Goal: Transaction & Acquisition: Purchase product/service

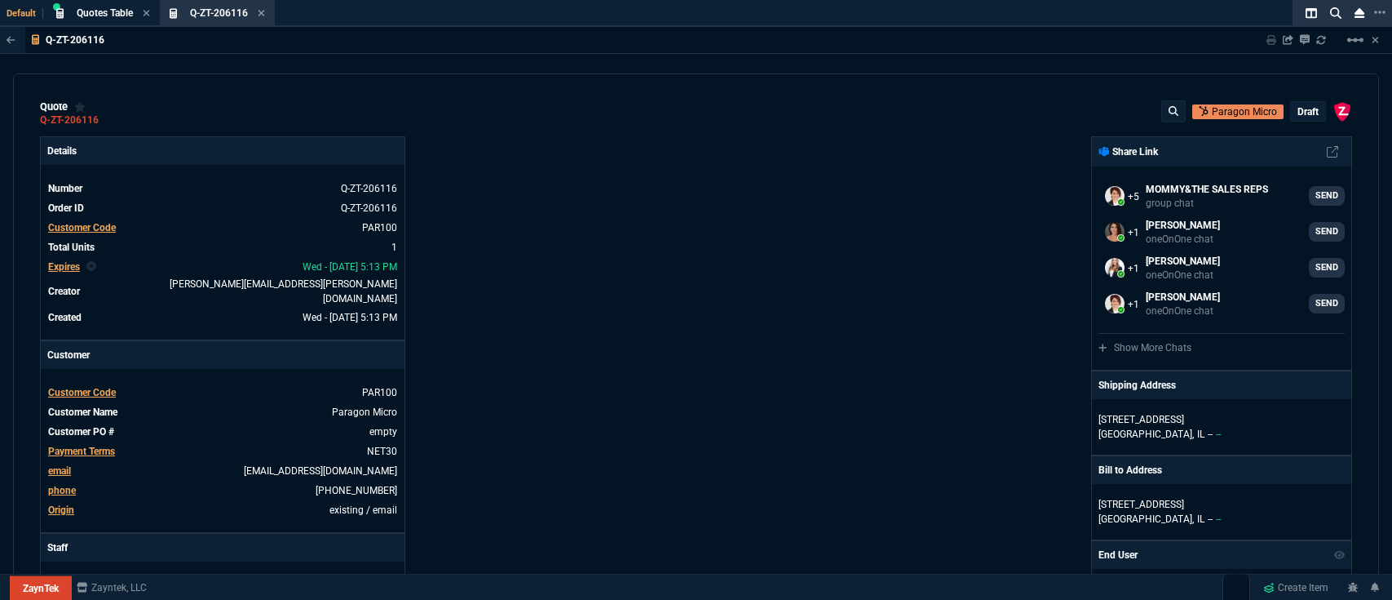
select select "5: [PERSON_NAME]"
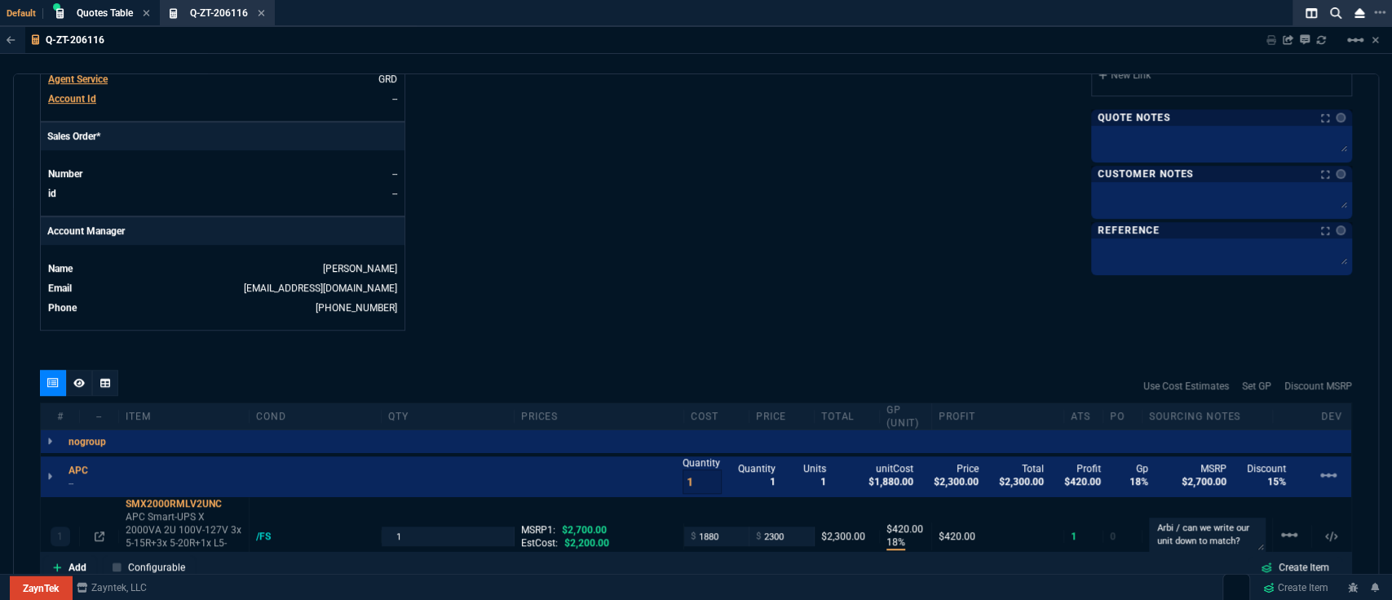
scroll to position [628, 0]
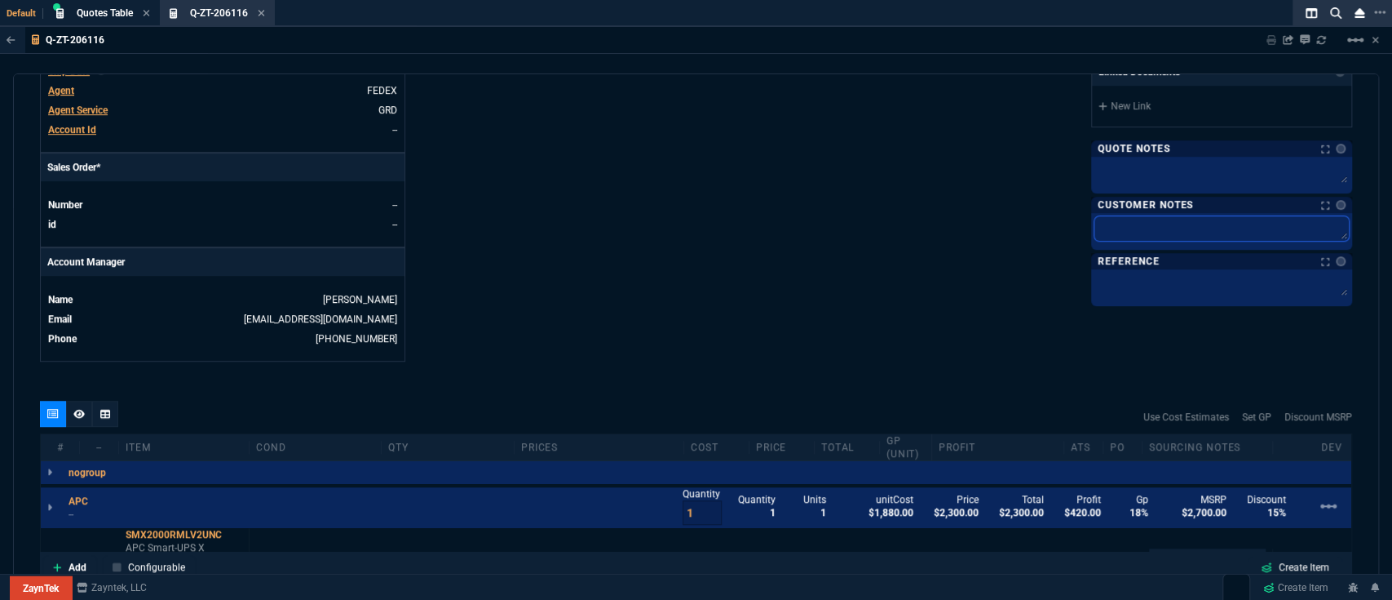
click at [1135, 237] on textarea at bounding box center [1222, 228] width 254 height 24
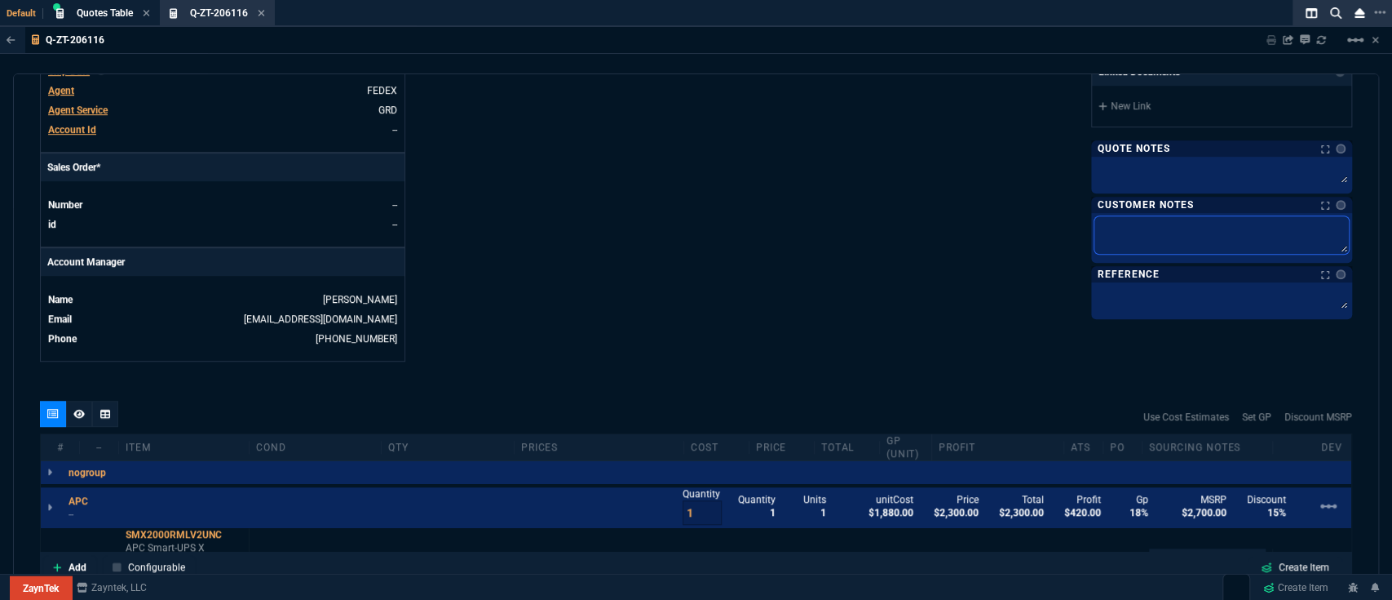
type textarea "L"
type textarea "Le"
type textarea "Lea"
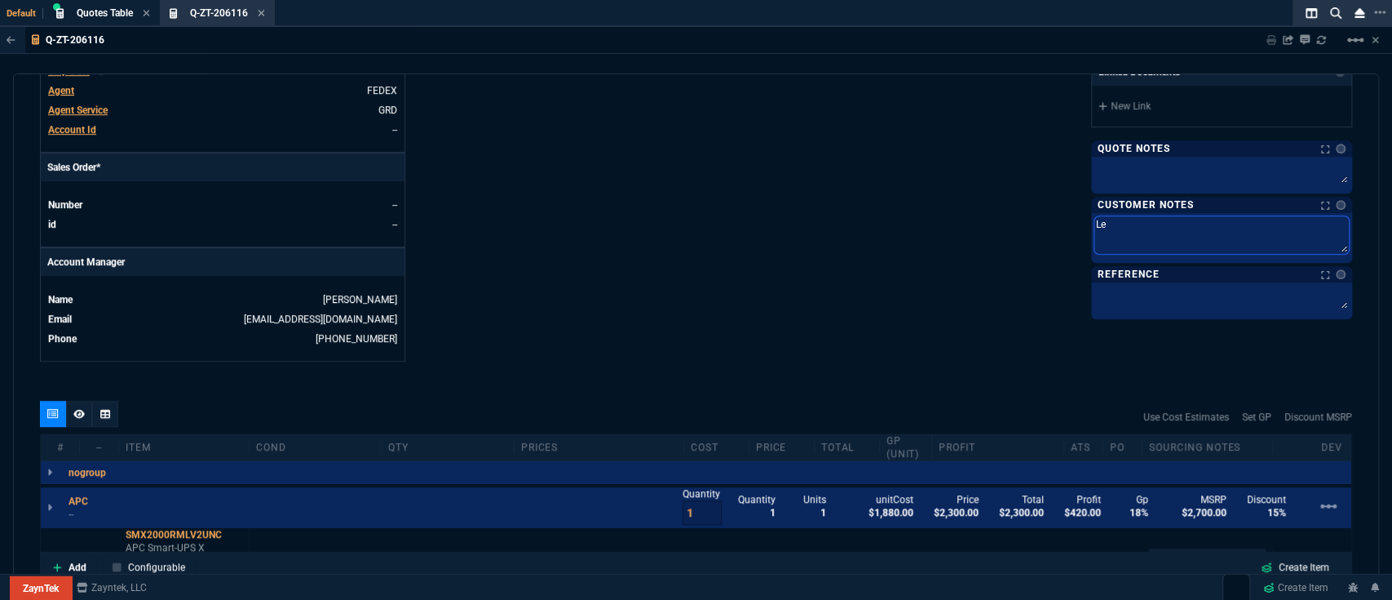
type textarea "Lea"
type textarea "Lead"
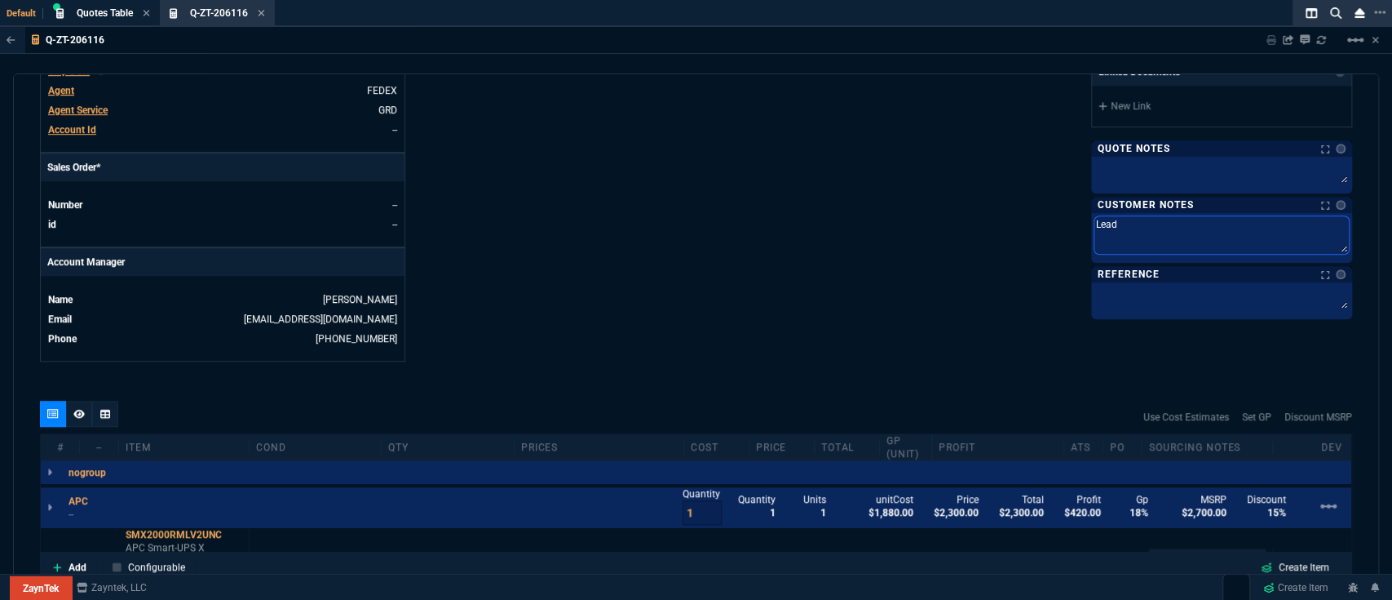
type textarea "Lead t"
type textarea "Lead ti"
type textarea "Lead [PERSON_NAME]"
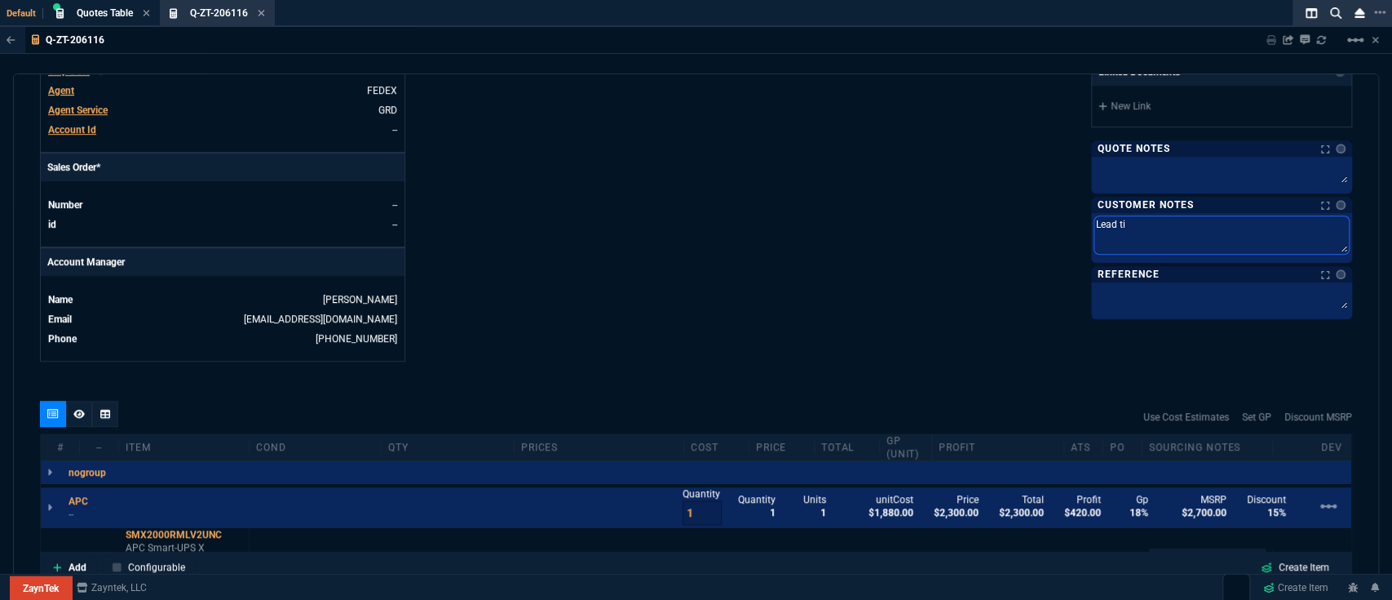
type textarea "Lead [PERSON_NAME]"
type textarea "Lead time"
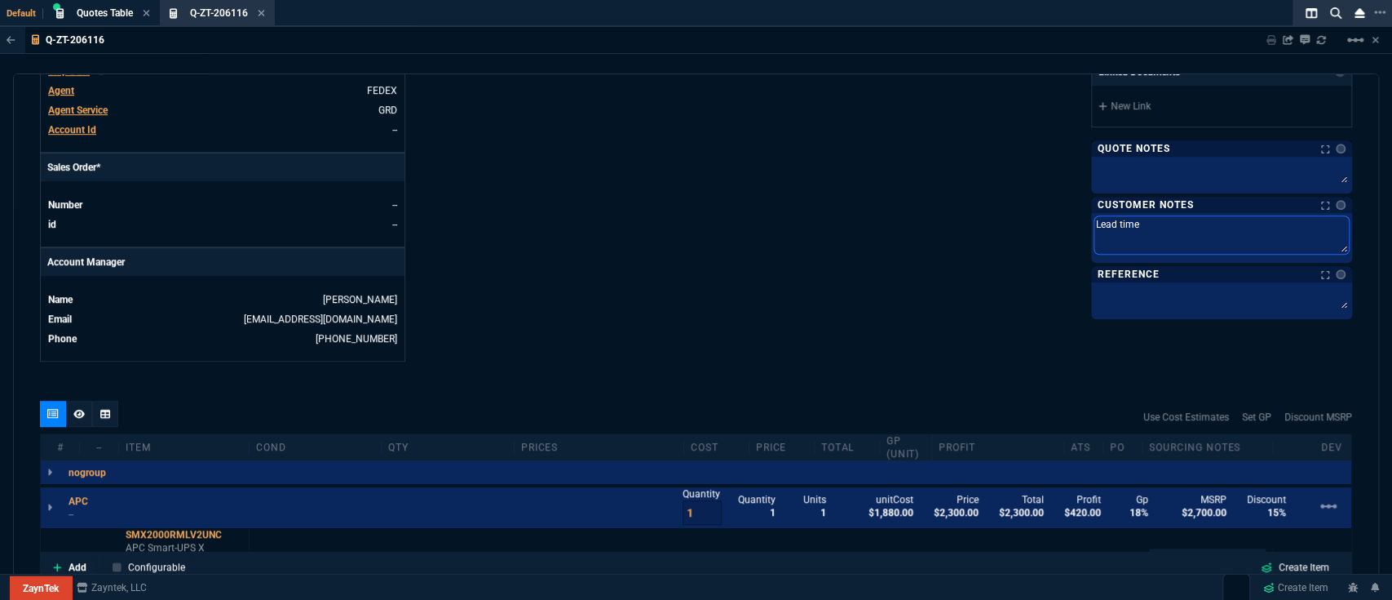
type textarea "Lead time t"
type textarea "Lead time to"
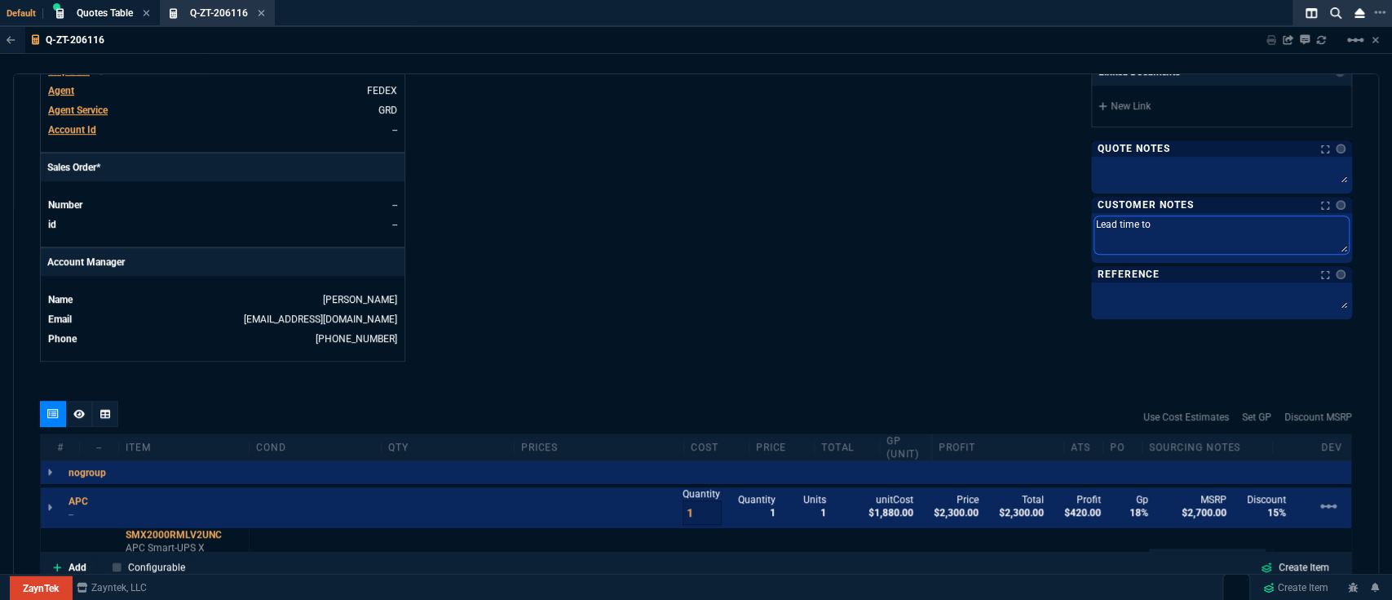
type textarea "Lead time to"
type textarea "Lead time to s"
type textarea "Lead time to sh"
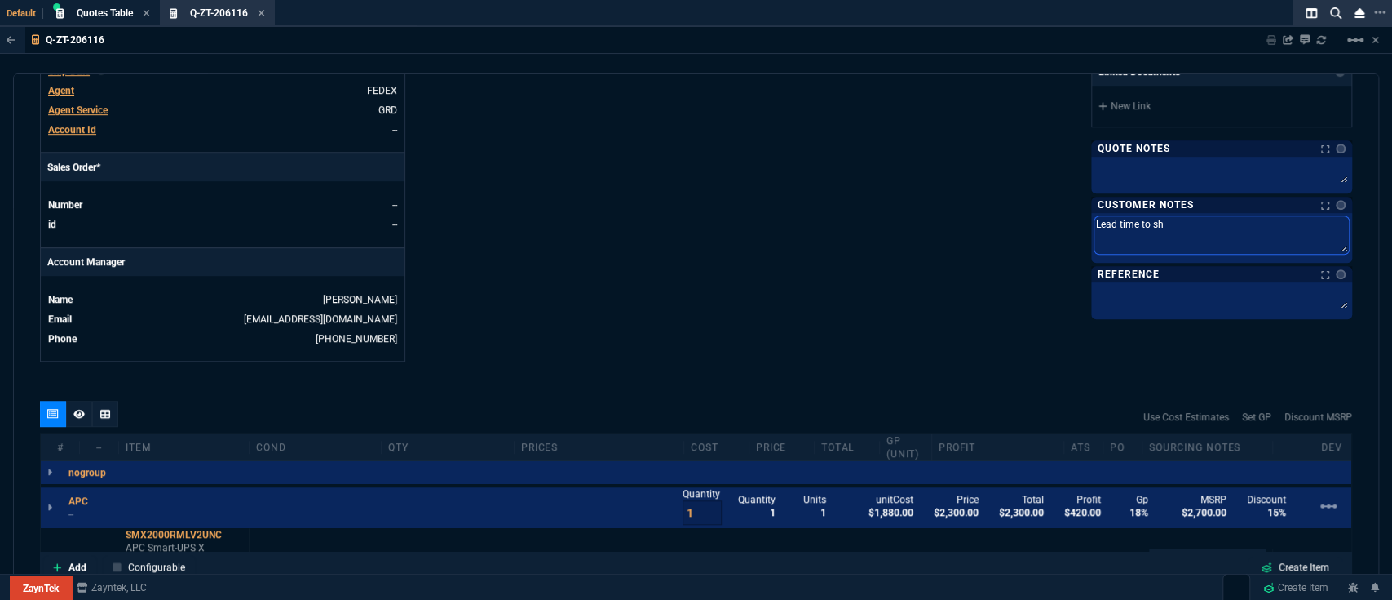
type textarea "Lead time to sho"
type textarea "Lead time to shop"
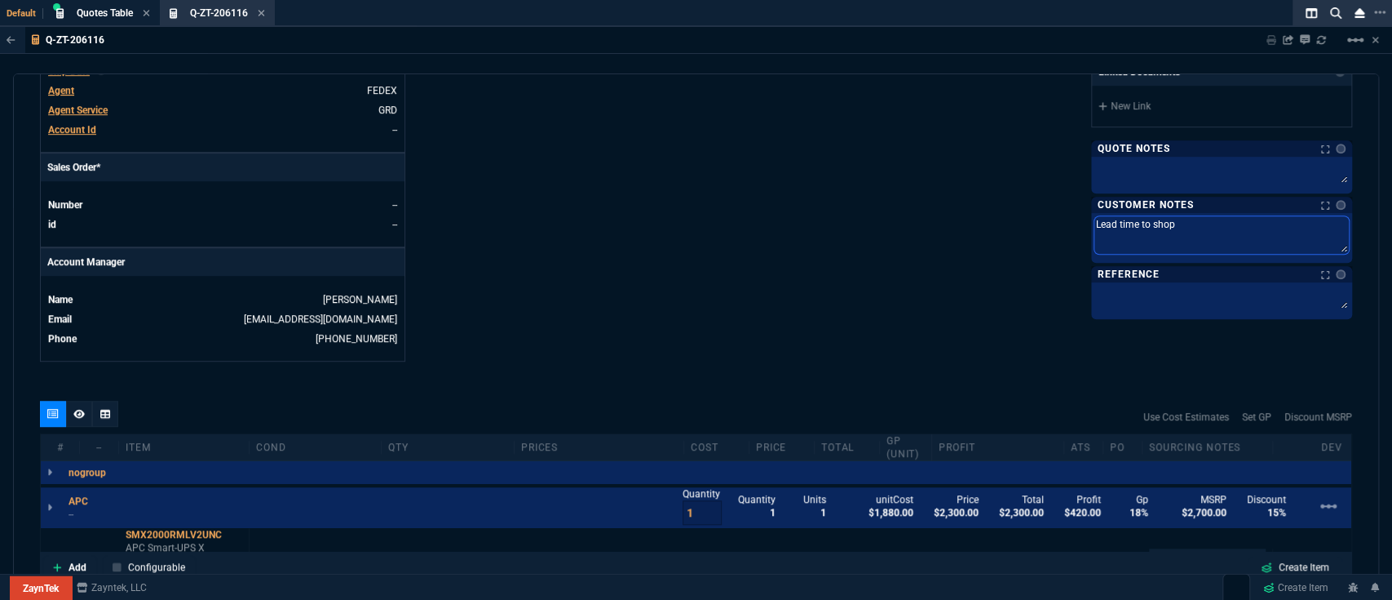
type textarea "Lead time to shop"
type textarea "Lead time to sho"
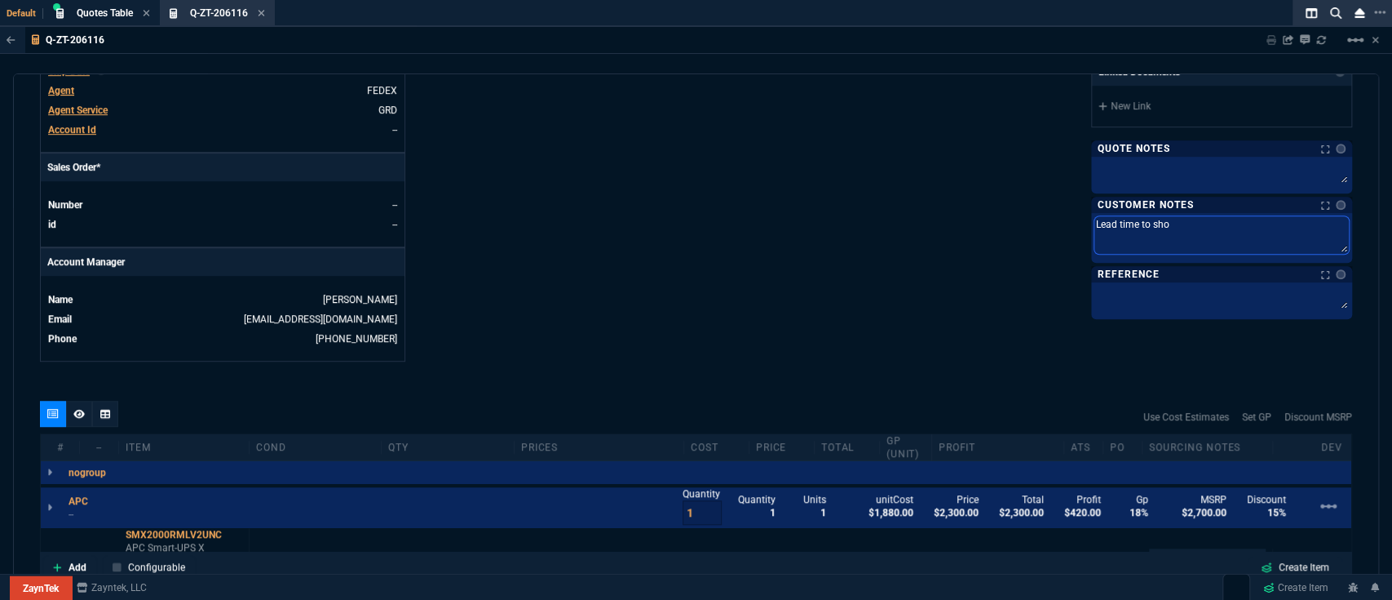
type textarea "Lead time to sh"
type textarea "Lead time to shi"
type textarea "Lead time to ship"
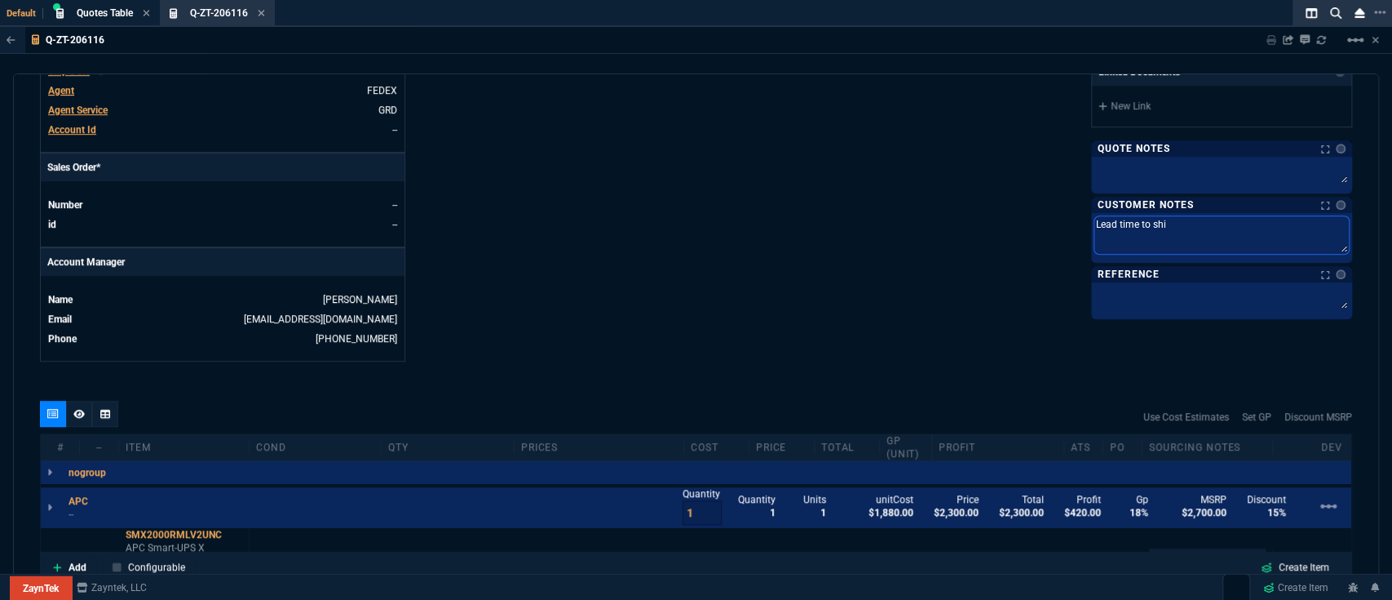
type textarea "Lead time to ship"
type textarea "Lead time to ship i"
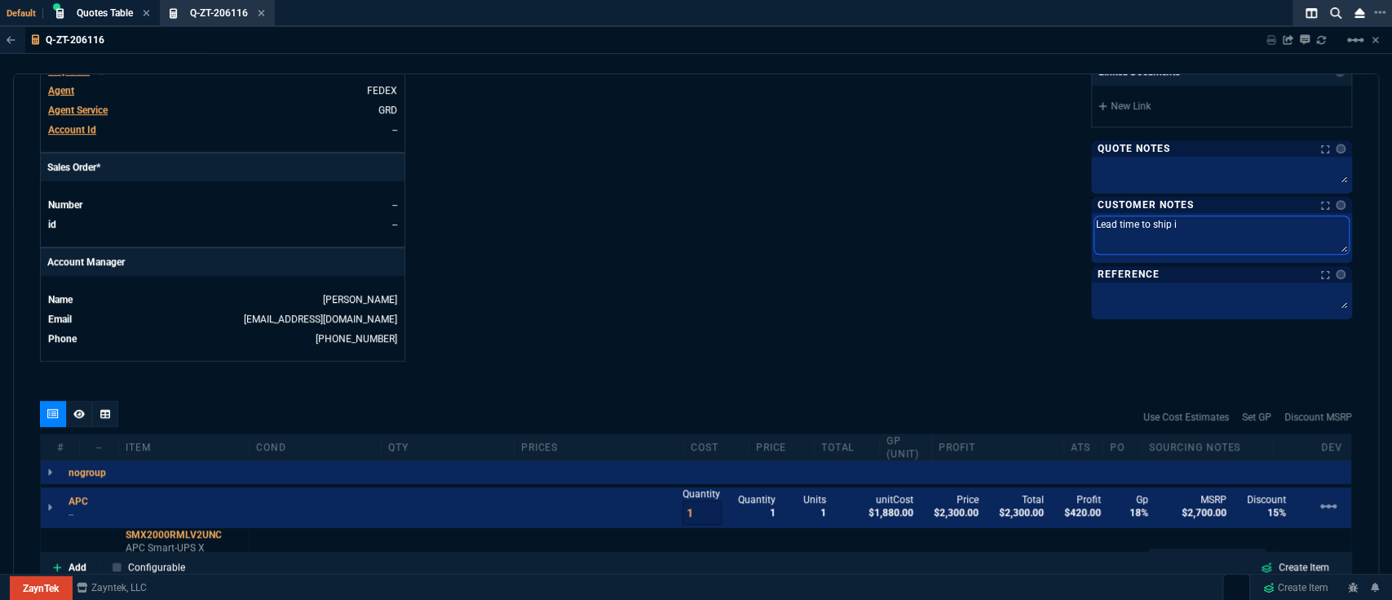
type textarea "Lead time to ship is"
type textarea "Lead time to ship is 3"
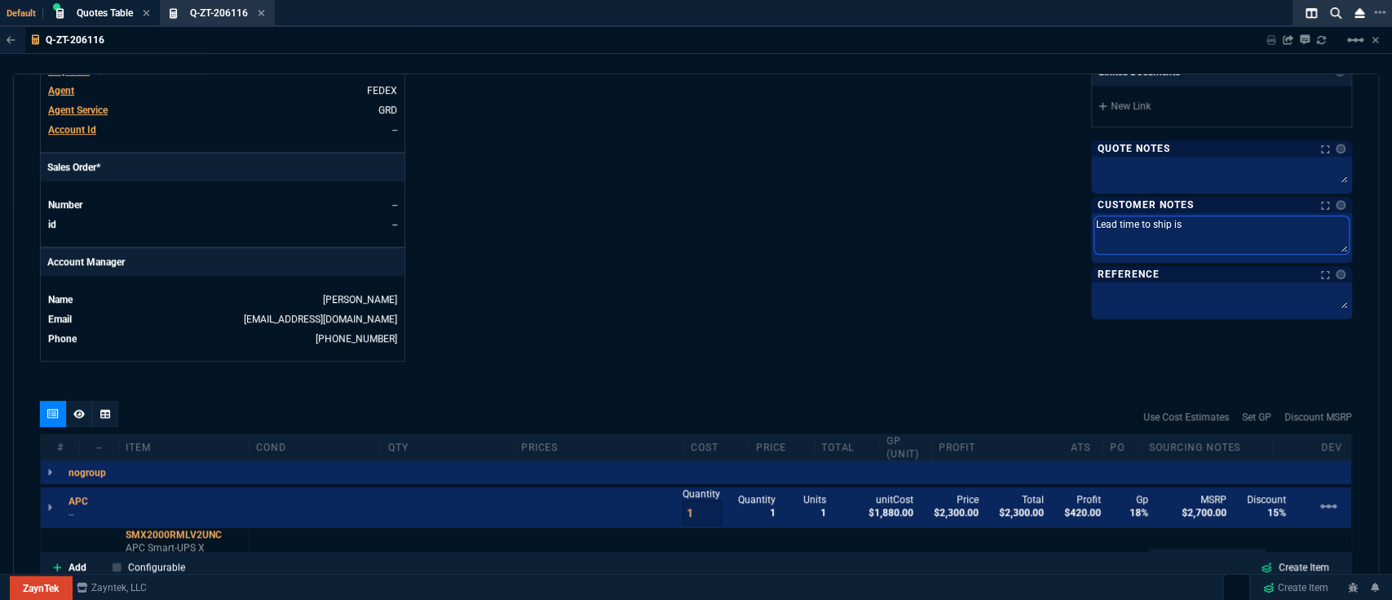
type textarea "Lead time to ship is 3"
type textarea "Lead time to ship is 3-"
type textarea "Lead time to ship is 3-5"
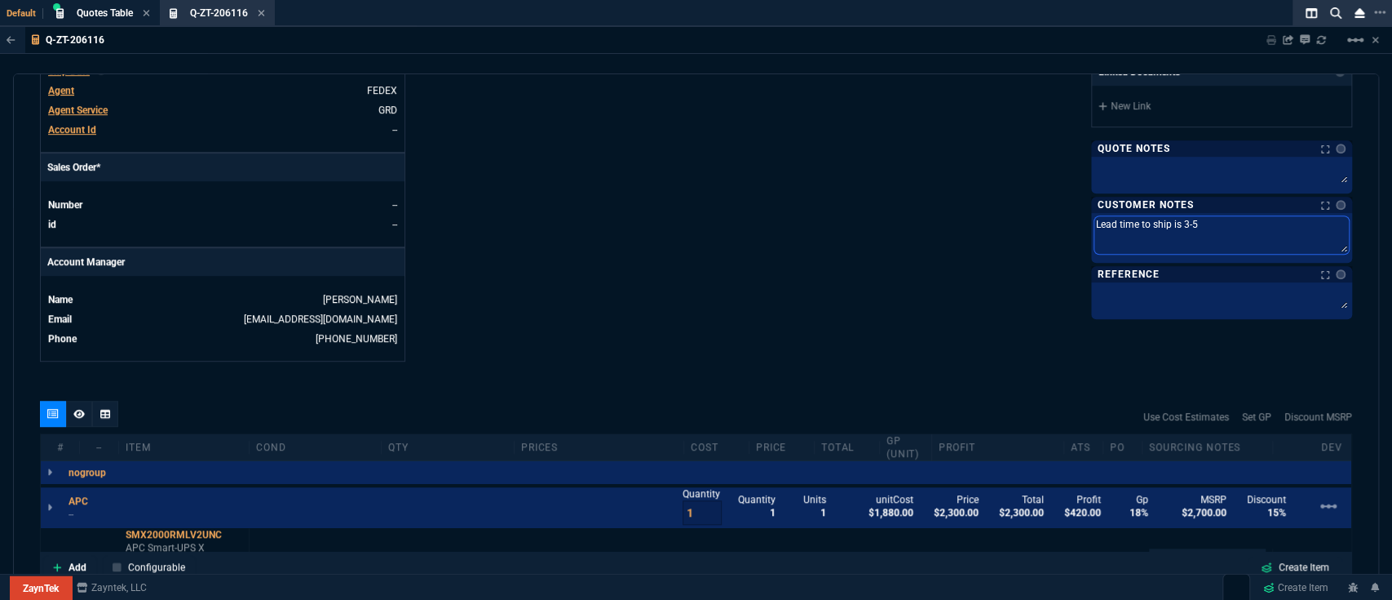
type textarea "Lead time to ship is 3-5"
type textarea "Lead time to ship is 3-5 b"
type textarea "Lead time to ship is 3-5 bu"
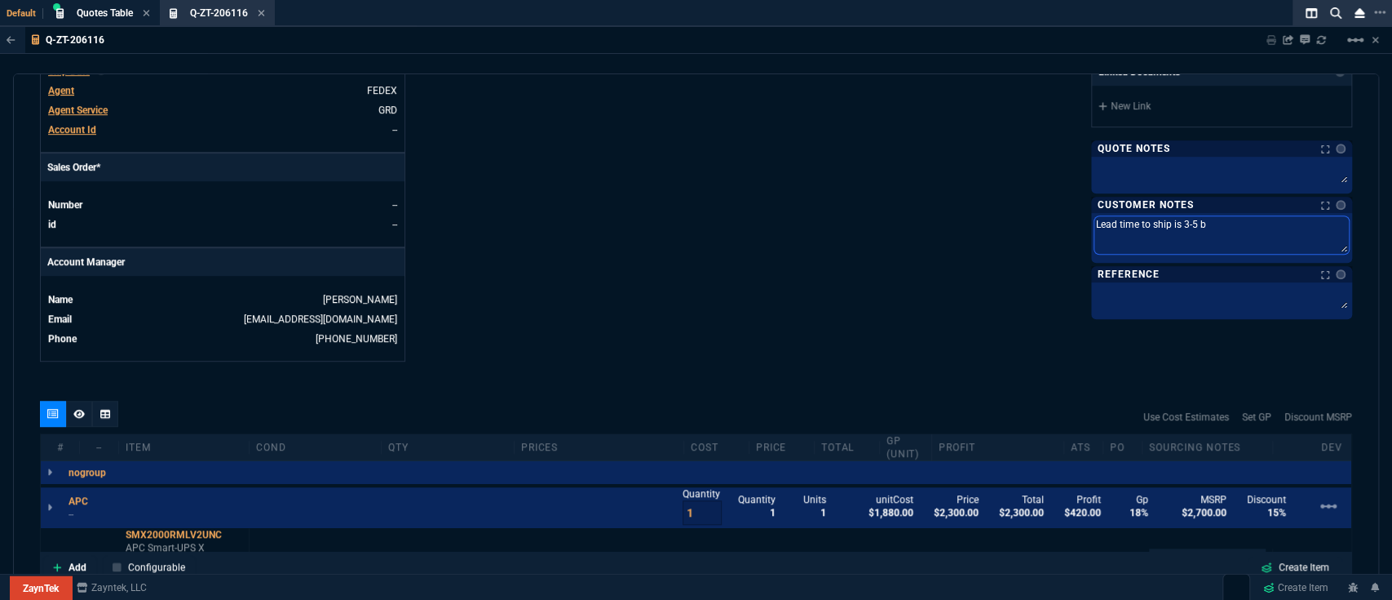
type textarea "Lead time to ship is 3-5 bu"
type textarea "Lead time to ship is 3-5 bus"
type textarea "Lead time to ship is 3-5 busi"
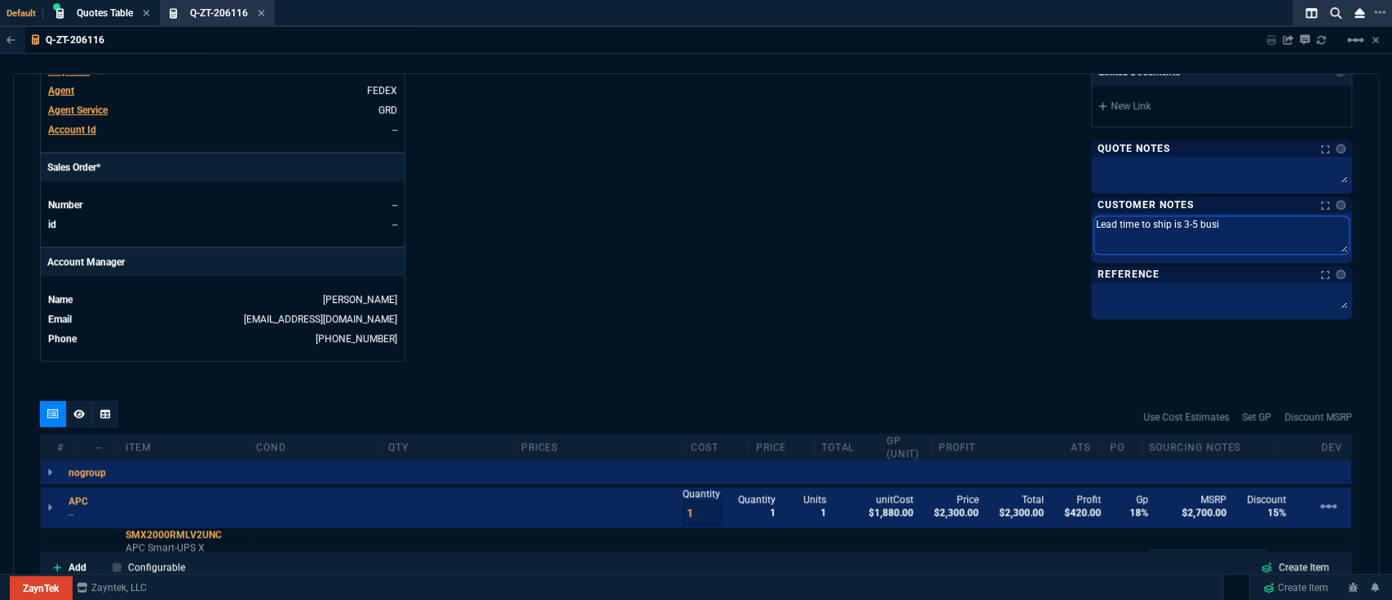
type textarea "Lead time to ship is 3-5 busie"
type textarea "Lead time to ship is 3-5 busi"
type textarea "Lead time to ship is 3-5 busin"
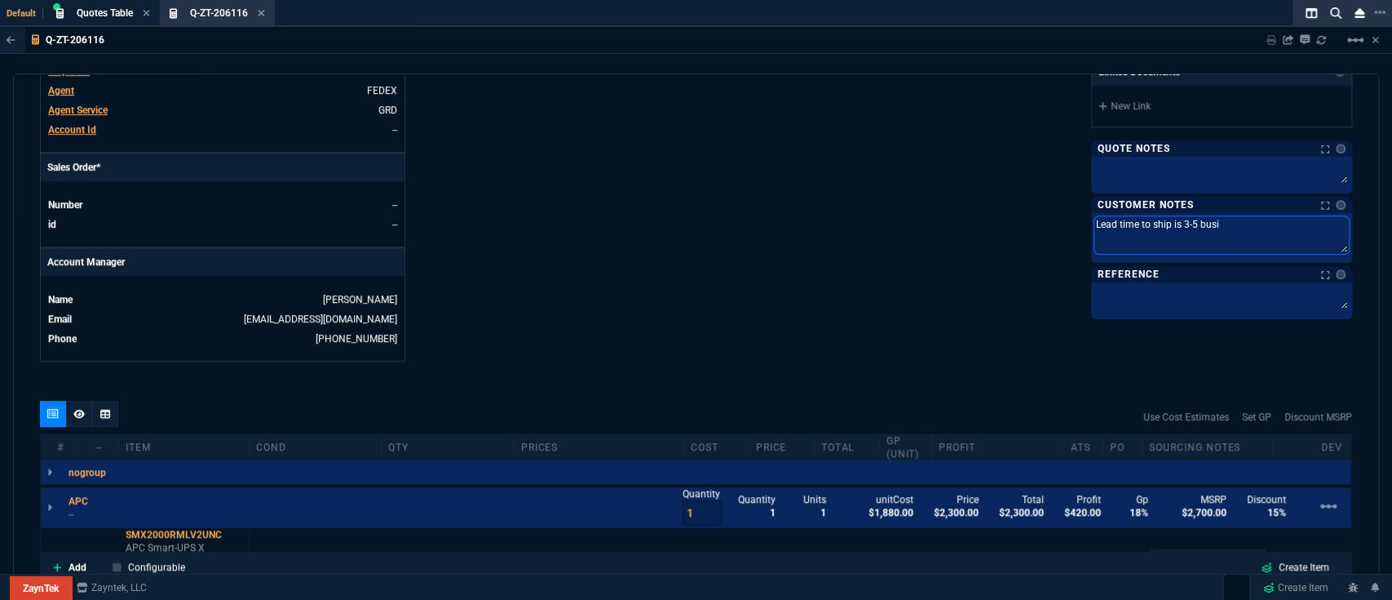
type textarea "Lead time to ship is 3-5 busin"
type textarea "Lead time to ship is 3-5 busine"
type textarea "Lead time to ship is 3-5 busines"
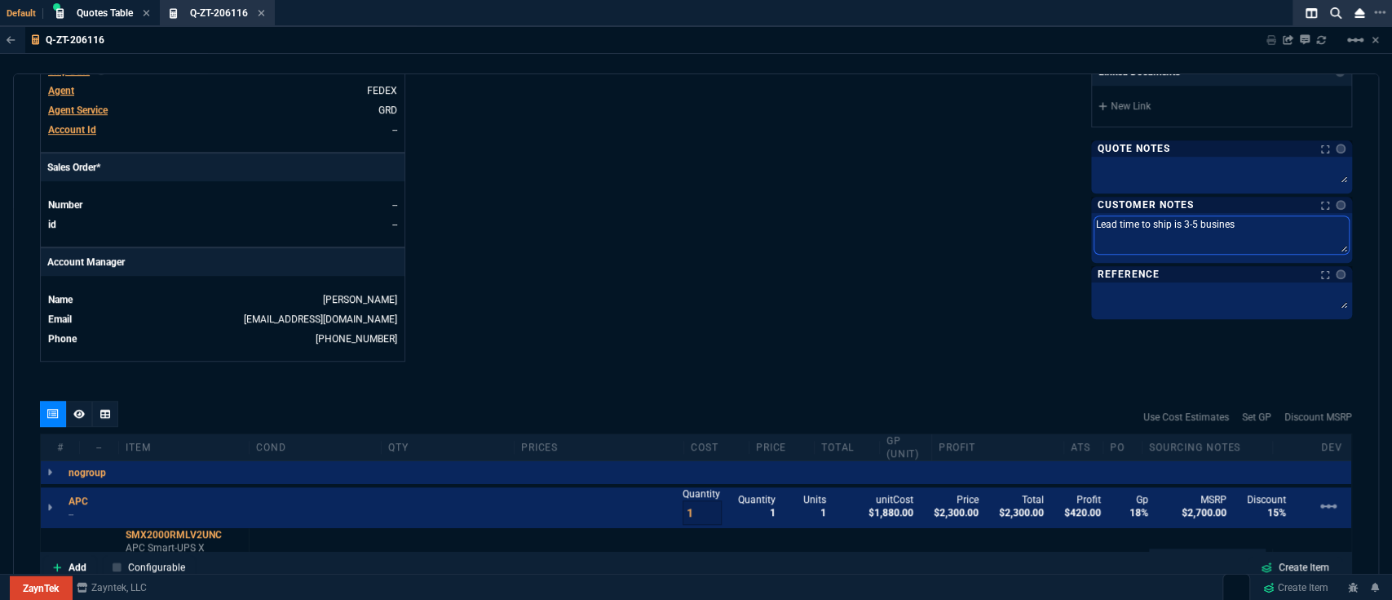
type textarea "Lead time to ship is 3-5 business"
type textarea "Lead time to ship is 3-5 business d"
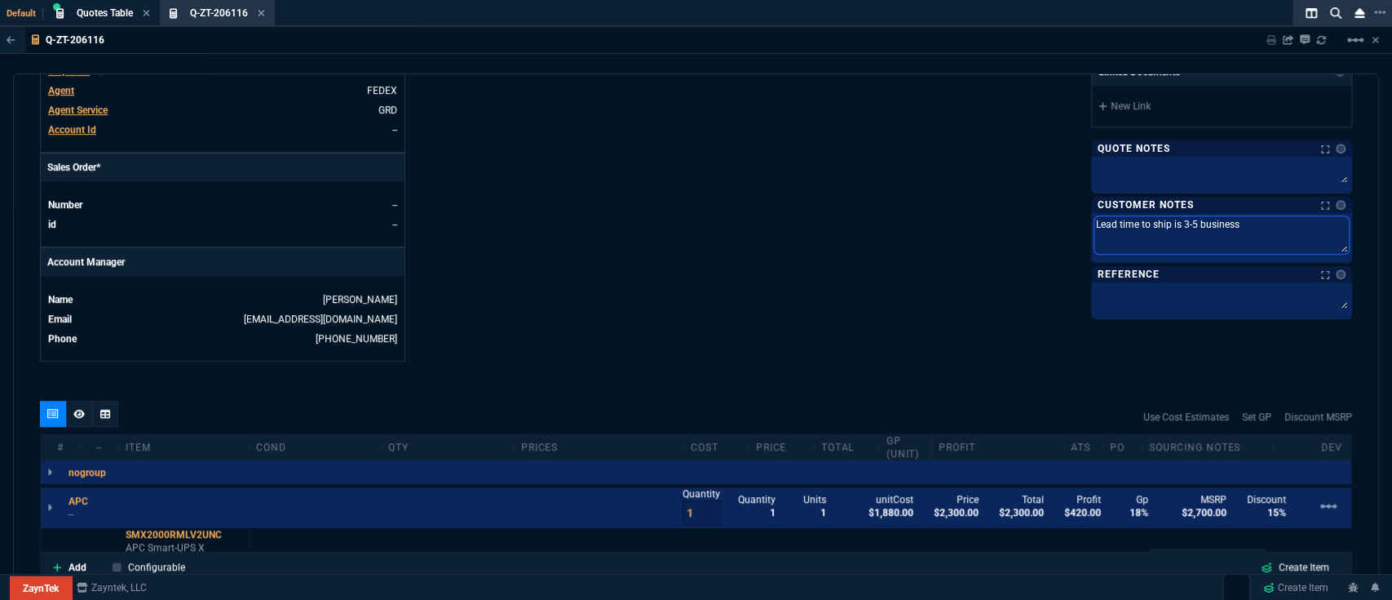
type textarea "Lead time to ship is 3-5 business d"
type textarea "Lead time to ship is 3-5 business da"
type textarea "Lead time to ship is 3-5 business day"
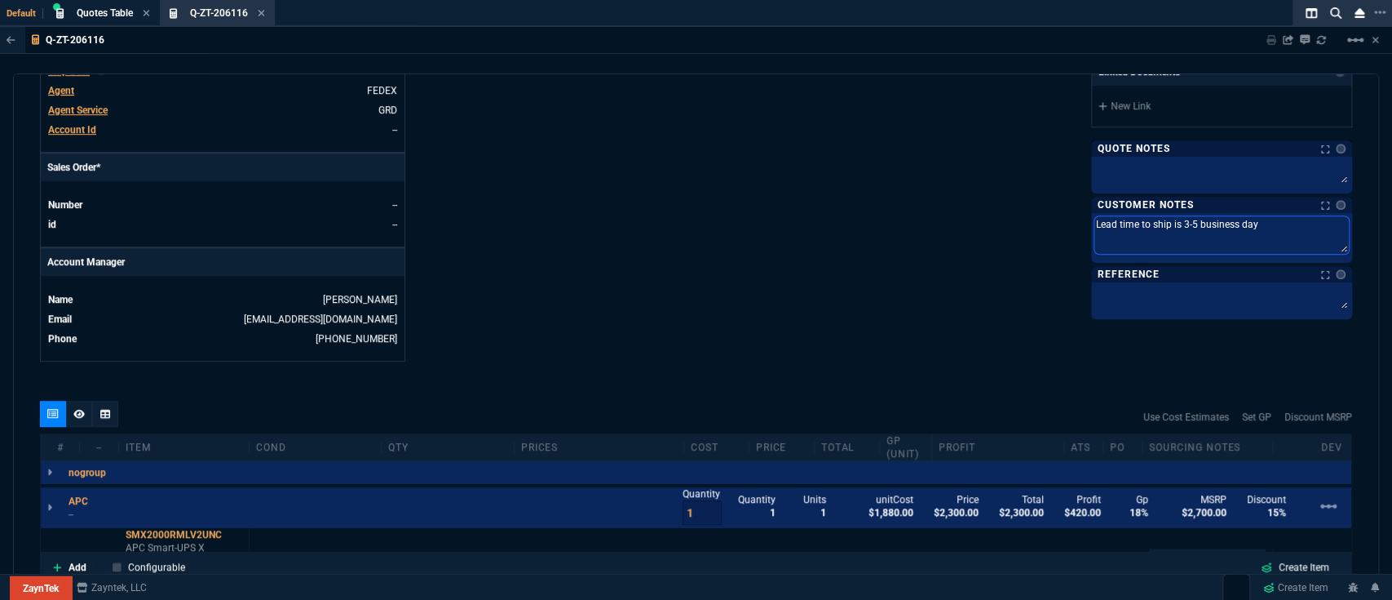
type textarea "Lead time to ship is 3-5 business days"
type textarea "Lead time to ship is 3-5 business days."
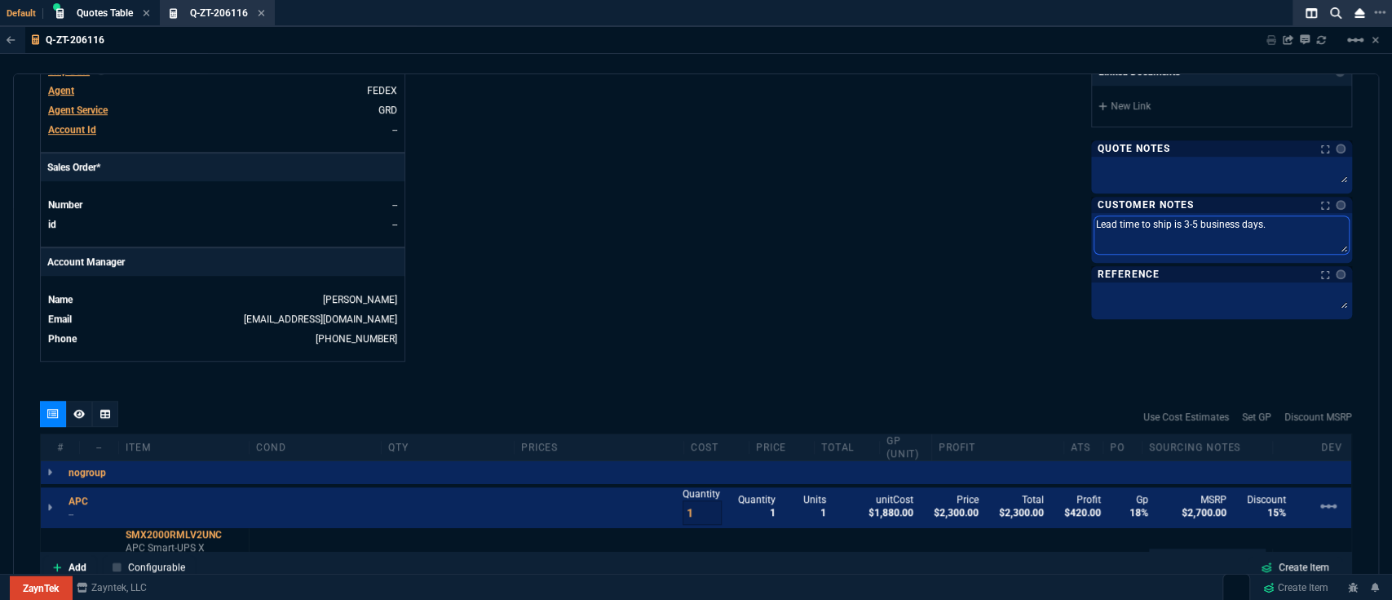
type textarea "Lead time to ship is 3-5 business days."
type textarea "Lead time to ship is 3-5 business days. F"
type textarea "Lead time to ship is 3-5 business days. Fr"
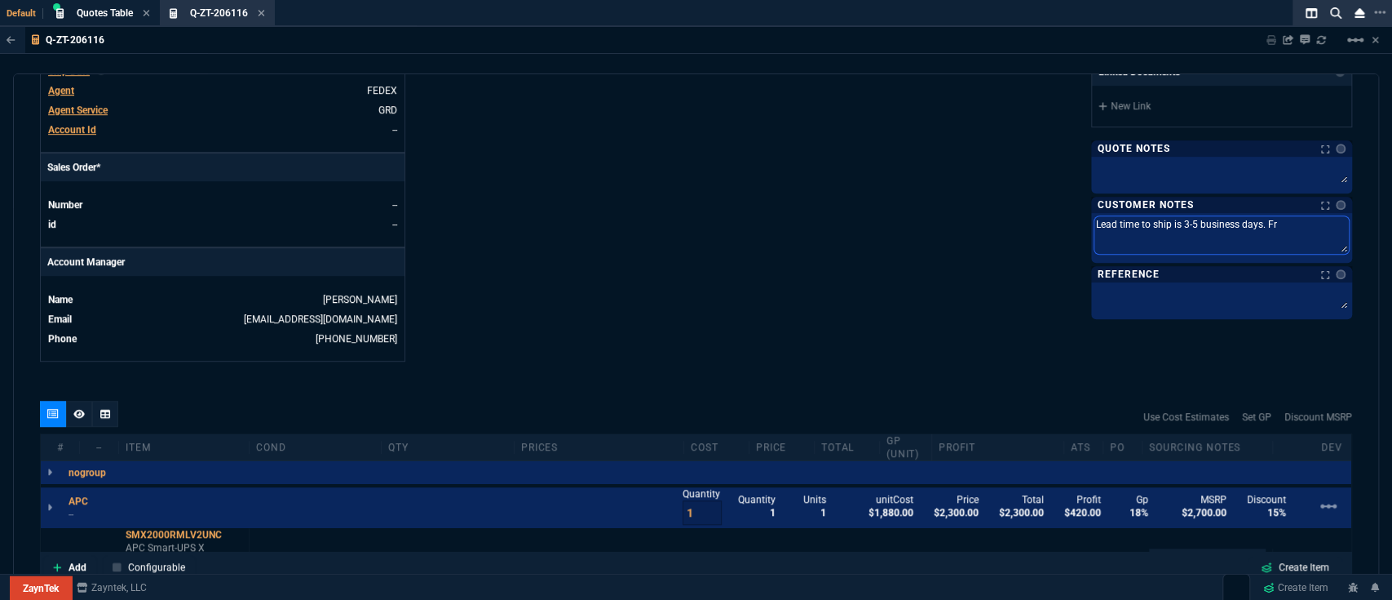
type textarea "Lead time to ship is 3-5 business days. Fre"
type textarea "Lead time to ship is 3-5 business days. Free"
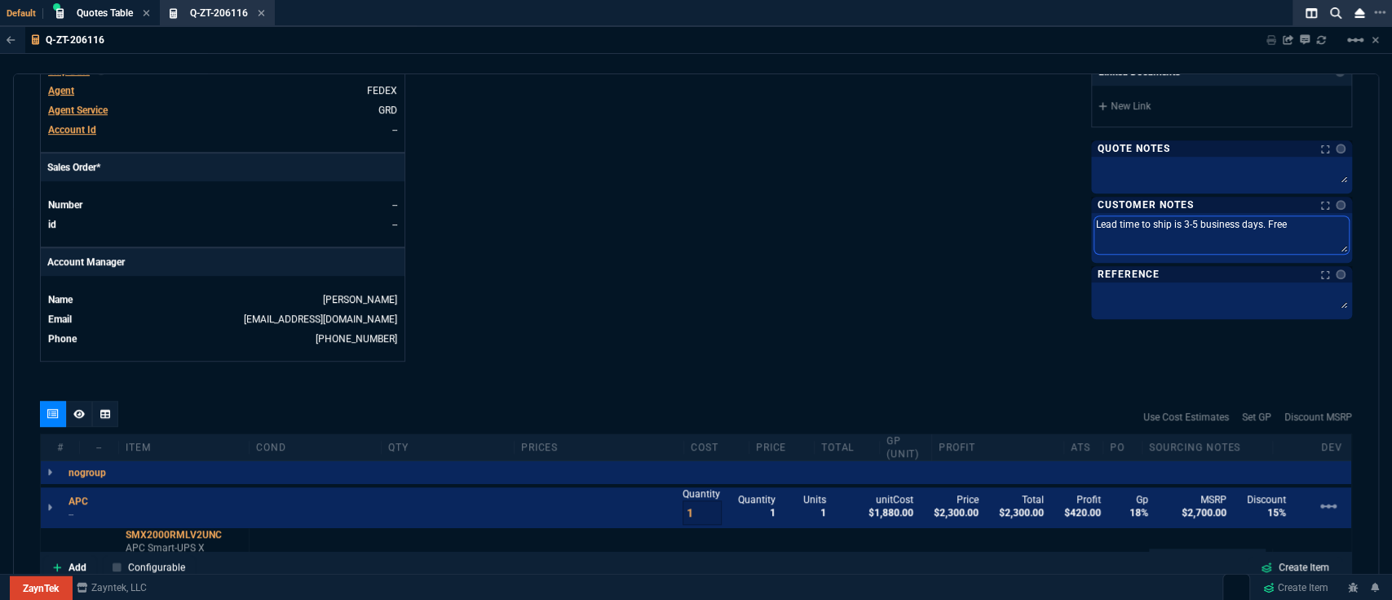
type textarea "Lead time to ship is 3-5 business days. Free"
type textarea "Lead time to ship is 3-5 business days. Free g"
type textarea "Lead time to ship is 3-5 business days. Free gr"
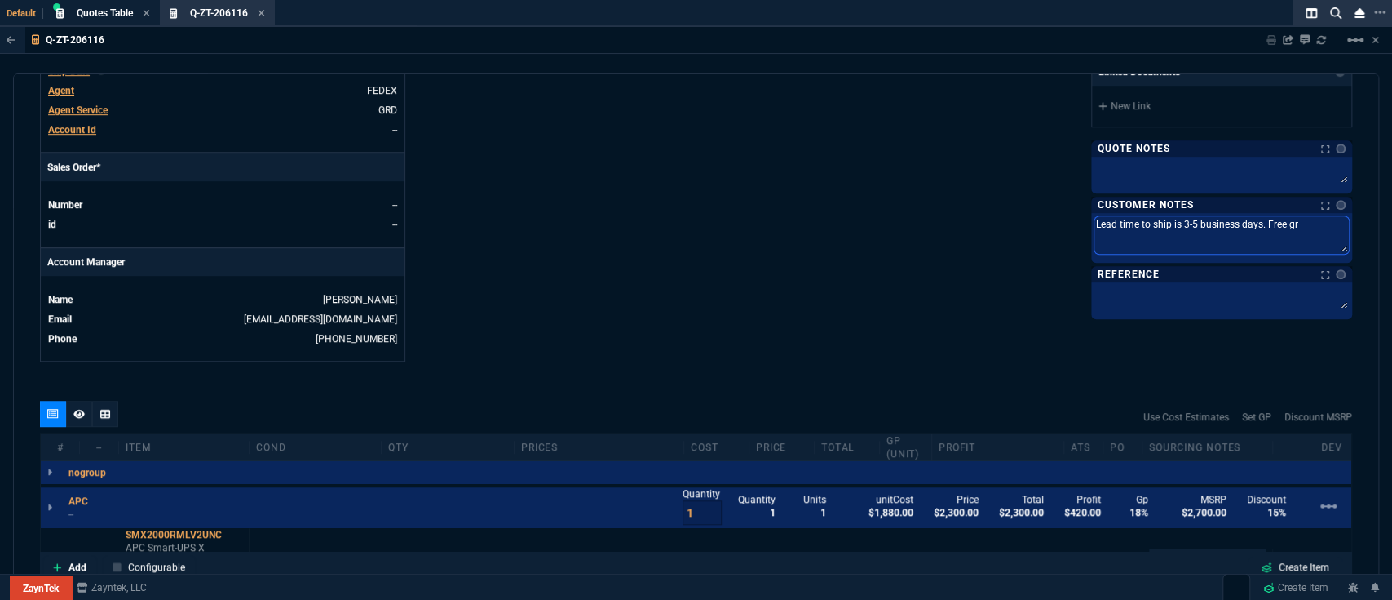
type textarea "Lead time to ship is 3-5 business days. Free gro"
type textarea "Lead time to ship is 3-5 business days. Free grou"
type textarea "Lead time to ship is 3-5 business days. Free groun"
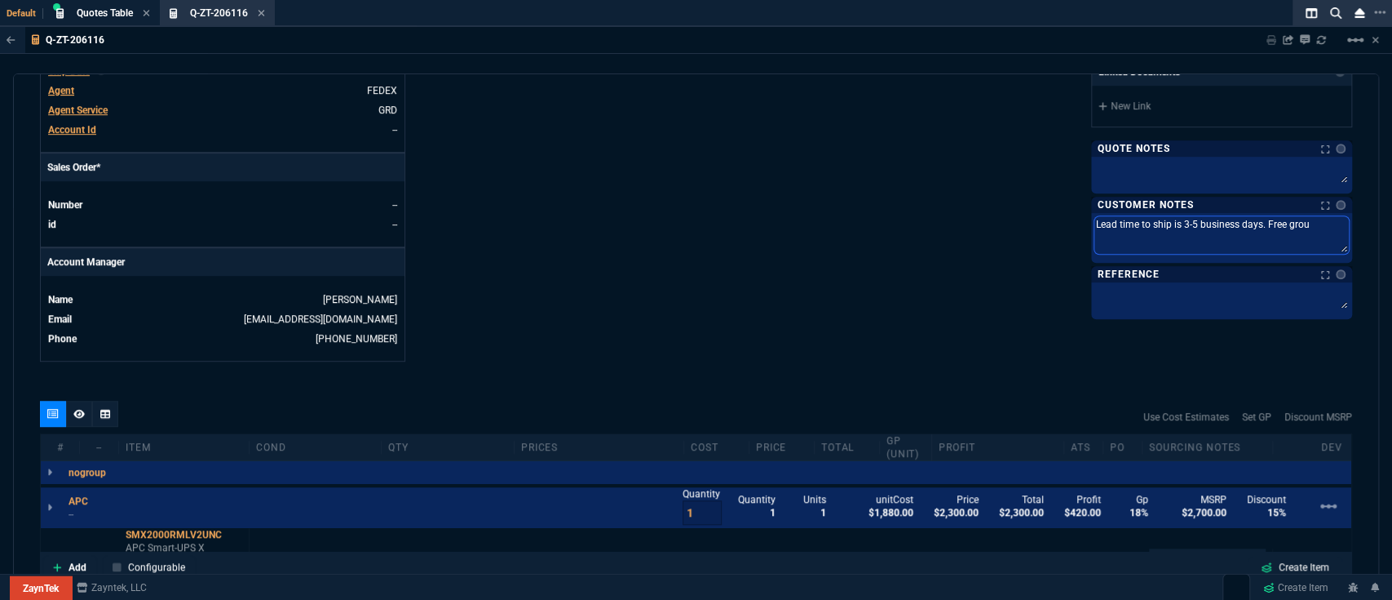
type textarea "Lead time to ship is 3-5 business days. Free groun"
type textarea "Lead time to ship is 3-5 business days. Free ground"
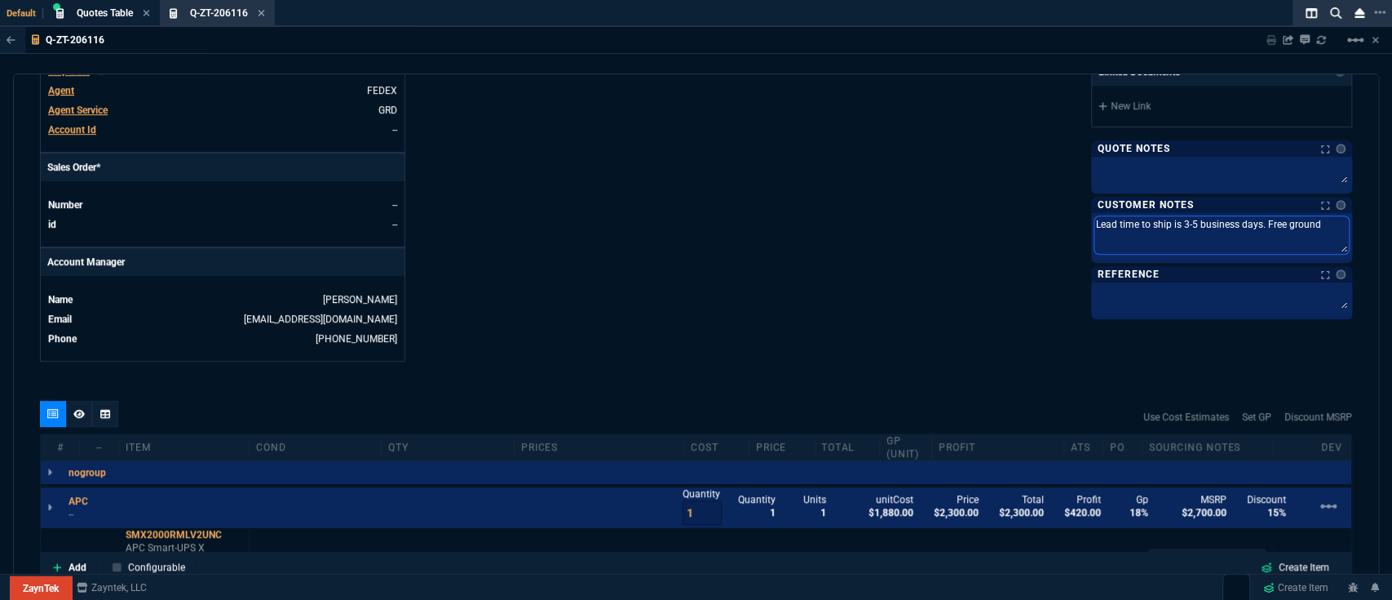
type textarea "Lead time to ship is 3-5 business days. Free ground s"
type textarea "Lead time to ship is 3-5 business days. Free ground sh"
type textarea "Lead time to ship is 3-5 business days. Free ground shi"
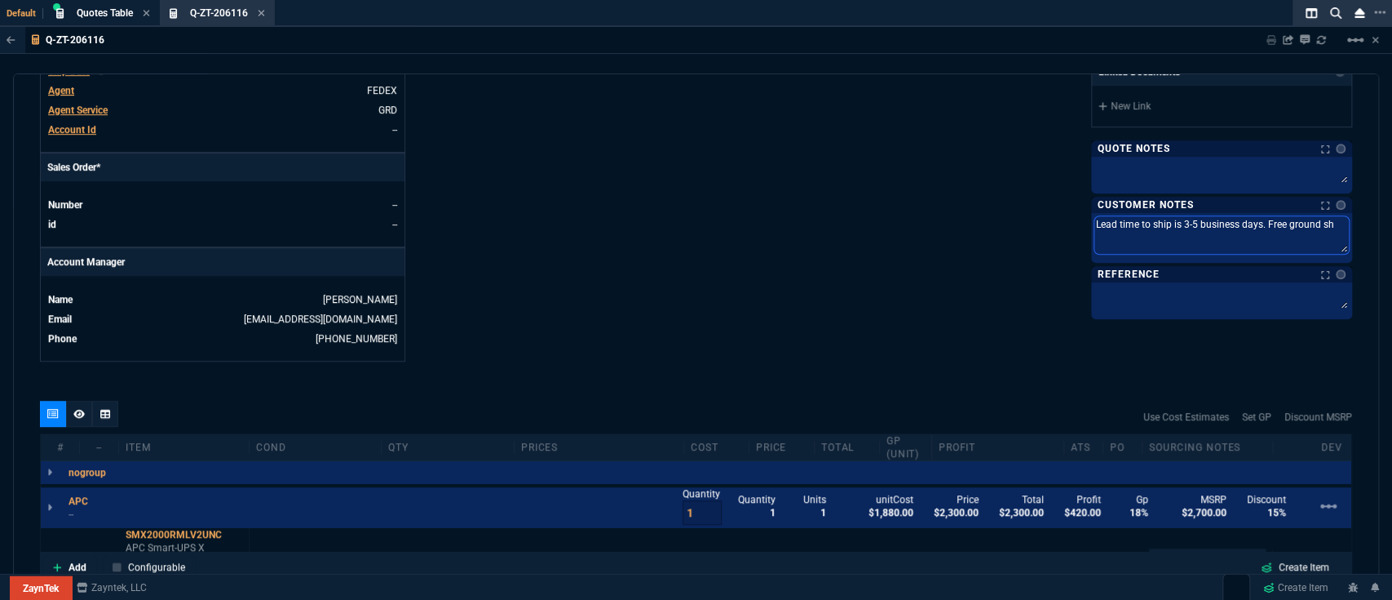
type textarea "Lead time to ship is 3-5 business days. Free ground shi"
type textarea "Lead time to ship is 3-5 business days. Free ground ship"
type textarea "Lead time to ship is 3-5 business days. Free ground [PERSON_NAME]"
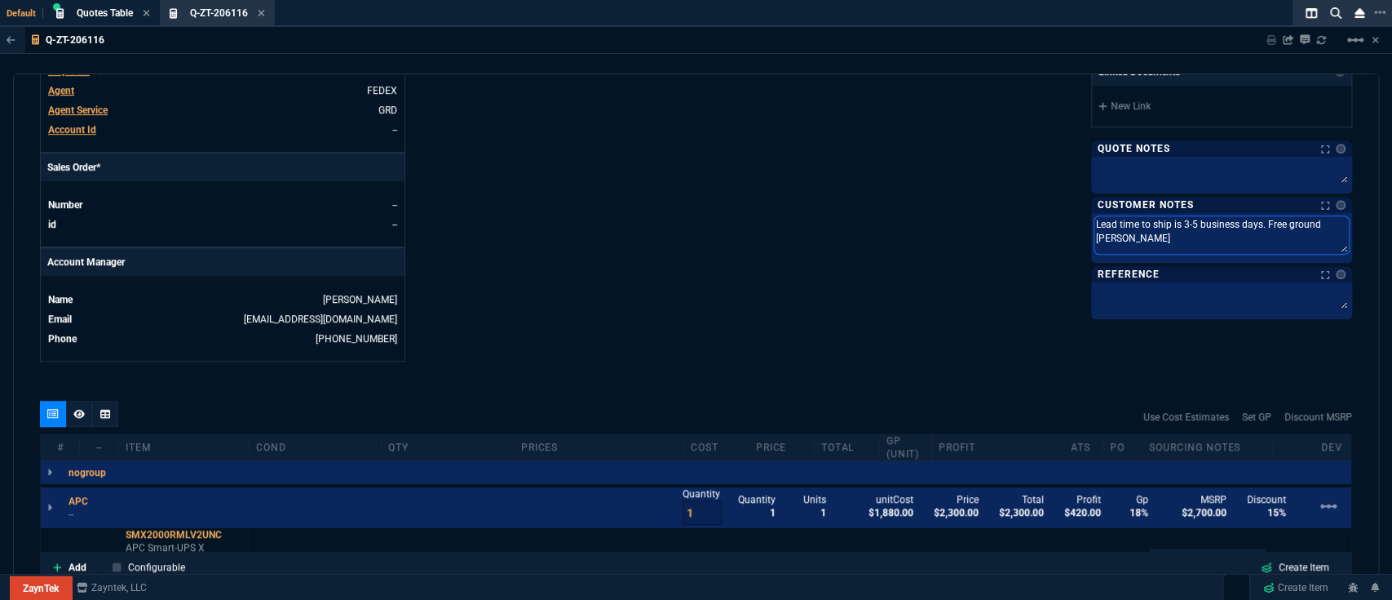
type textarea "Lead time to ship is 3-5 business days. Free ground shippi"
type textarea "Lead time to ship is 3-5 business days. Free ground shippin"
type textarea "Lead time to ship is 3-5 business days. Free ground shipping"
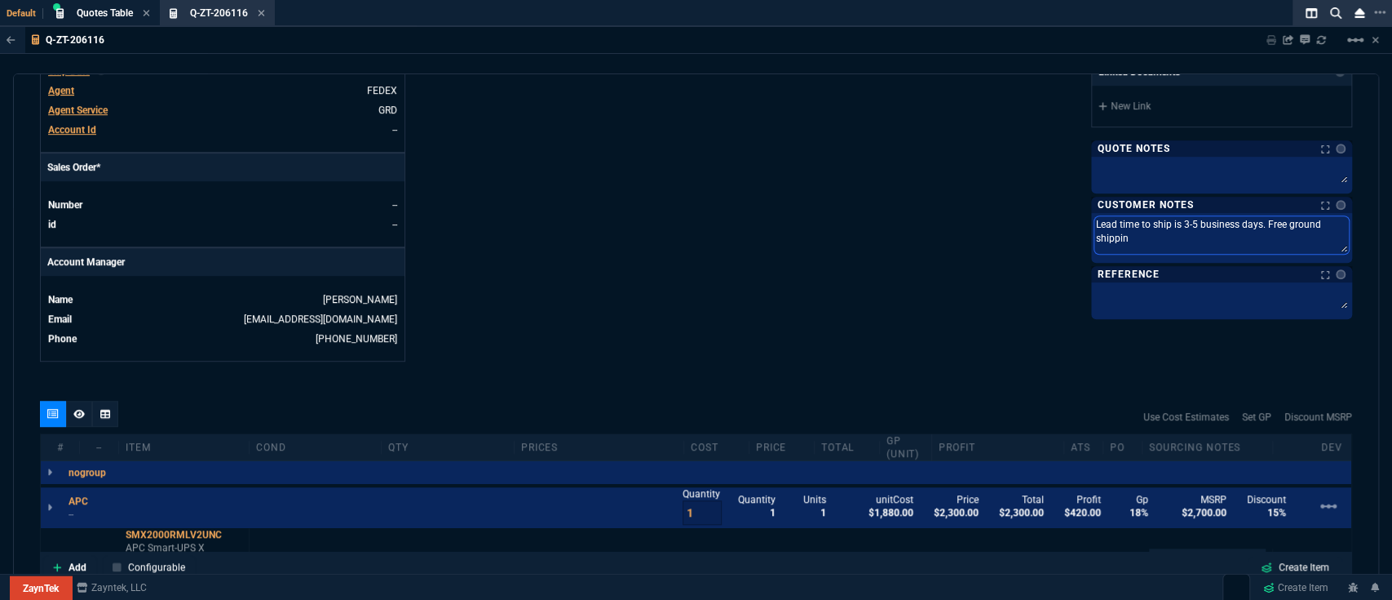
type textarea "Lead time to ship is 3-5 business days. Free ground shipping"
type textarea "Lead time to ship is 3-5 business days. Free ground shipping i"
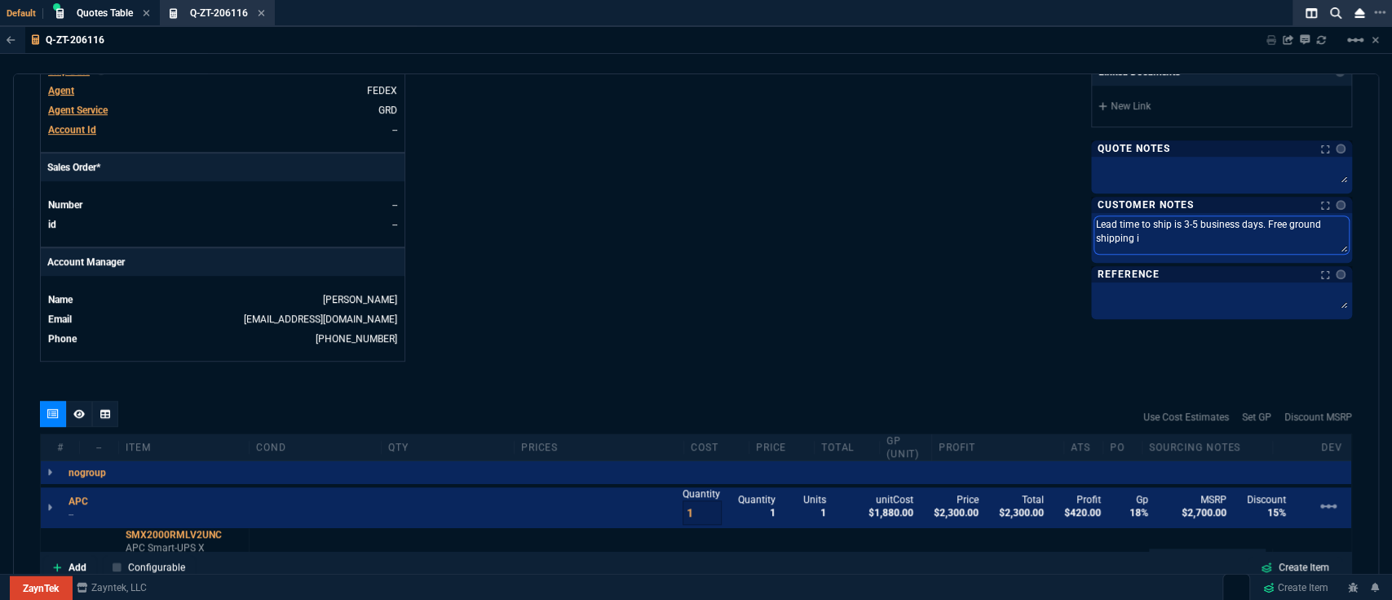
type textarea "Lead time to ship is 3-5 business days. Free ground shipping in"
type textarea "Lead time to ship is 3-5 business days. Free ground shipping inc"
type textarea "Lead time to ship is 3-5 business days. Free ground shipping incl"
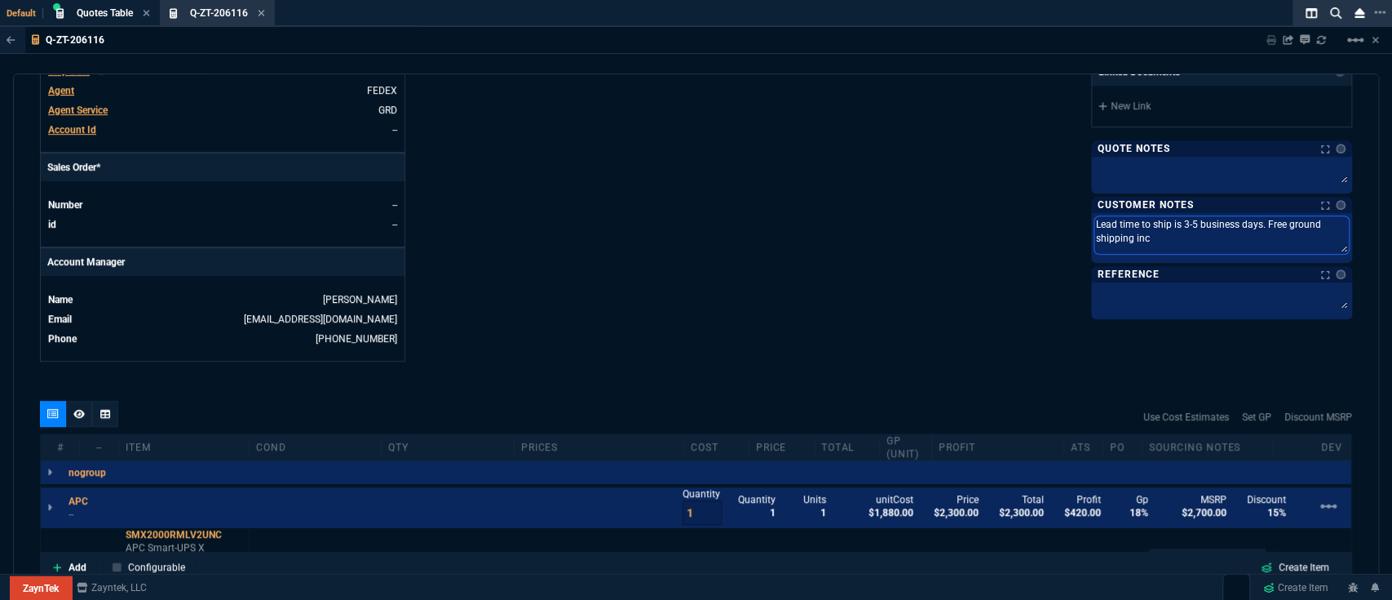
type textarea "Lead time to ship is 3-5 business days. Free ground shipping incl"
type textarea "Lead time to ship is 3-5 business days. Free ground shipping inclu"
type textarea "Lead time to ship is 3-5 business days. Free ground shipping includ"
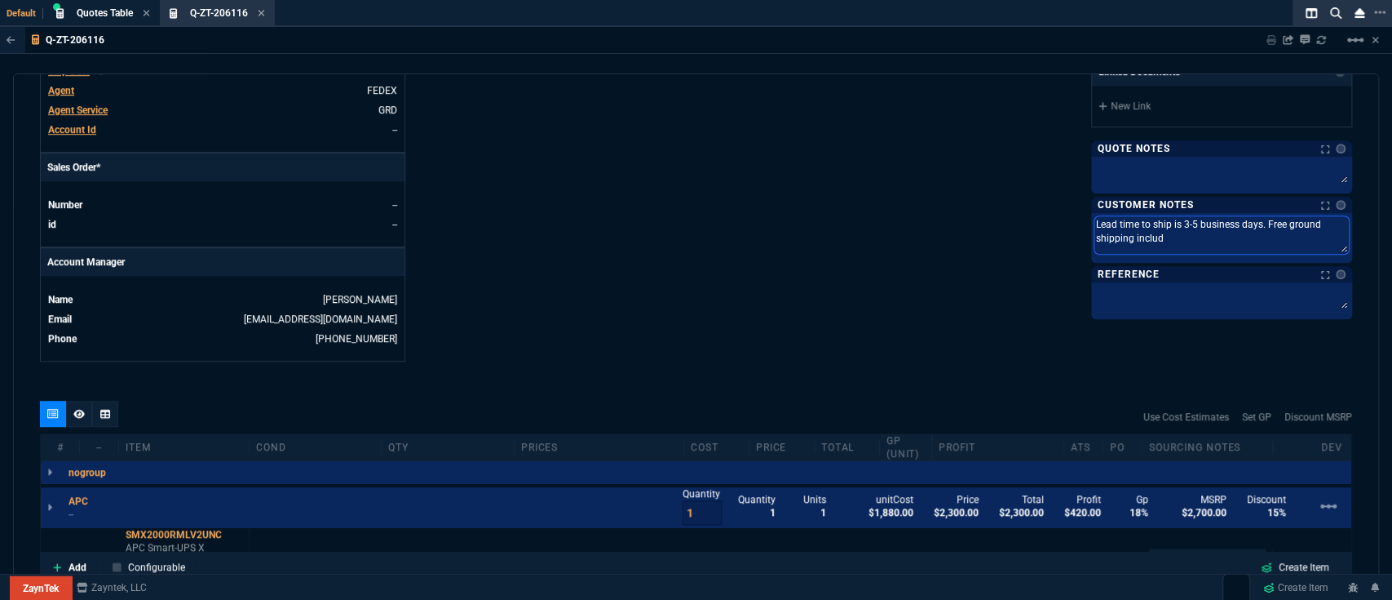
type textarea "Lead time to ship is 3-5 business days. Free ground shipping include"
type textarea "Lead time to ship is 3-5 business days. Free ground shipping included"
type textarea "Lead time to ship is 3-5 business days. Free ground shipping included."
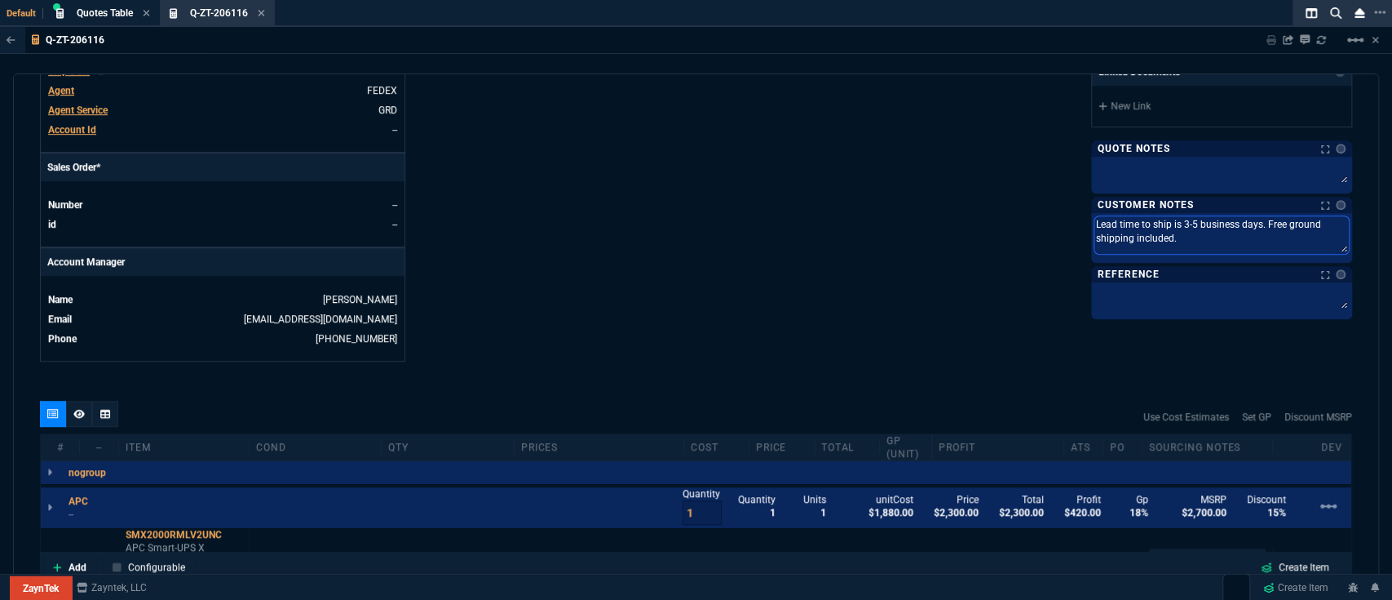
type textarea "Lead time to ship is 3-5 business days. Free ground shipping included."
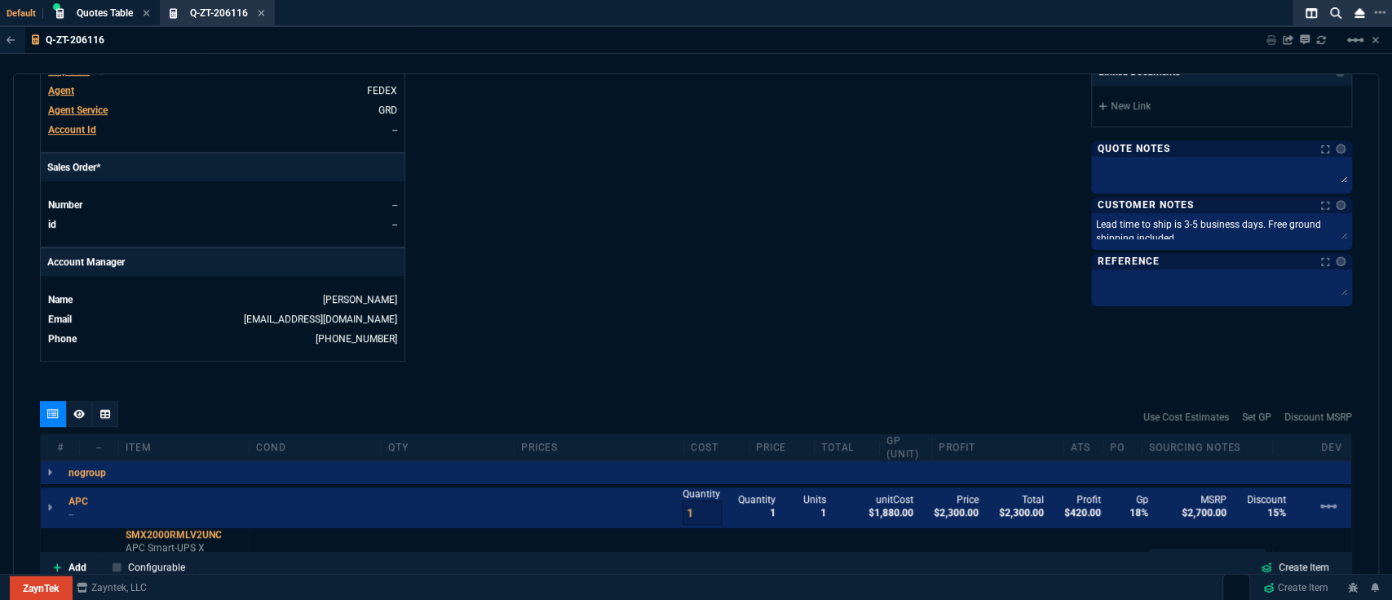
click at [1091, 286] on div at bounding box center [1221, 287] width 261 height 37
click at [1095, 283] on textarea at bounding box center [1222, 291] width 254 height 38
type textarea "A"
type textarea "AP"
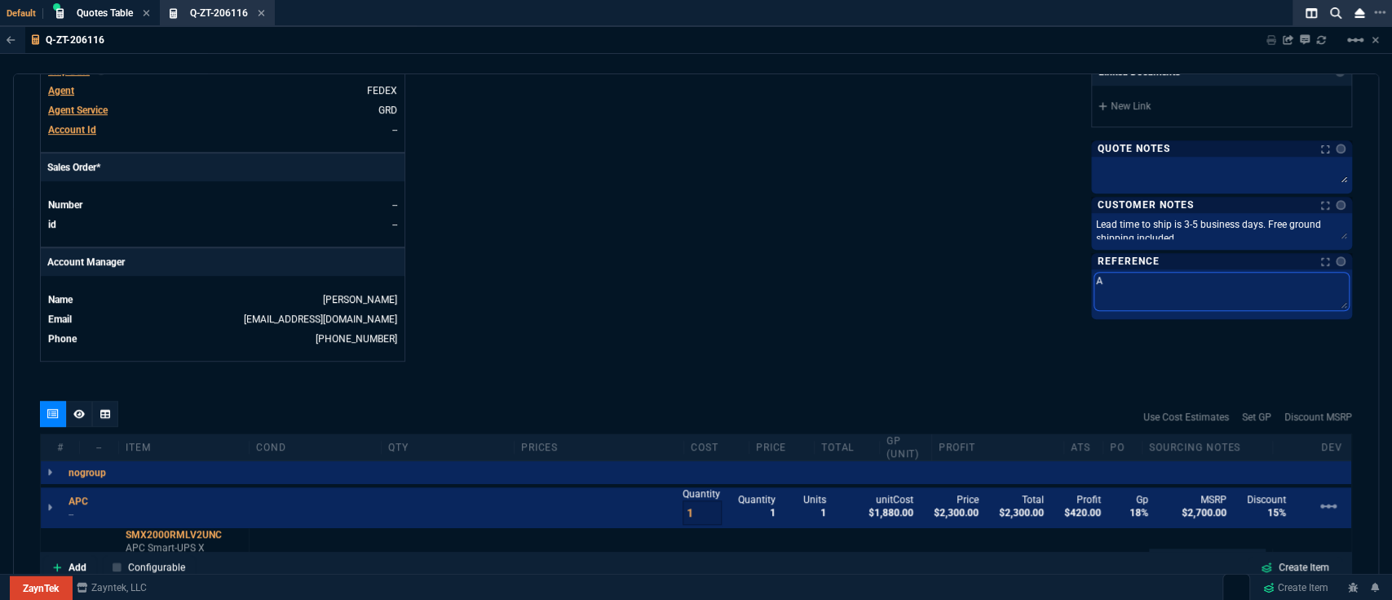
type textarea "AP"
type textarea "APC"
click at [1182, 290] on textarea "APC" at bounding box center [1222, 291] width 254 height 38
type textarea "APC"
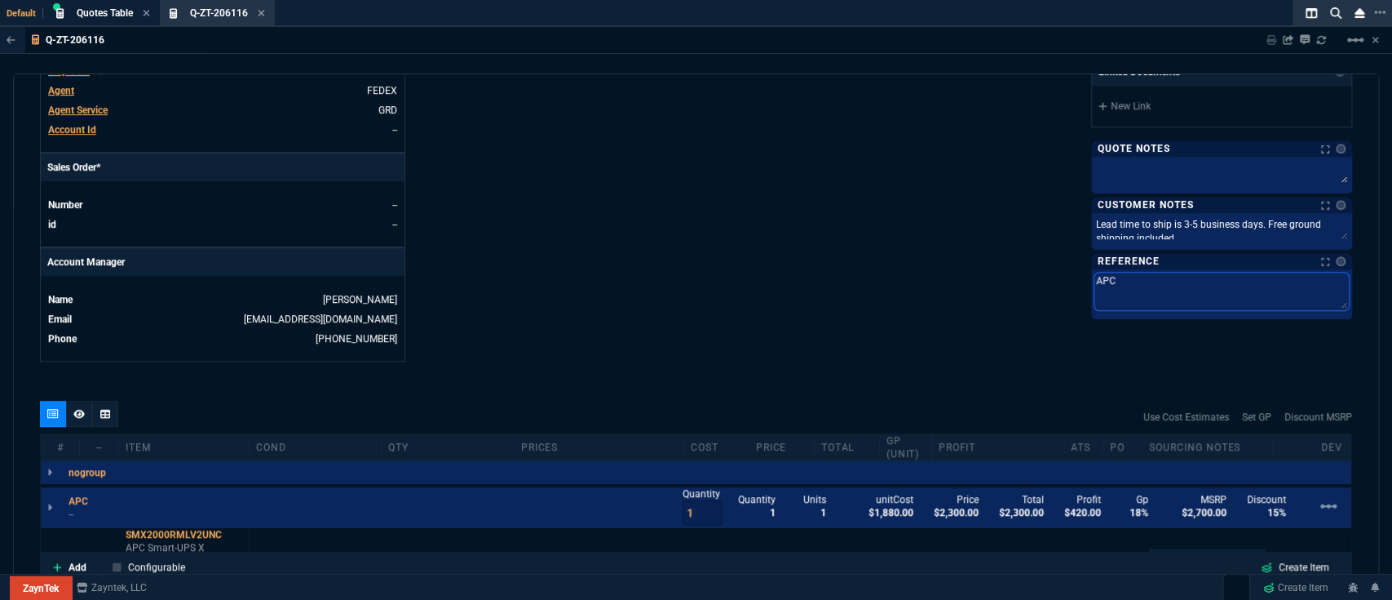
type textarea "APC"
type textarea "APC -"
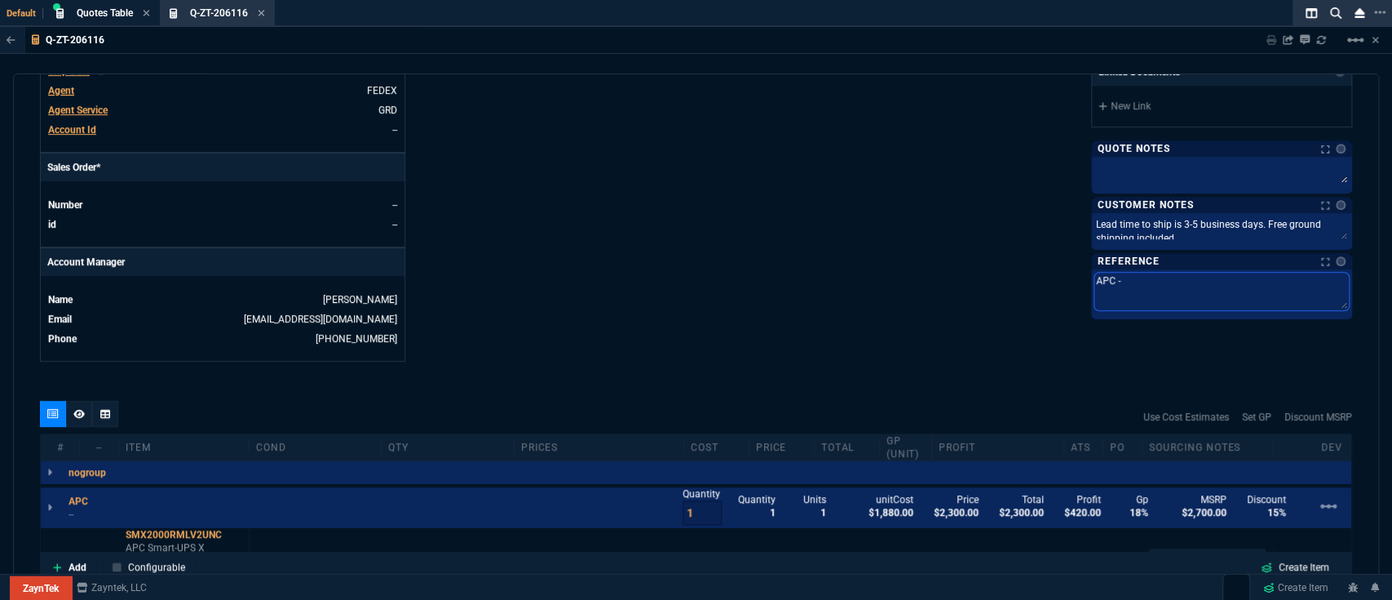
type textarea "APC - M"
type textarea "APC - Mi"
type textarea "APC - Mik"
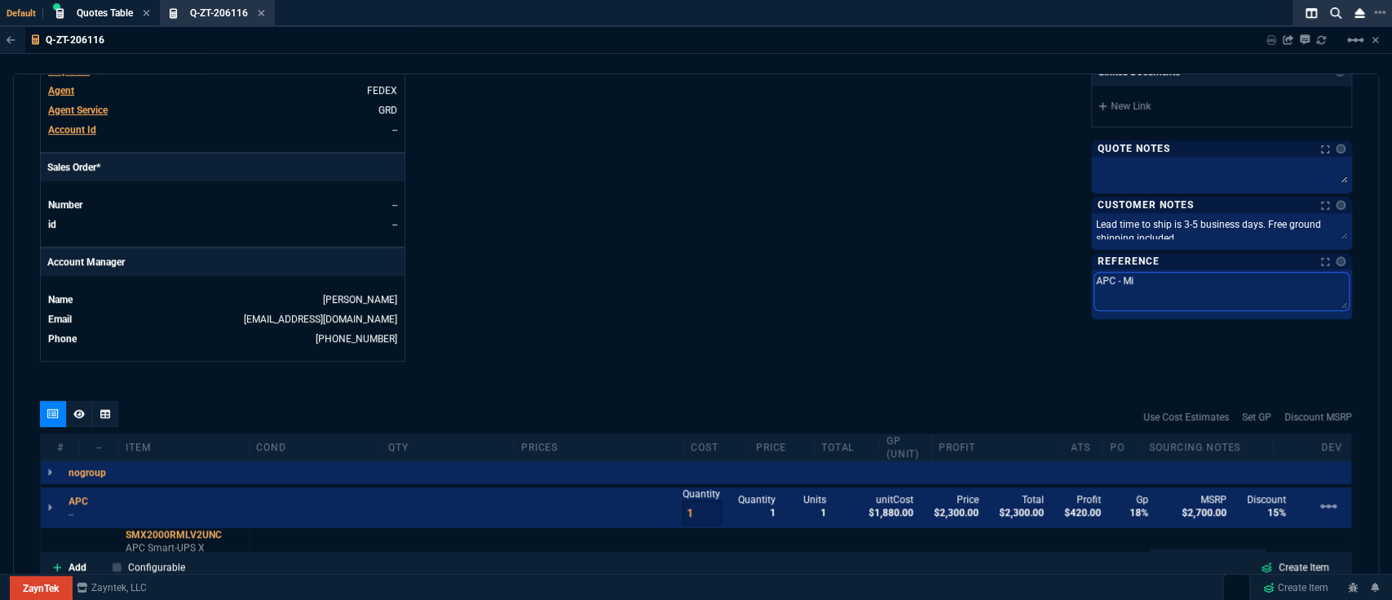
type textarea "APC - Mik"
type textarea "APC - [PERSON_NAME]"
click at [73, 507] on p "--" at bounding box center [83, 513] width 29 height 13
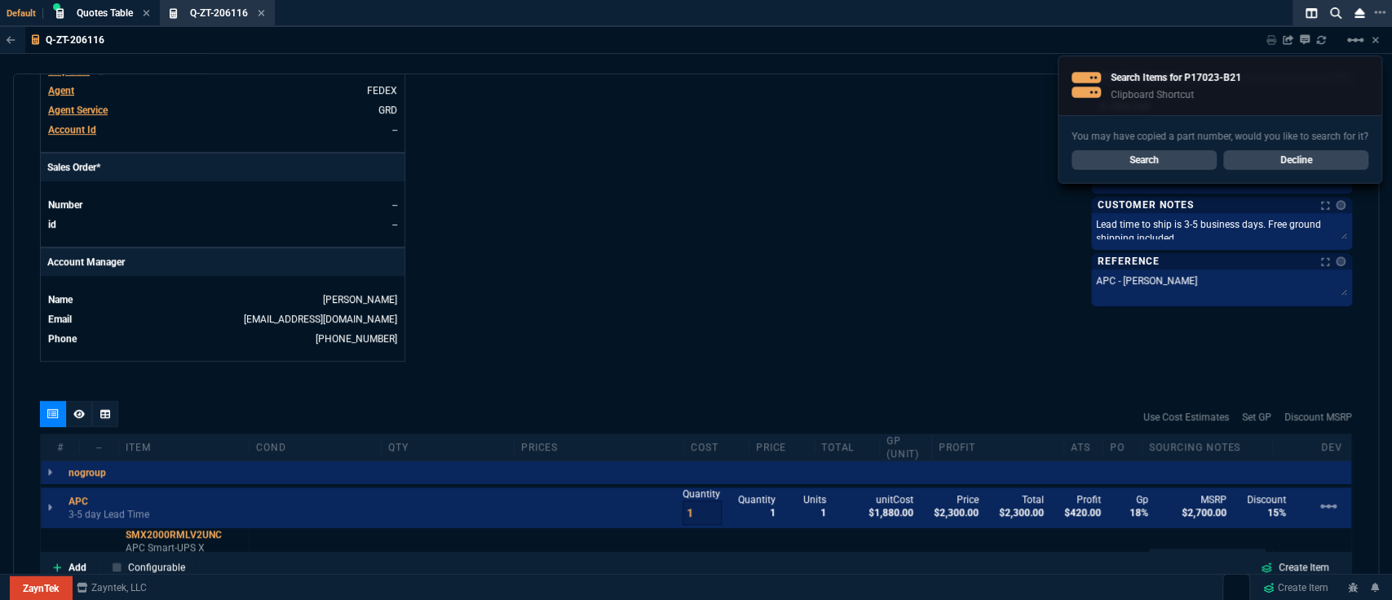
click at [1292, 148] on div "You may have copied a part number, would you like to search for it? Search Decl…" at bounding box center [1220, 149] width 323 height 68
click at [1289, 157] on link "Decline" at bounding box center [1296, 160] width 145 height 20
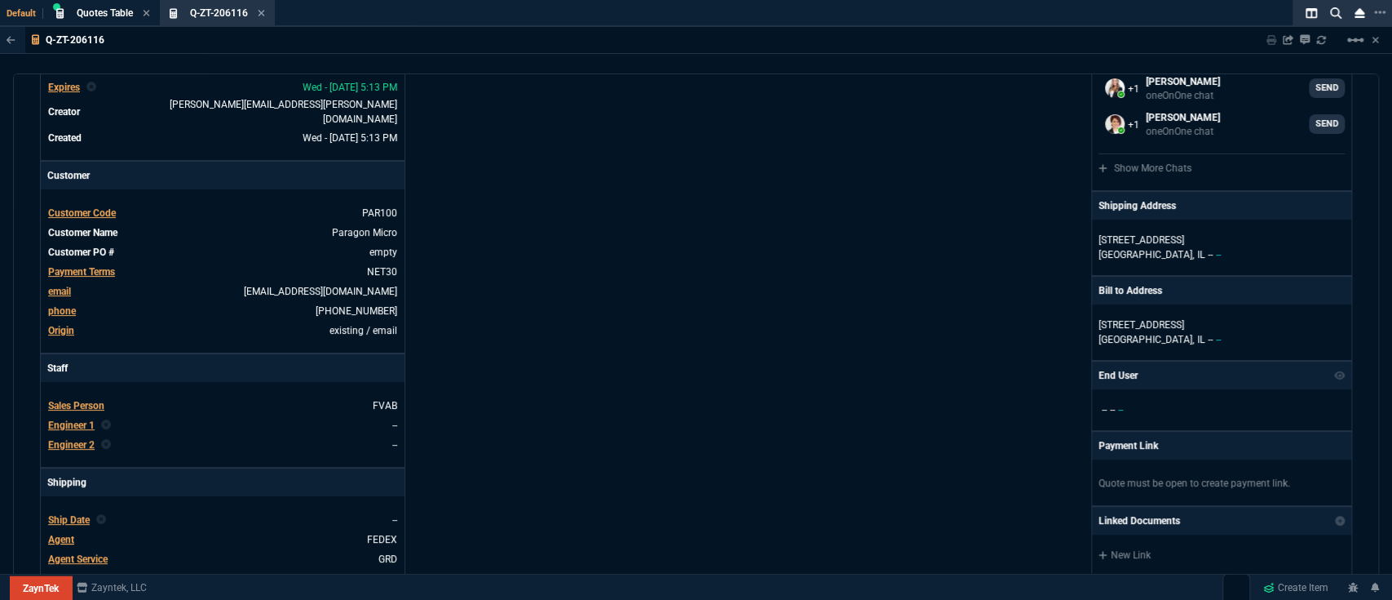
scroll to position [0, 0]
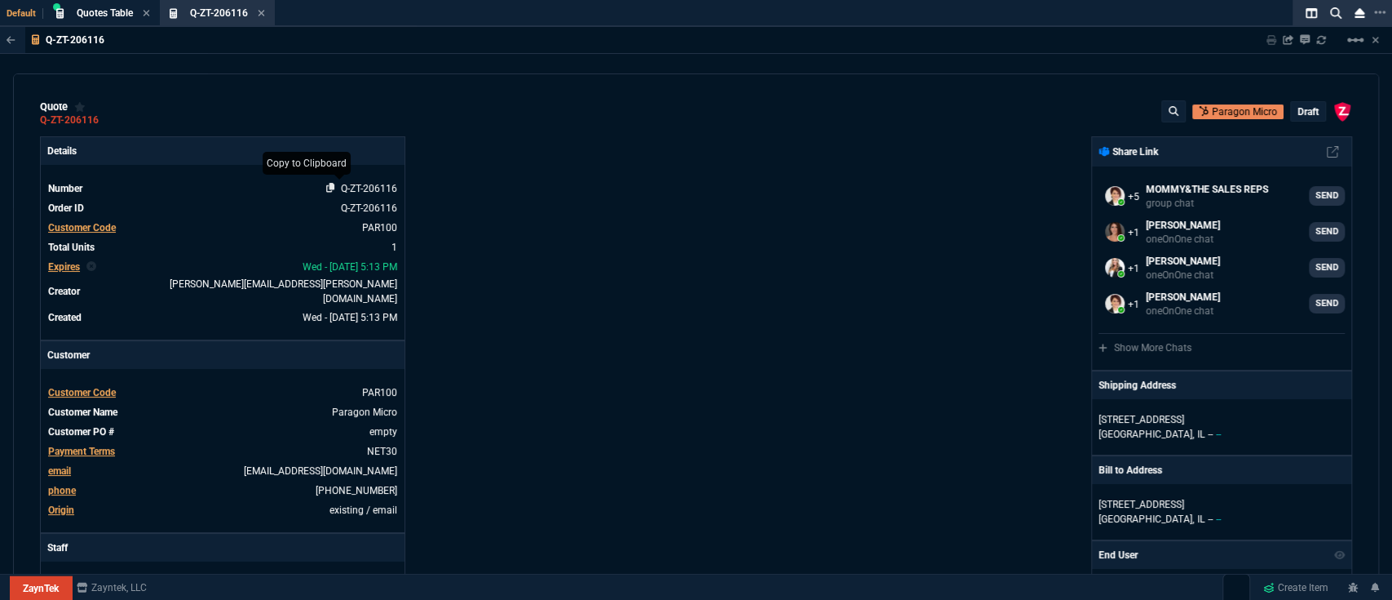
click at [326, 189] on icon at bounding box center [330, 188] width 9 height 10
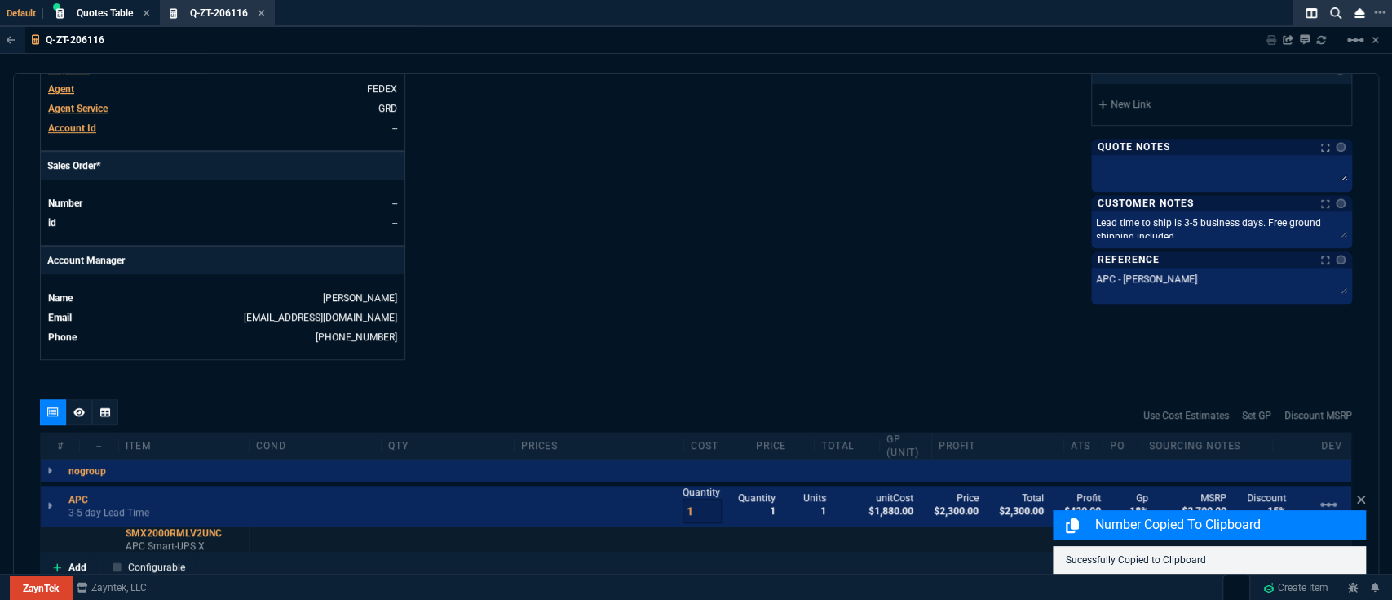
scroll to position [898, 0]
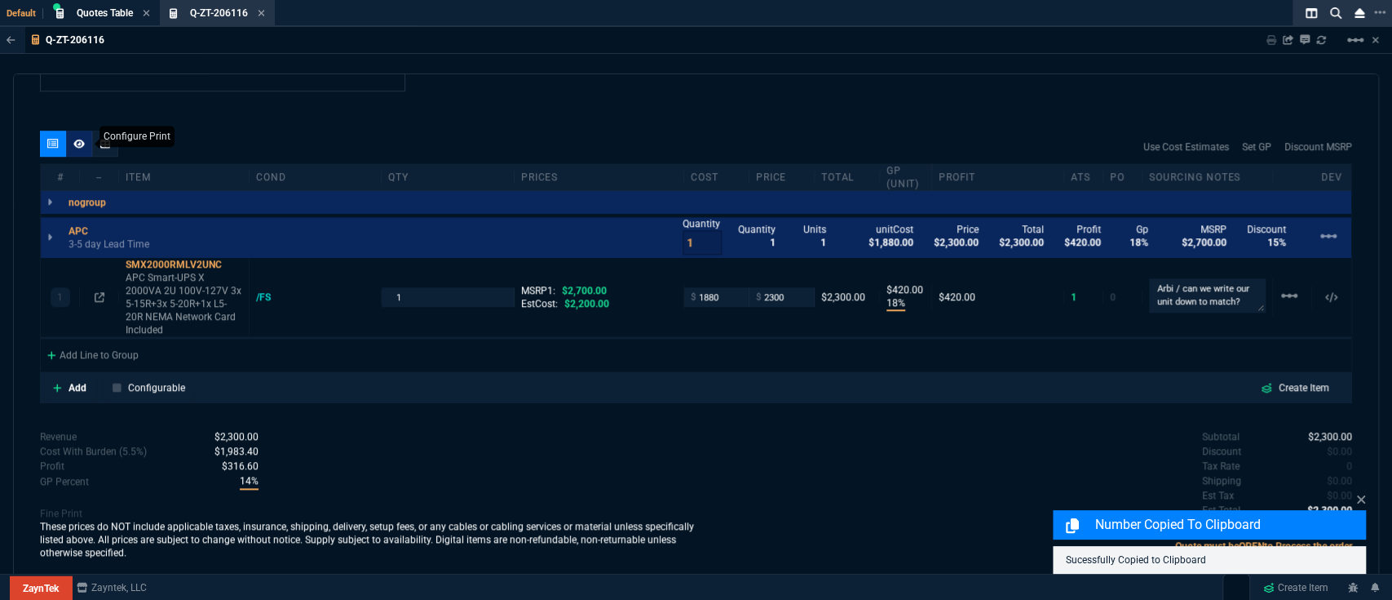
click at [73, 139] on icon at bounding box center [78, 144] width 11 height 10
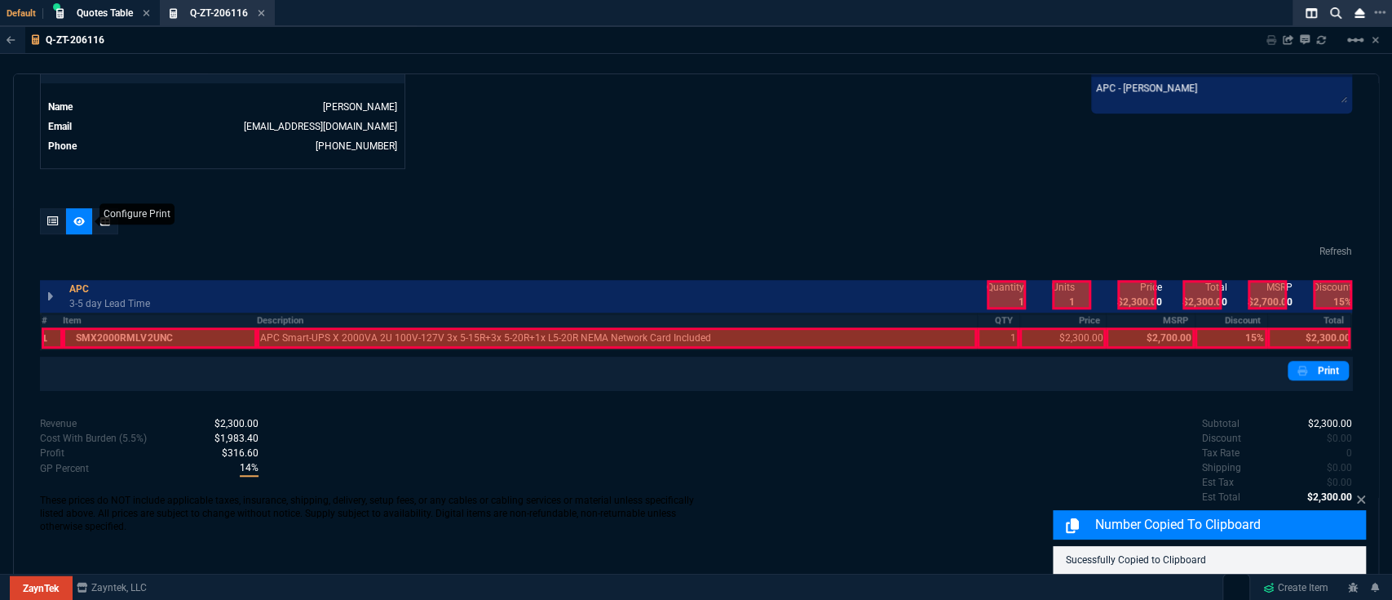
scroll to position [808, 0]
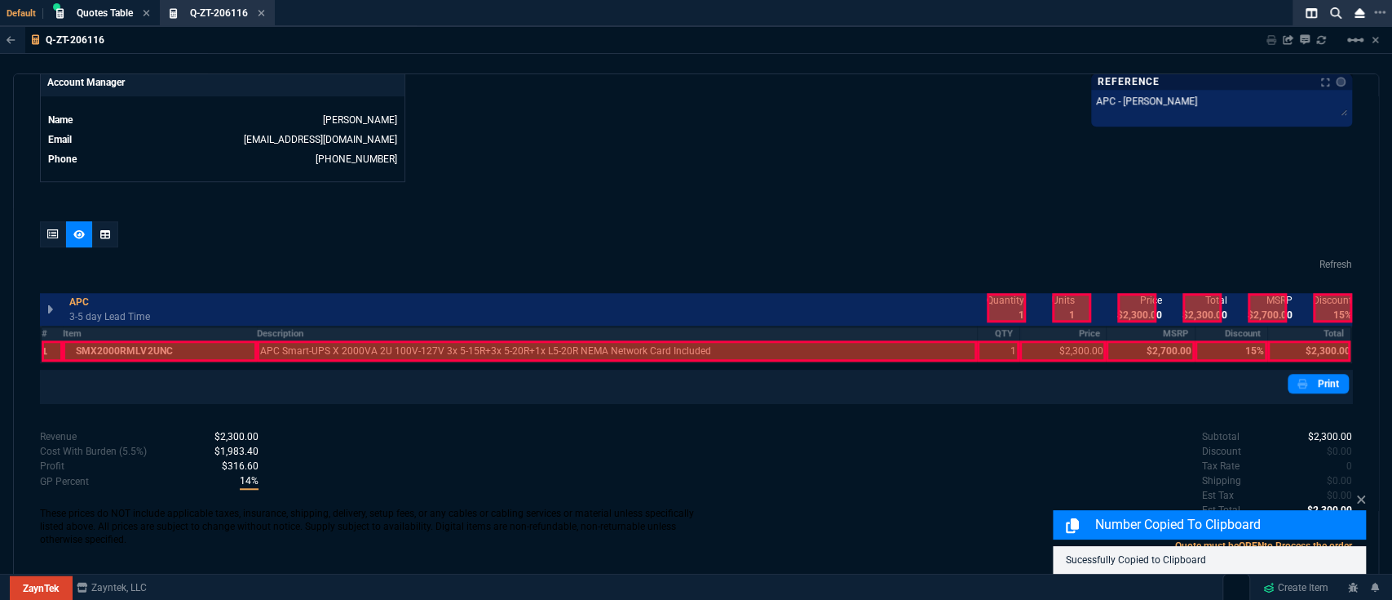
click at [47, 326] on th "#" at bounding box center [52, 333] width 22 height 14
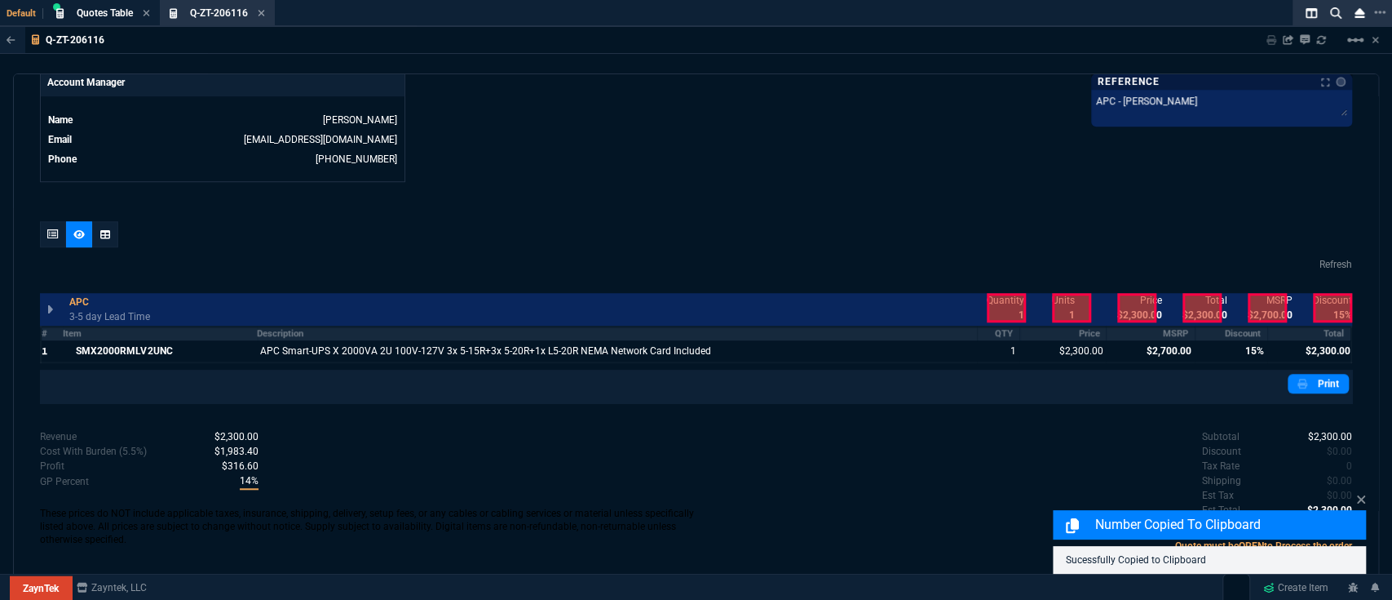
click at [1193, 301] on div at bounding box center [1202, 307] width 39 height 29
click at [1279, 308] on p "$2,700.00" at bounding box center [1270, 315] width 45 height 15
click at [1233, 307] on div "Quantity 1 Units 1 unitCost $1,880.00 Price $2,300.00 Total $2,300.00 Profit $4…" at bounding box center [1162, 308] width 382 height 36
click at [1253, 298] on div at bounding box center [1267, 307] width 39 height 29
click at [1326, 295] on div at bounding box center [1332, 307] width 39 height 29
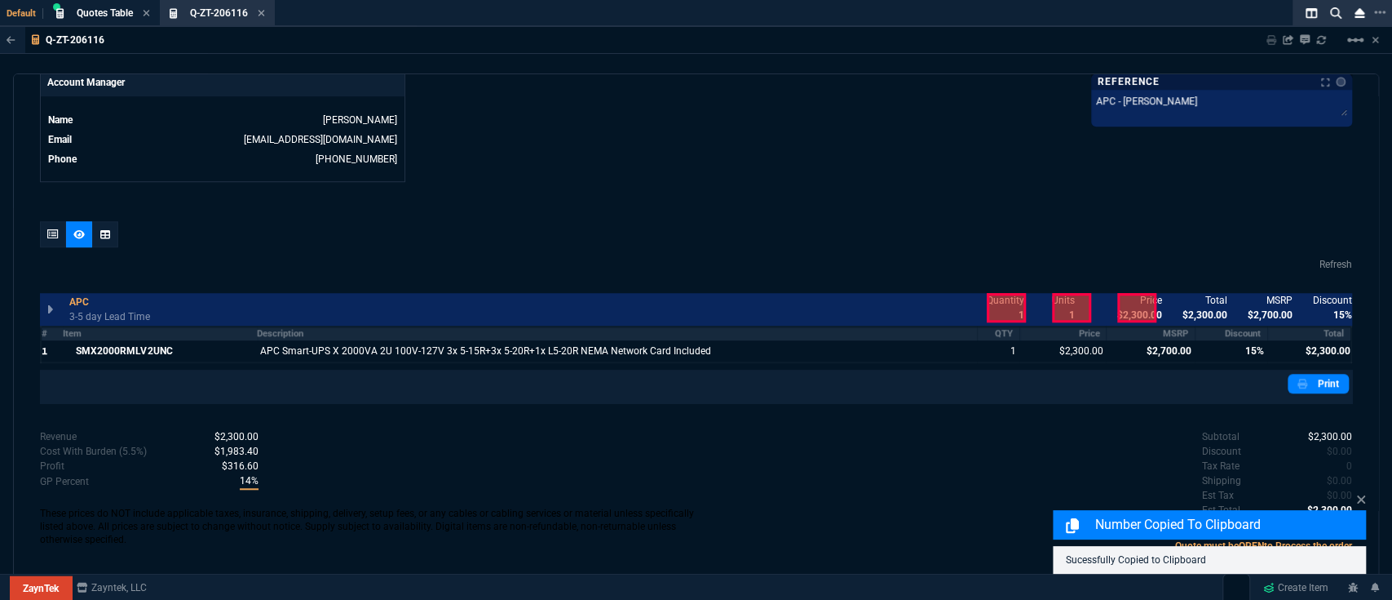
click at [1163, 326] on th "MSRP" at bounding box center [1150, 333] width 88 height 14
click at [1241, 326] on th "Discount" at bounding box center [1231, 333] width 73 height 14
click at [1317, 326] on th "Total" at bounding box center [1310, 333] width 84 height 14
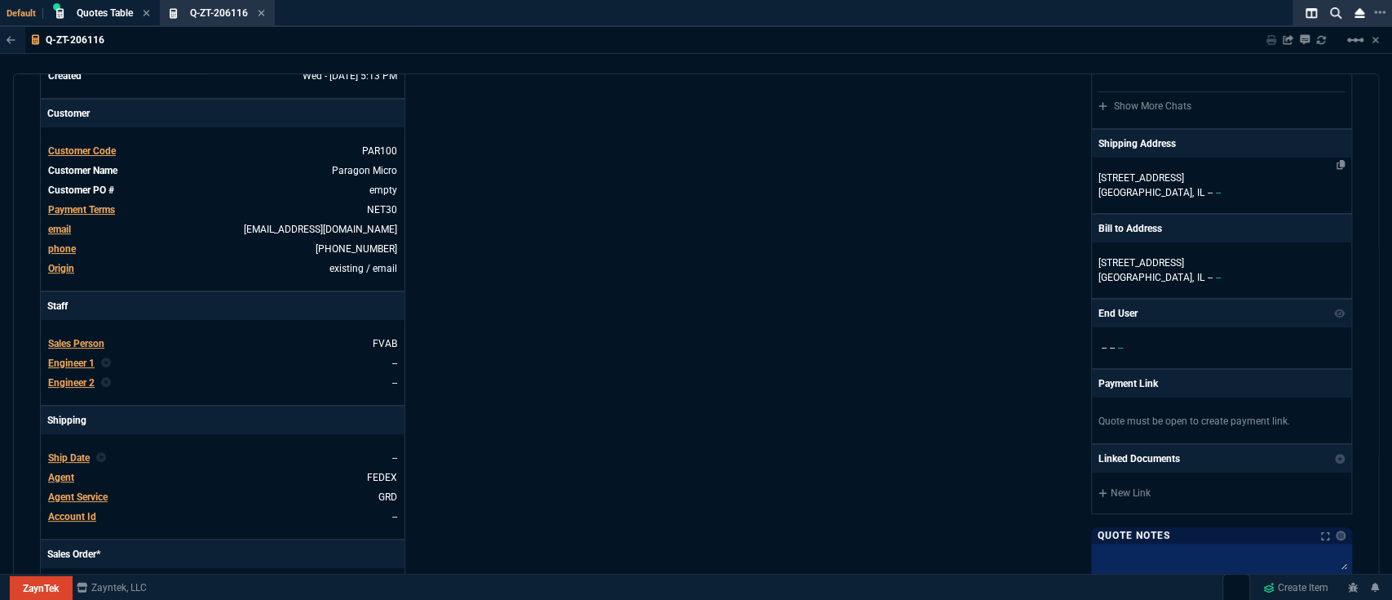
scroll to position [0, 0]
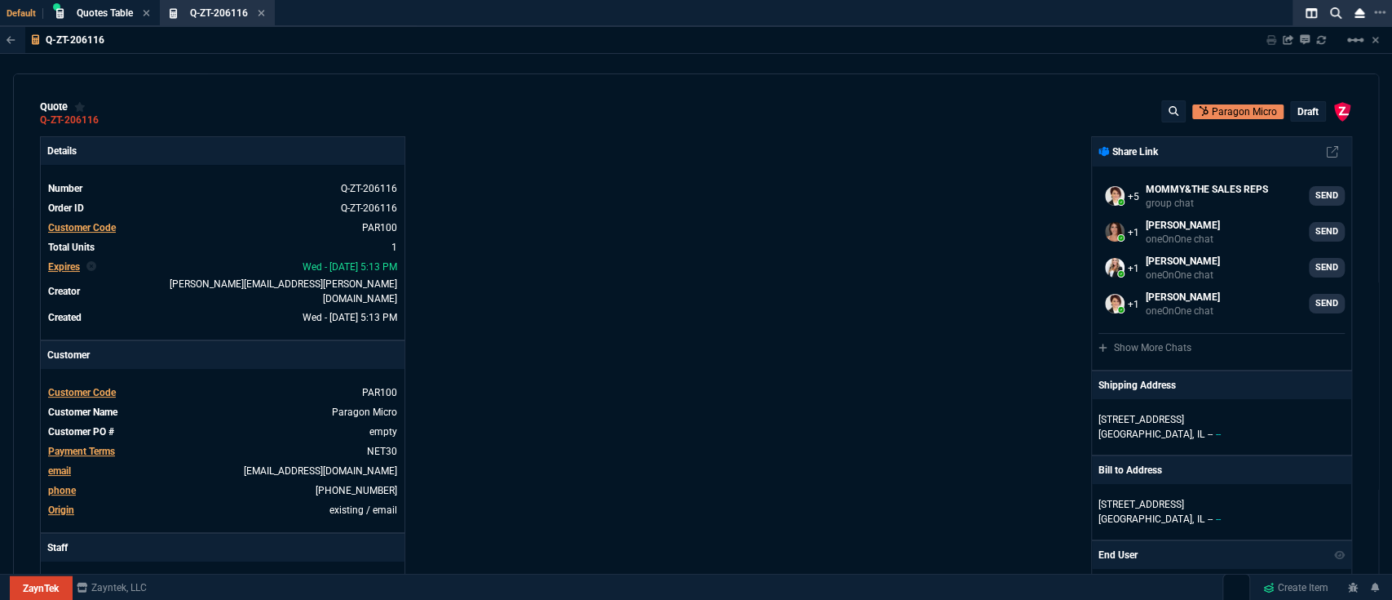
click at [1298, 109] on p "draft" at bounding box center [1308, 111] width 21 height 13
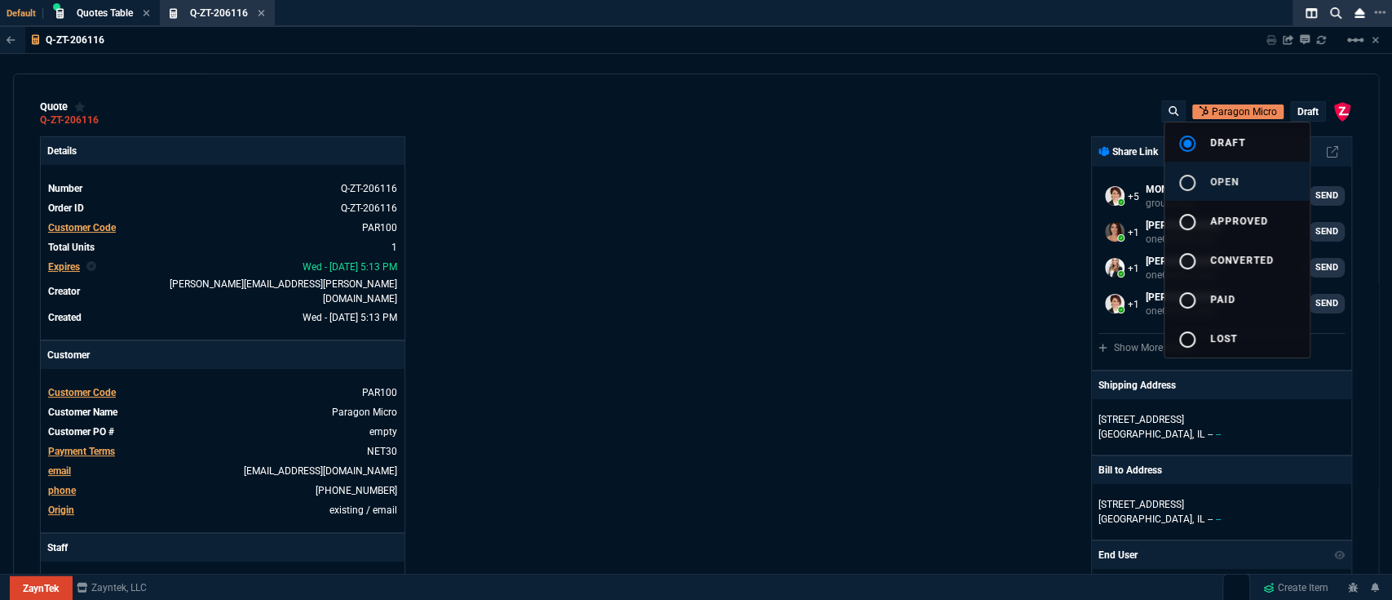
click at [1266, 166] on button "radio_button_unchecked open" at bounding box center [1237, 181] width 145 height 39
click at [793, 277] on div at bounding box center [696, 300] width 1392 height 600
type input "18"
type input "420"
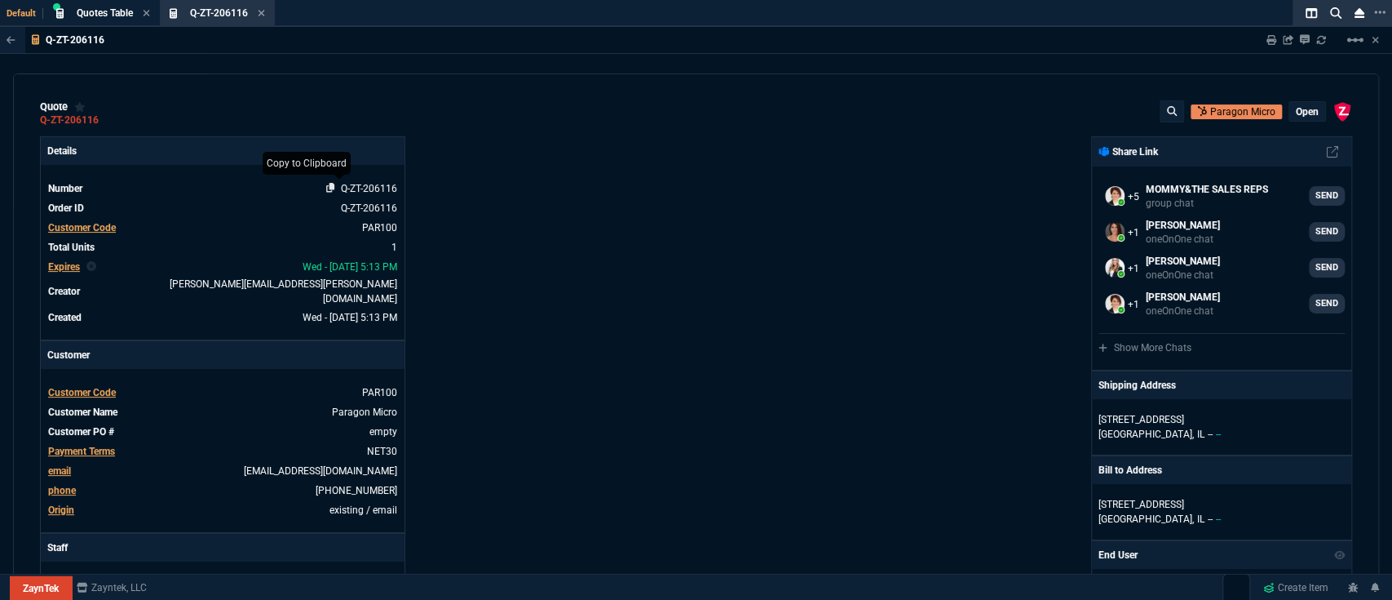
click at [332, 185] on icon at bounding box center [330, 188] width 9 height 10
type input "2700"
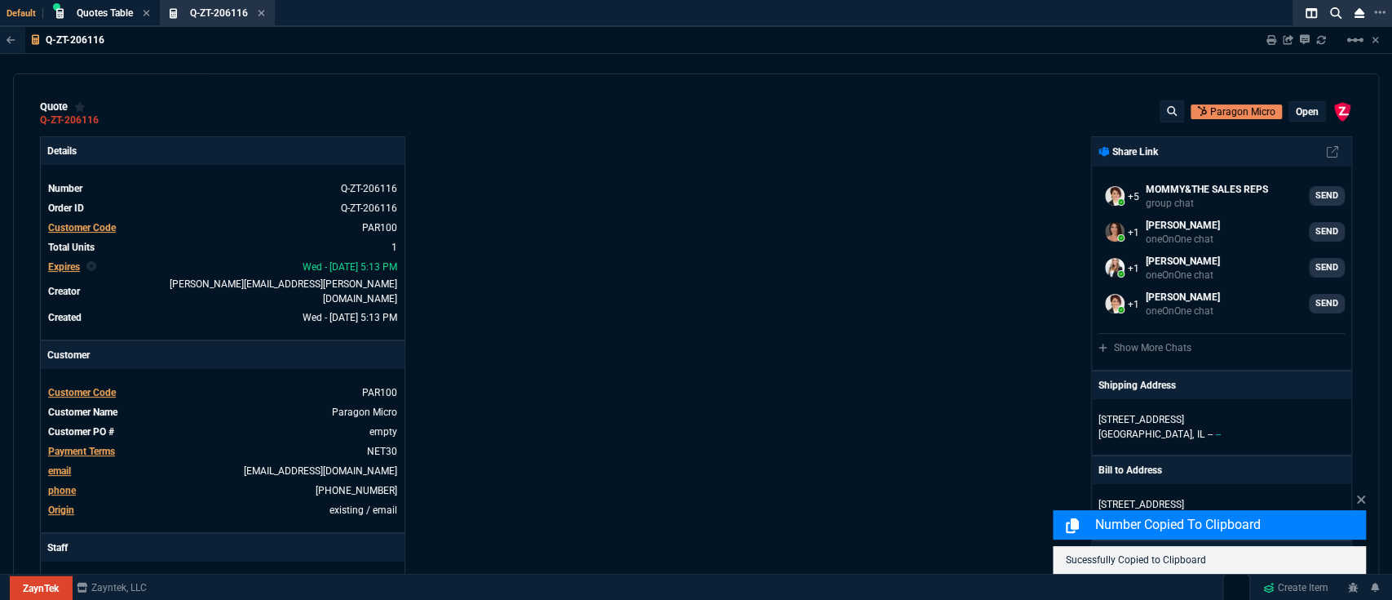
type input "15"
click at [1269, 41] on icon at bounding box center [1272, 40] width 10 height 10
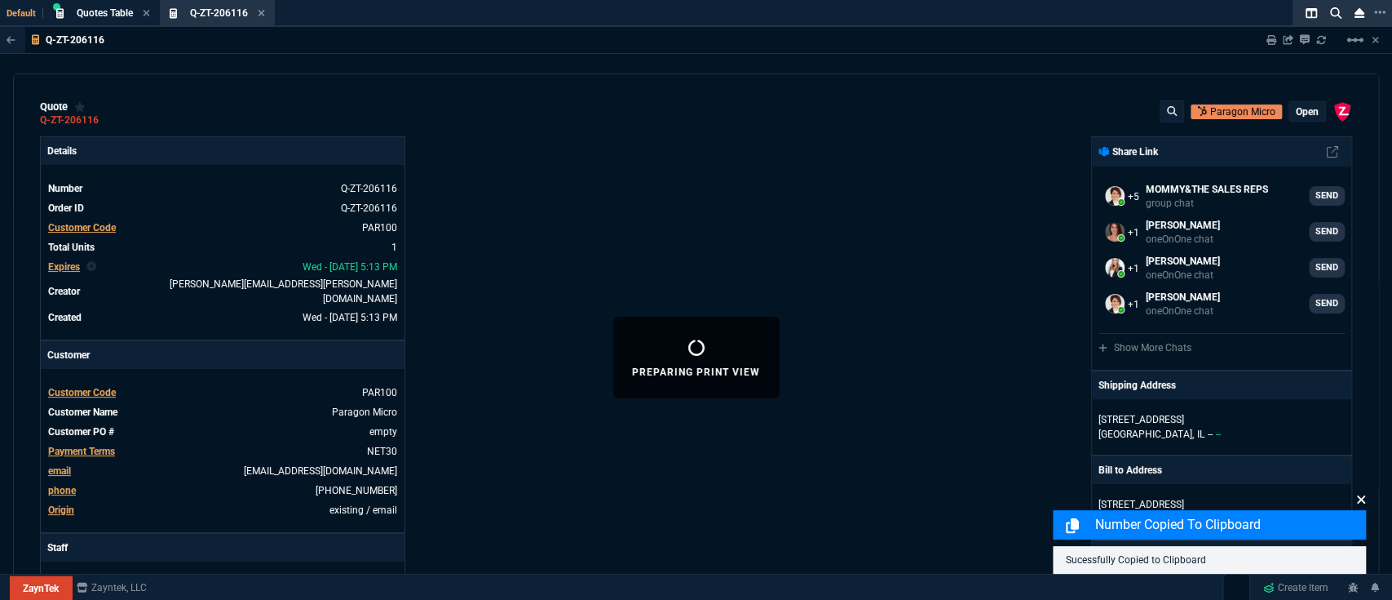
click at [1362, 500] on icon at bounding box center [1361, 499] width 8 height 8
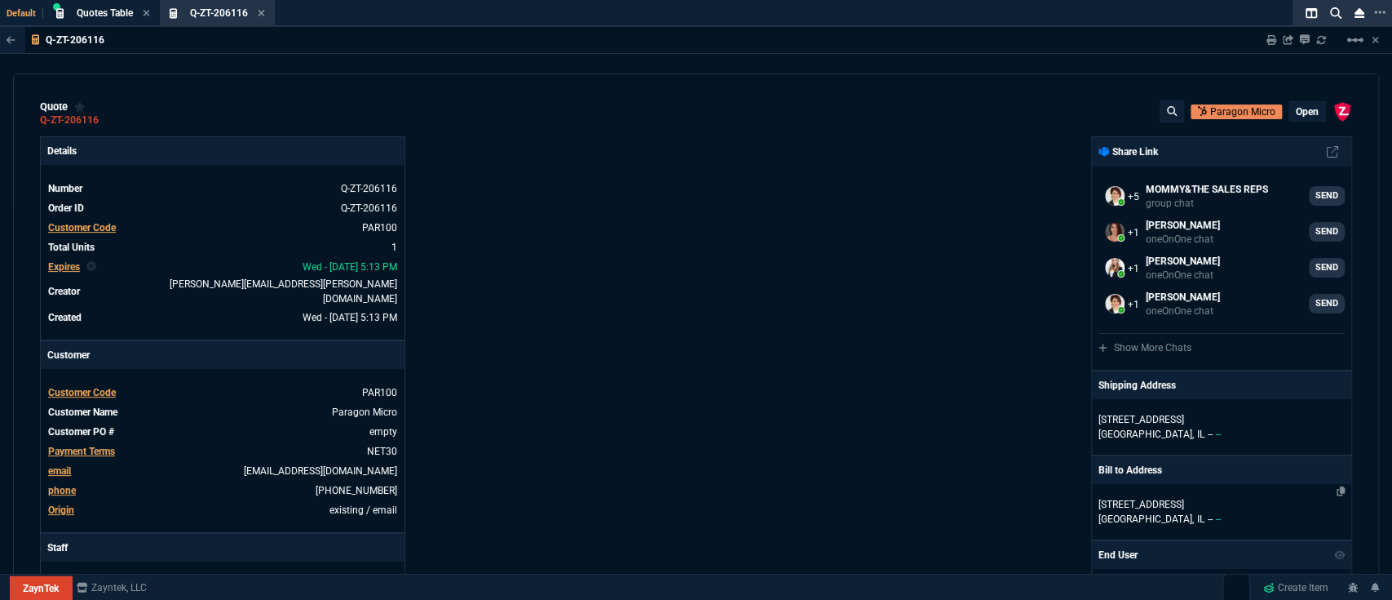
type input "18"
type input "420"
type input "15"
click at [124, 19] on div "Quotes Table Quote" at bounding box center [105, 14] width 56 height 14
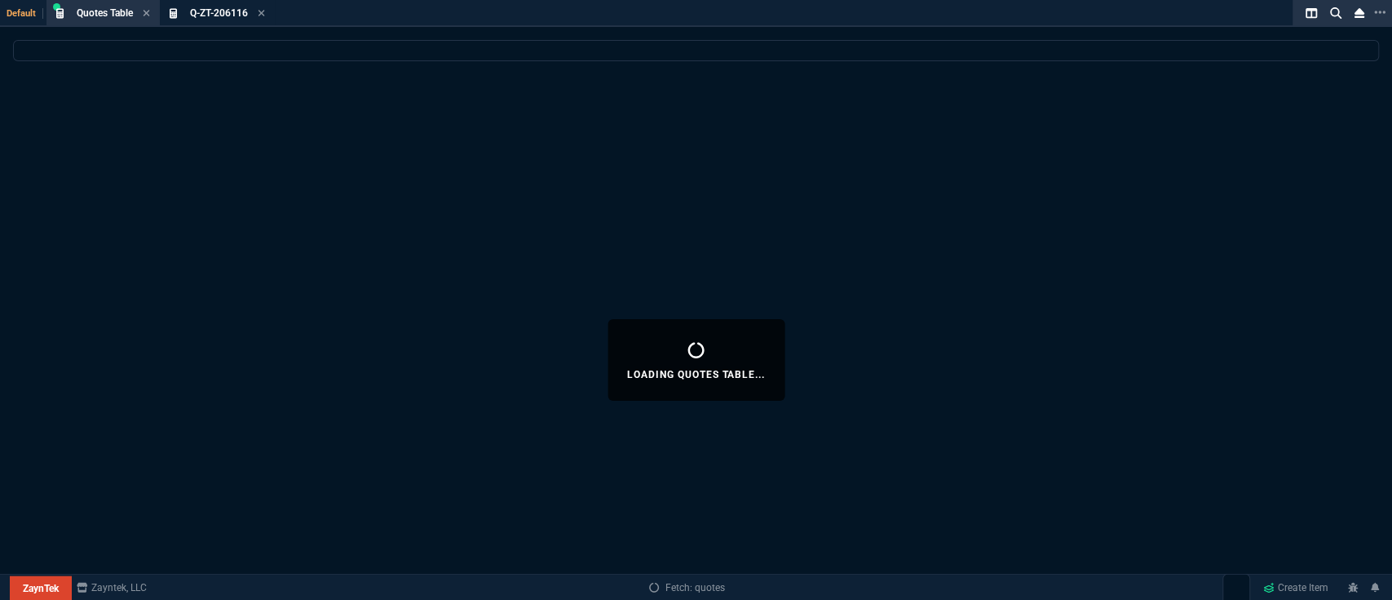
select select
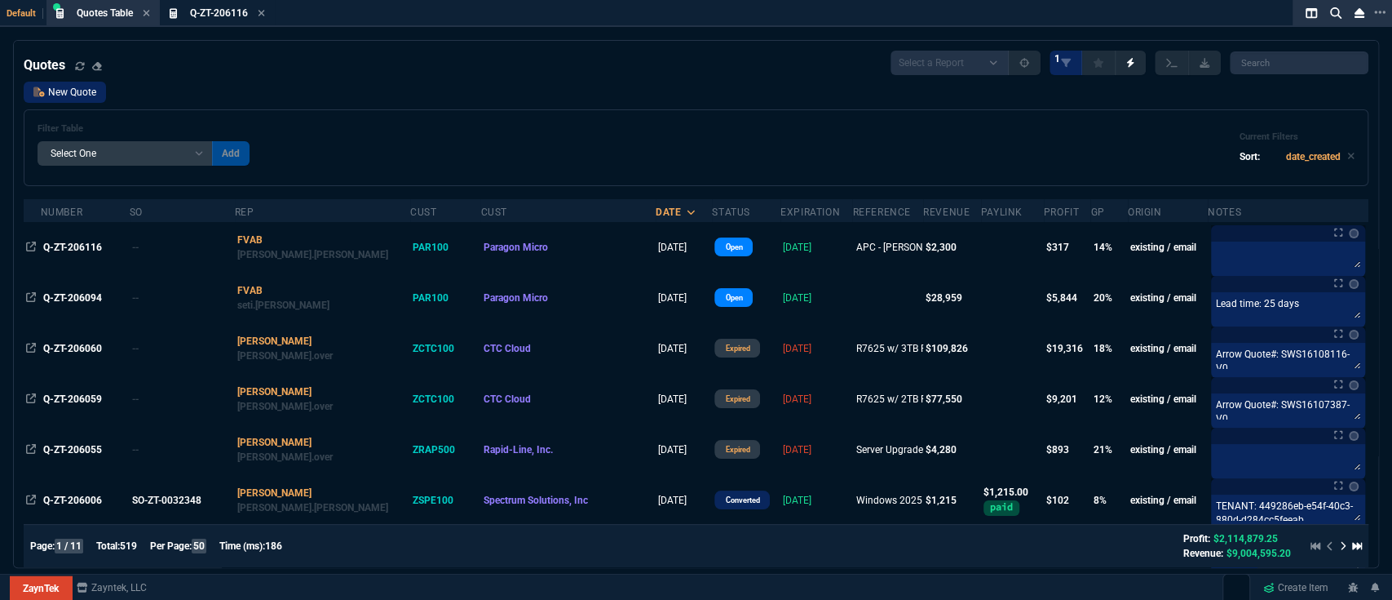
click at [42, 95] on icon at bounding box center [38, 92] width 11 height 10
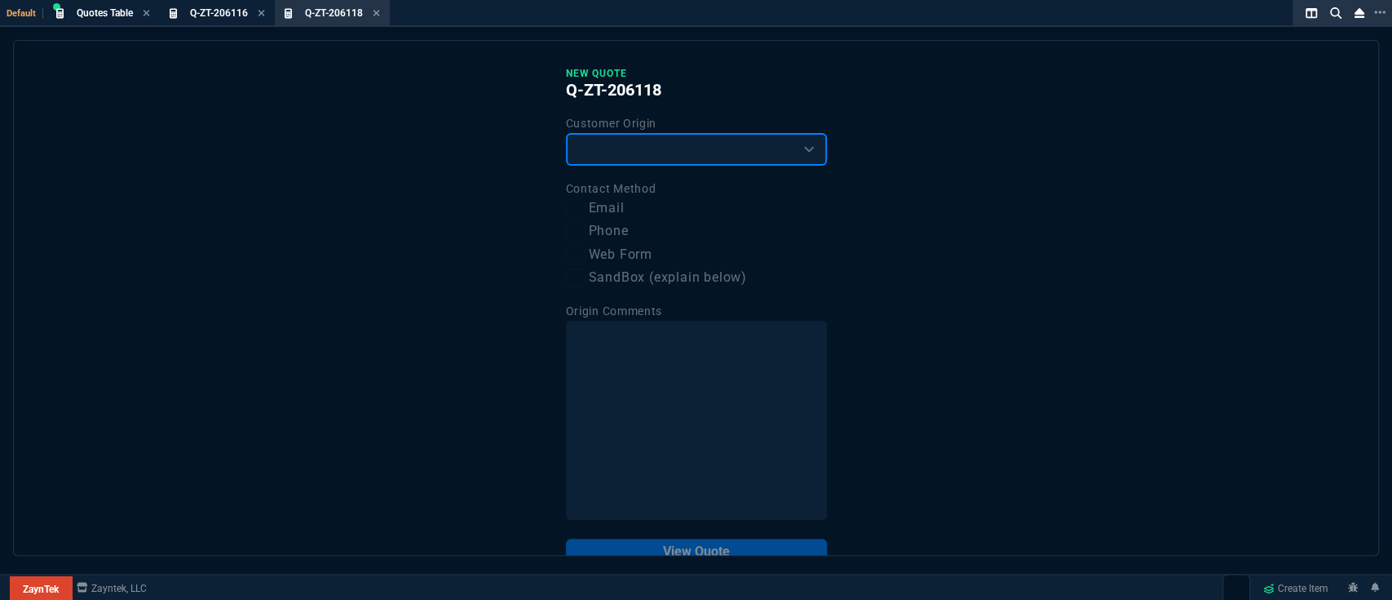
click at [575, 159] on select "Existing Customer Amazon Lead (first order) Website Lead (first order) Called (…" at bounding box center [696, 149] width 261 height 33
select select "existing"
click at [566, 133] on select "Existing Customer Amazon Lead (first order) Website Lead (first order) Called (…" at bounding box center [696, 149] width 261 height 33
click at [613, 201] on label "Email" at bounding box center [696, 208] width 261 height 20
click at [586, 201] on input "Email" at bounding box center [576, 209] width 20 height 20
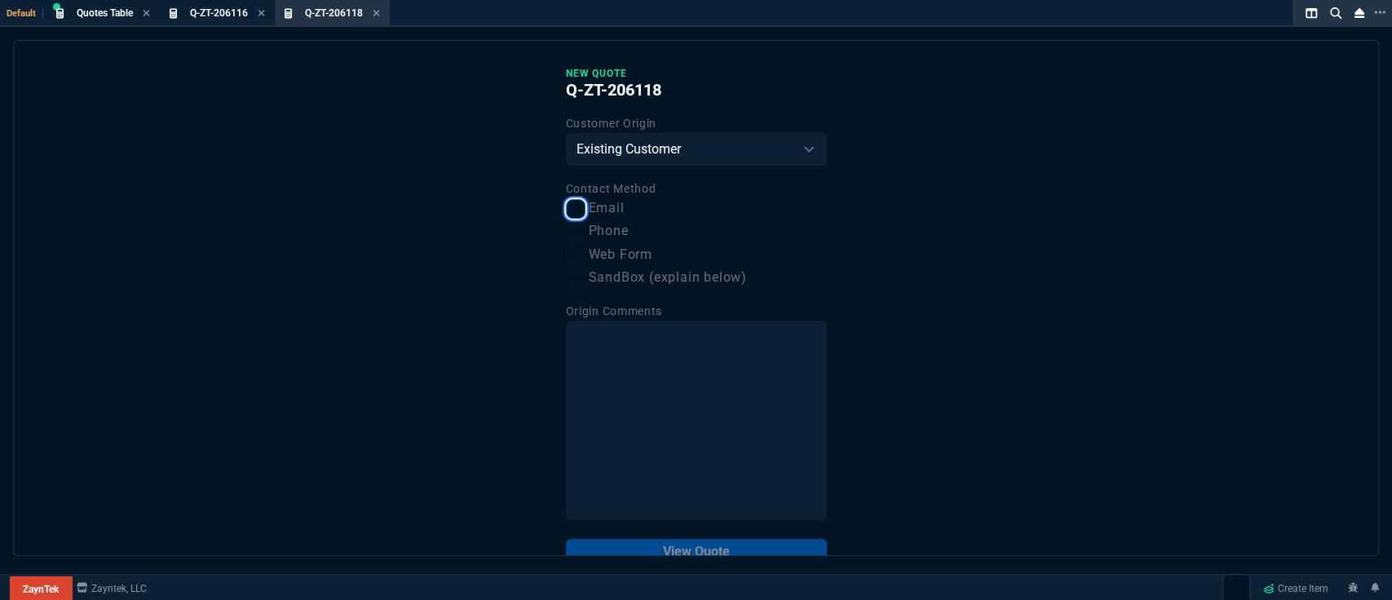
checkbox input "true"
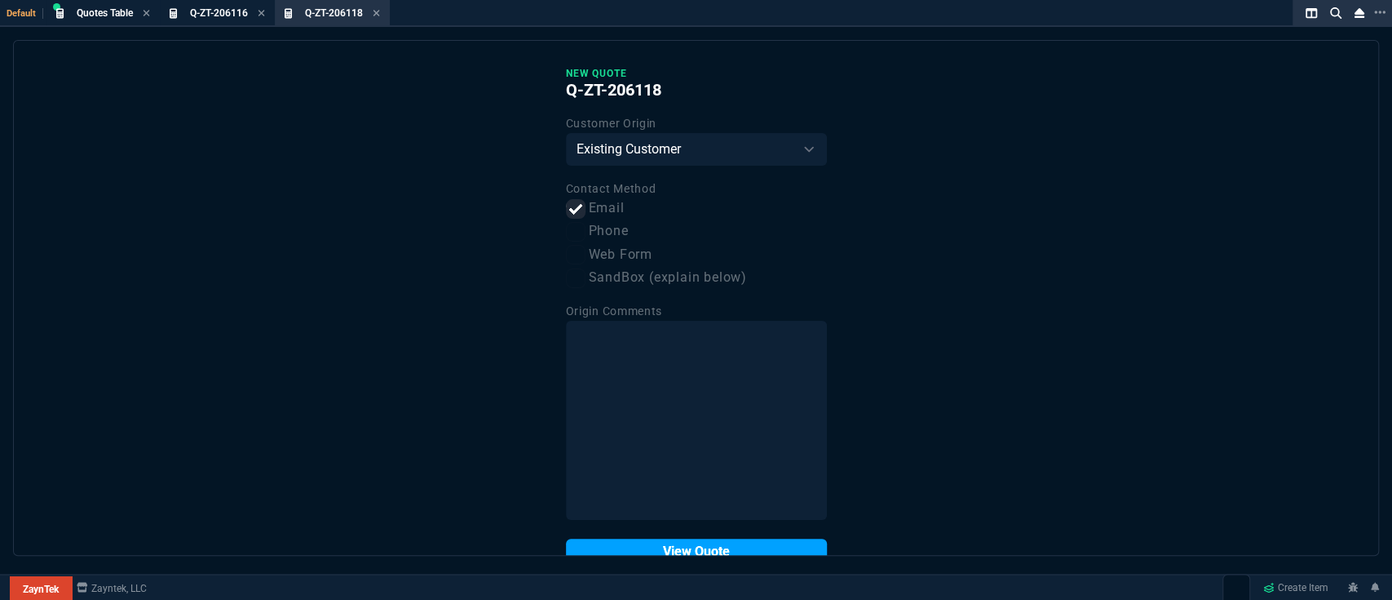
click at [679, 541] on button "View Quote" at bounding box center [696, 551] width 261 height 26
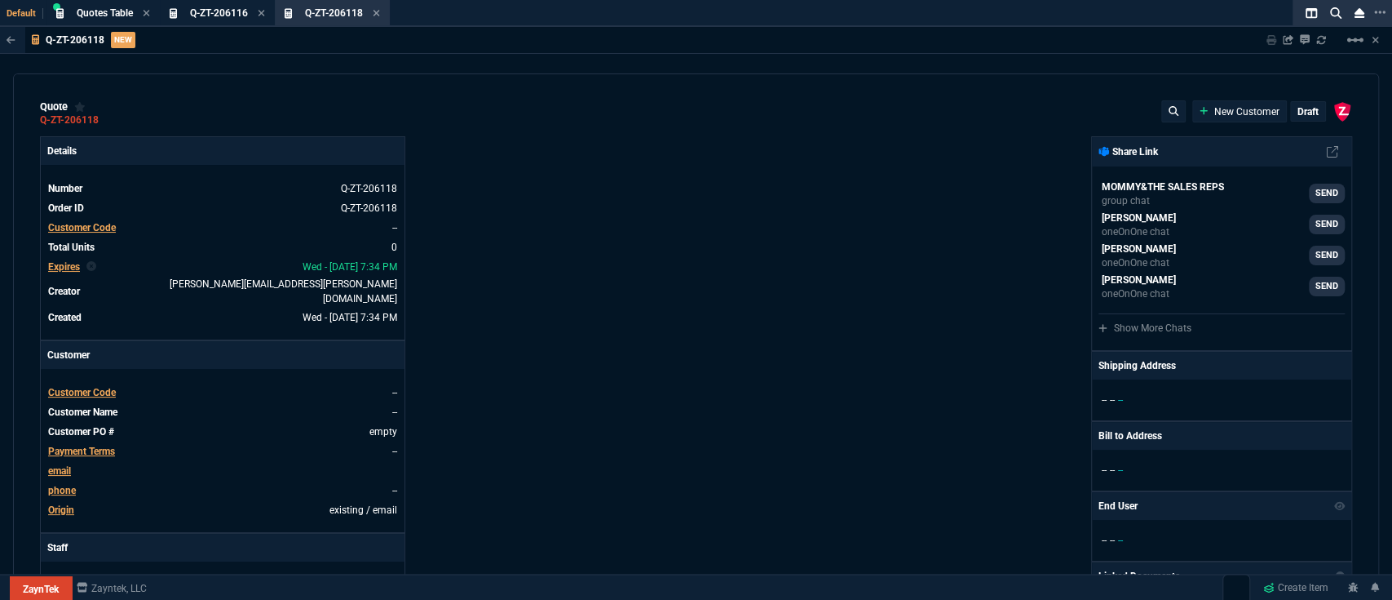
click at [104, 228] on span "Customer Code" at bounding box center [82, 227] width 68 height 11
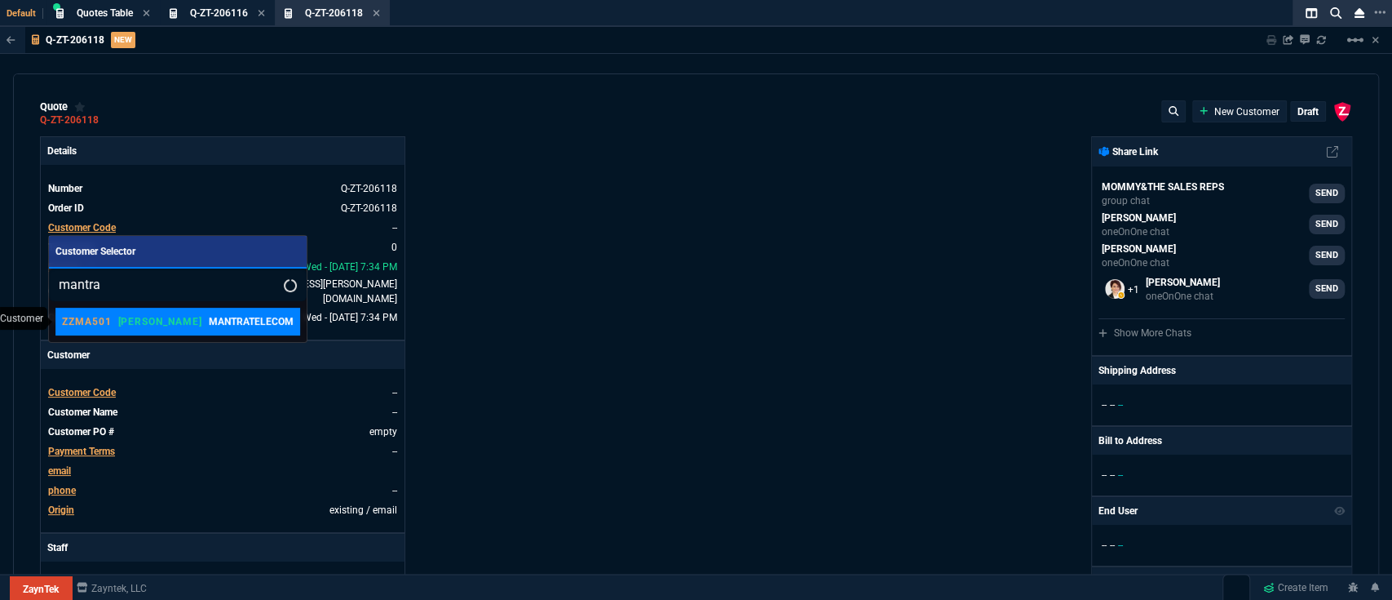
type input "mantra"
click at [125, 326] on p "[PERSON_NAME]" at bounding box center [160, 321] width 84 height 13
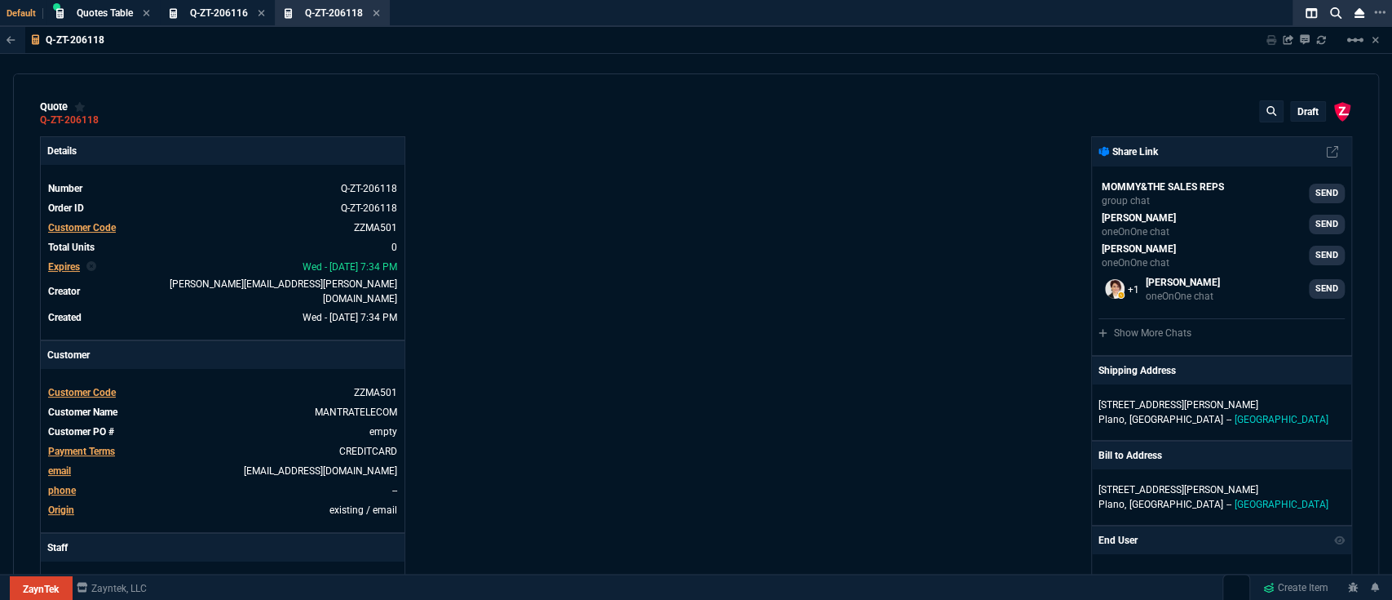
click at [837, 303] on div "ZaynTek, LLC [STREET_ADDRESS] Share Link MOMMY&THE SALES REPS group chat SEND […" at bounding box center [1025, 562] width 657 height 853
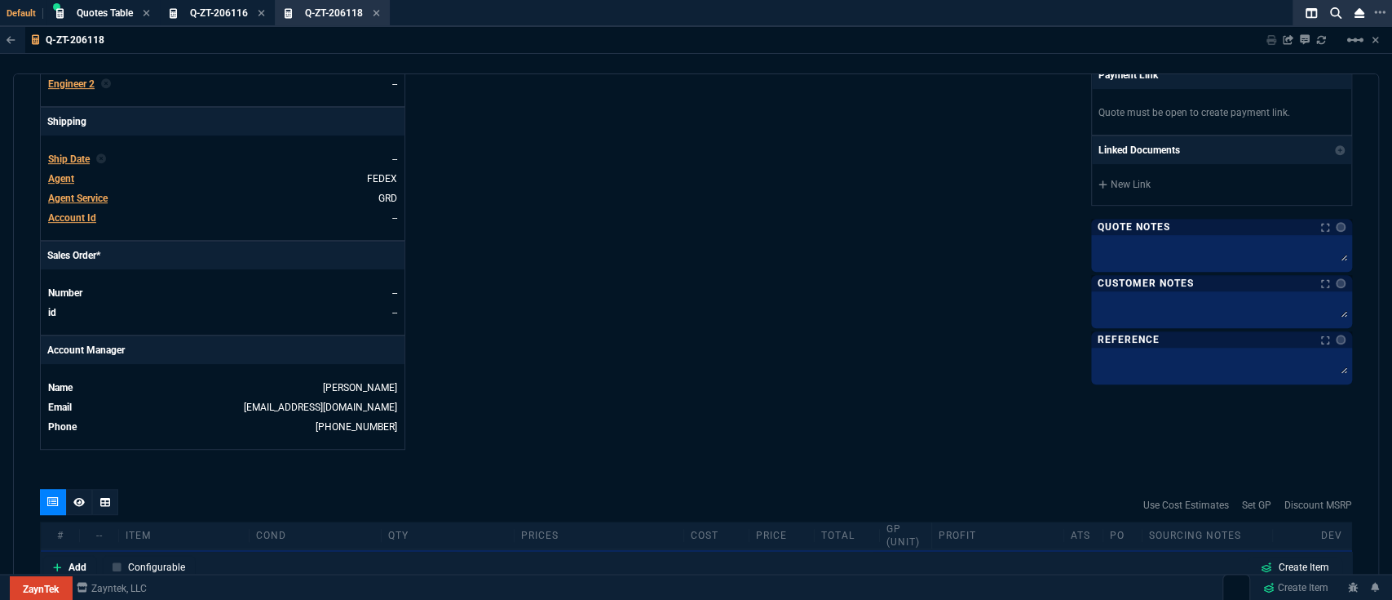
scroll to position [744, 0]
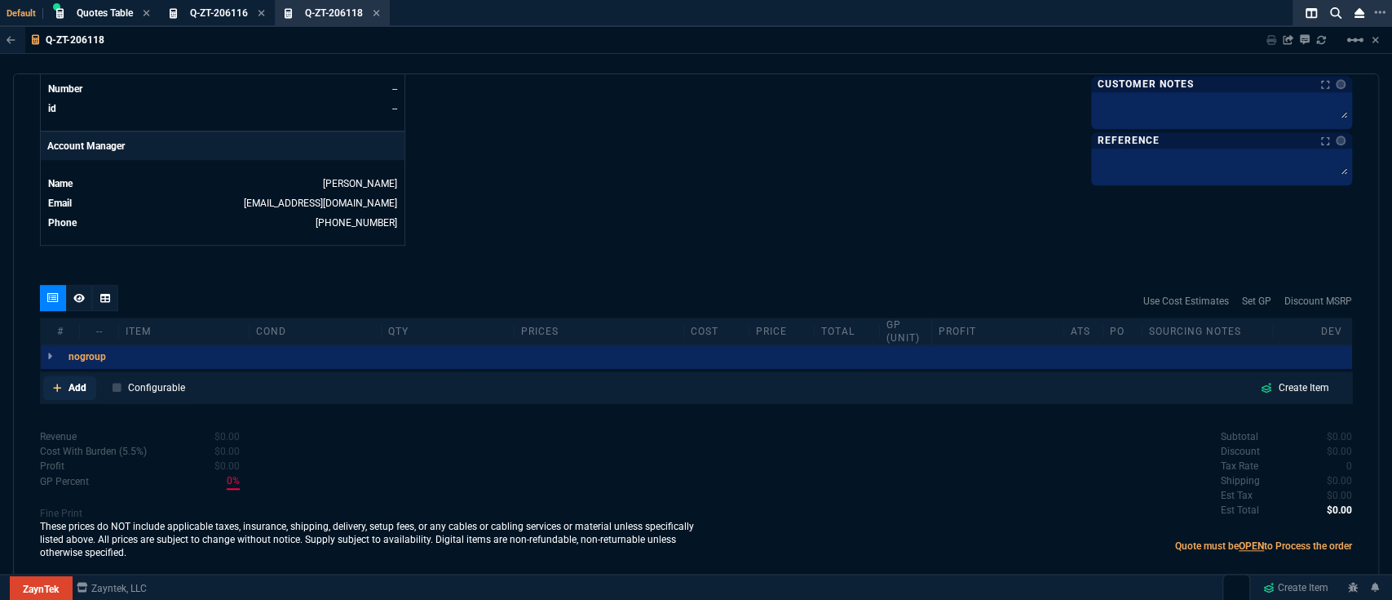
click at [71, 380] on p "Add" at bounding box center [78, 387] width 18 height 15
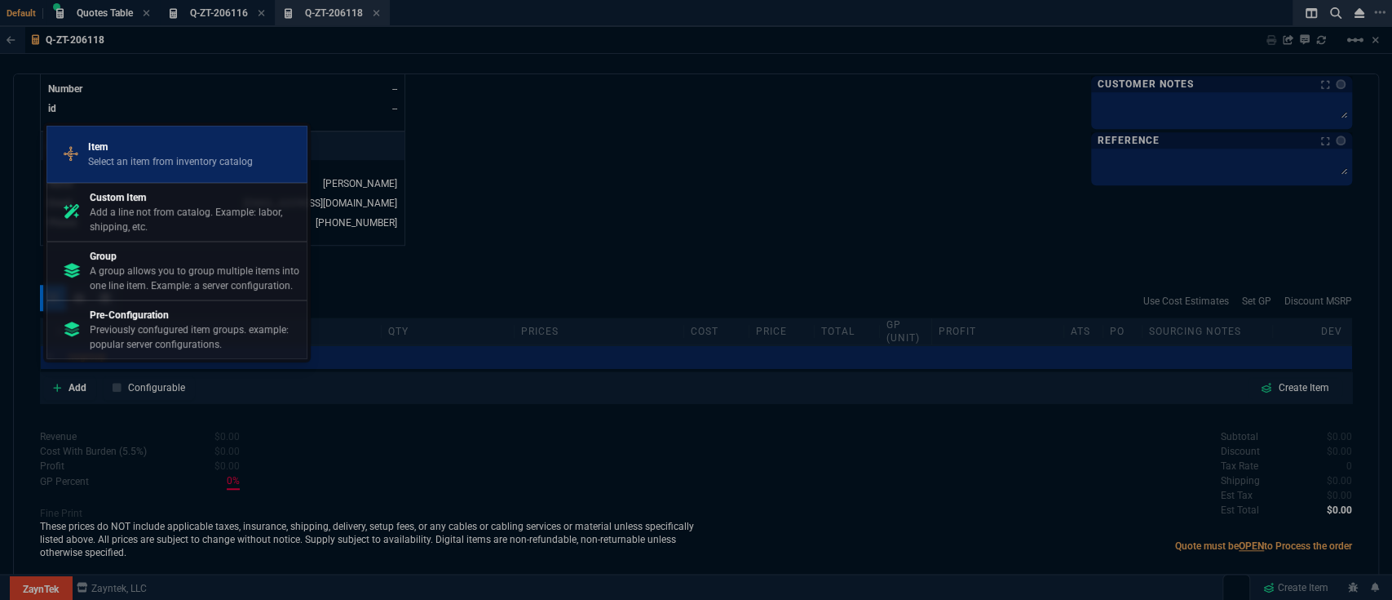
click at [137, 158] on p "Select an item from inventory catalog" at bounding box center [170, 161] width 165 height 15
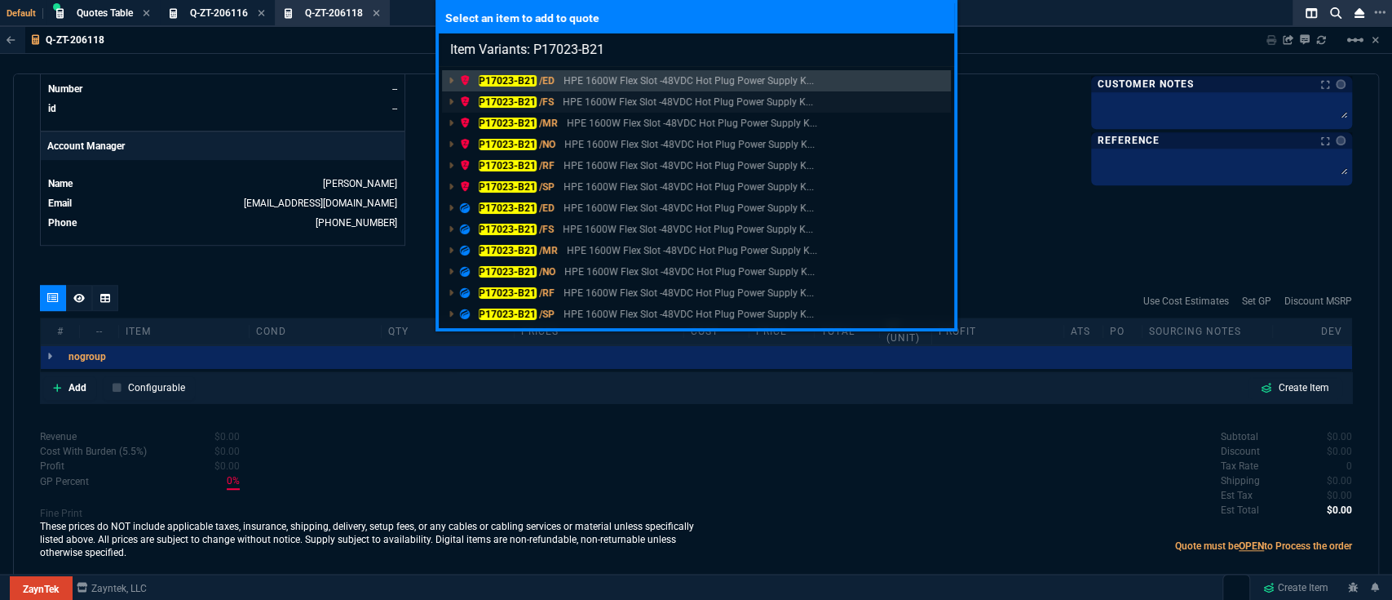
type input "Item Variants: P17023-B21"
click at [578, 97] on p "HPE 1600W Flex Slot -48VDC Hot Plug Power Supply K..." at bounding box center [688, 102] width 250 height 15
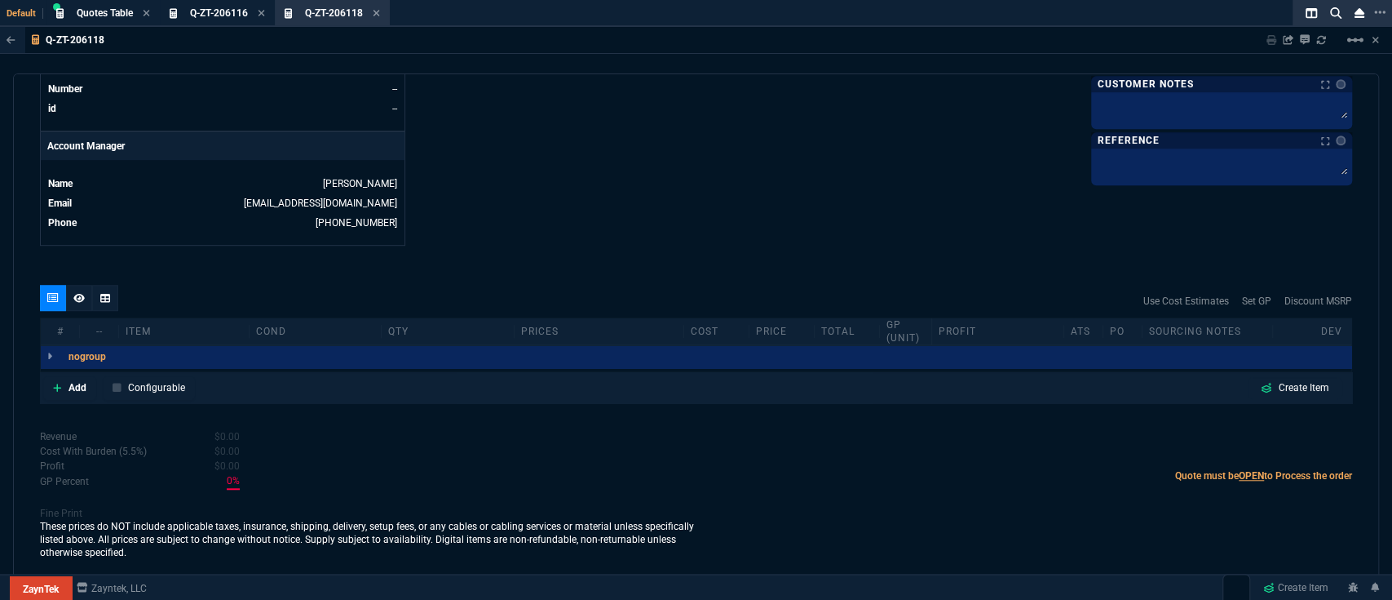
scroll to position [741, 0]
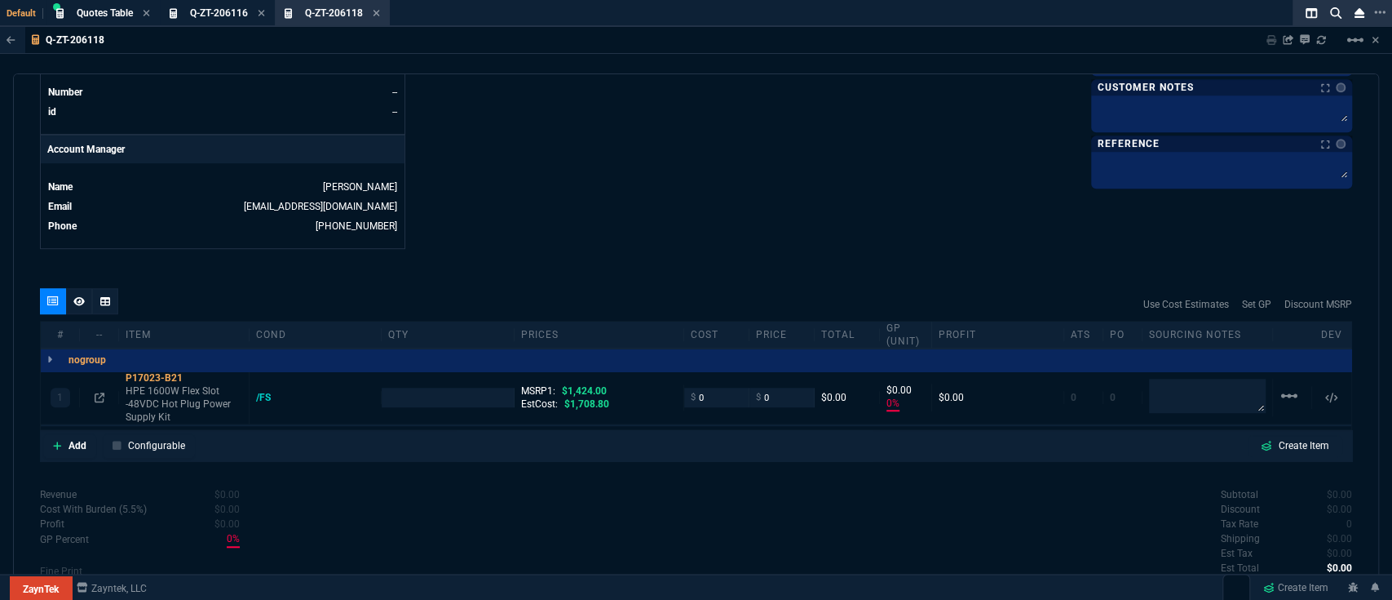
type input "0"
type input "100"
click at [430, 390] on input "number" at bounding box center [447, 396] width 118 height 19
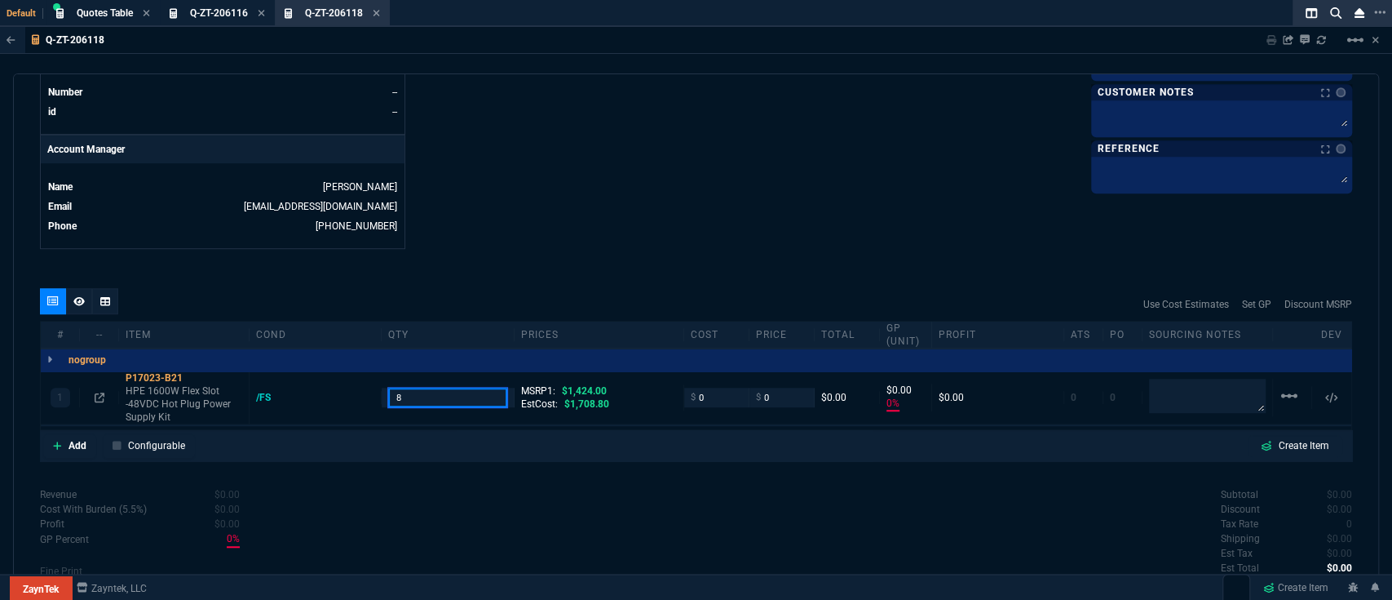
type input "8"
click at [723, 391] on input "0" at bounding box center [716, 396] width 51 height 19
paste input "1061.3"
type input "1061.30"
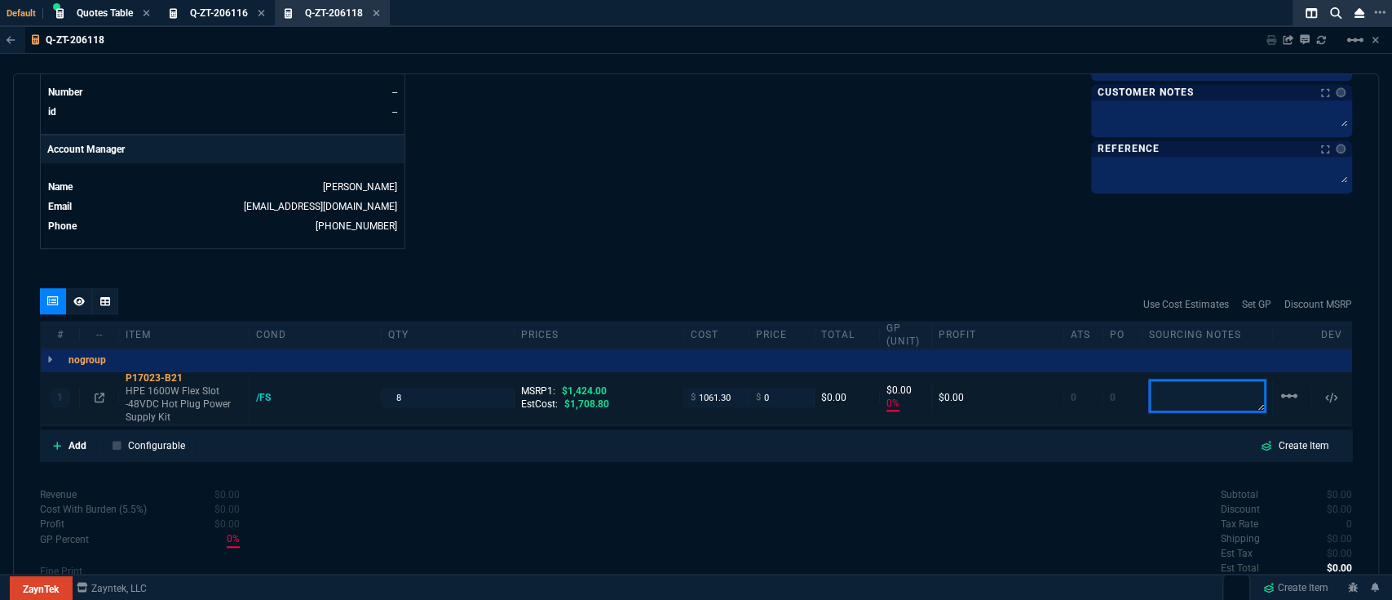
drag, startPoint x: 1213, startPoint y: 374, endPoint x: 1202, endPoint y: 371, distance: 10.9
click at [1212, 379] on textarea at bounding box center [1207, 395] width 117 height 33
type input "1061.3"
type input "-100"
type input "-1061"
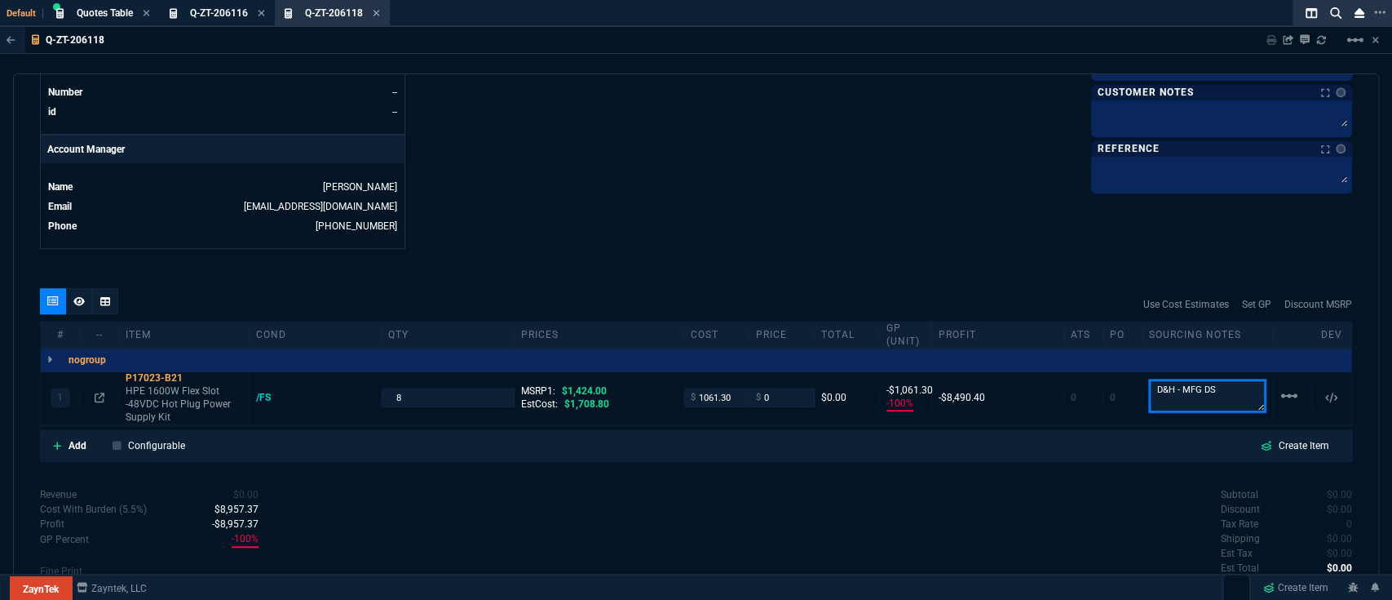
type textarea "D&H - MFG DS"
click at [775, 387] on input "0" at bounding box center [781, 396] width 51 height 19
type input "1"
click at [827, 259] on div "quote Q-ZT-206118 MANTRATELECOM draft ZaynTek, LLC [STREET_ADDRESS] Details Num…" at bounding box center [696, 328] width 1366 height 510
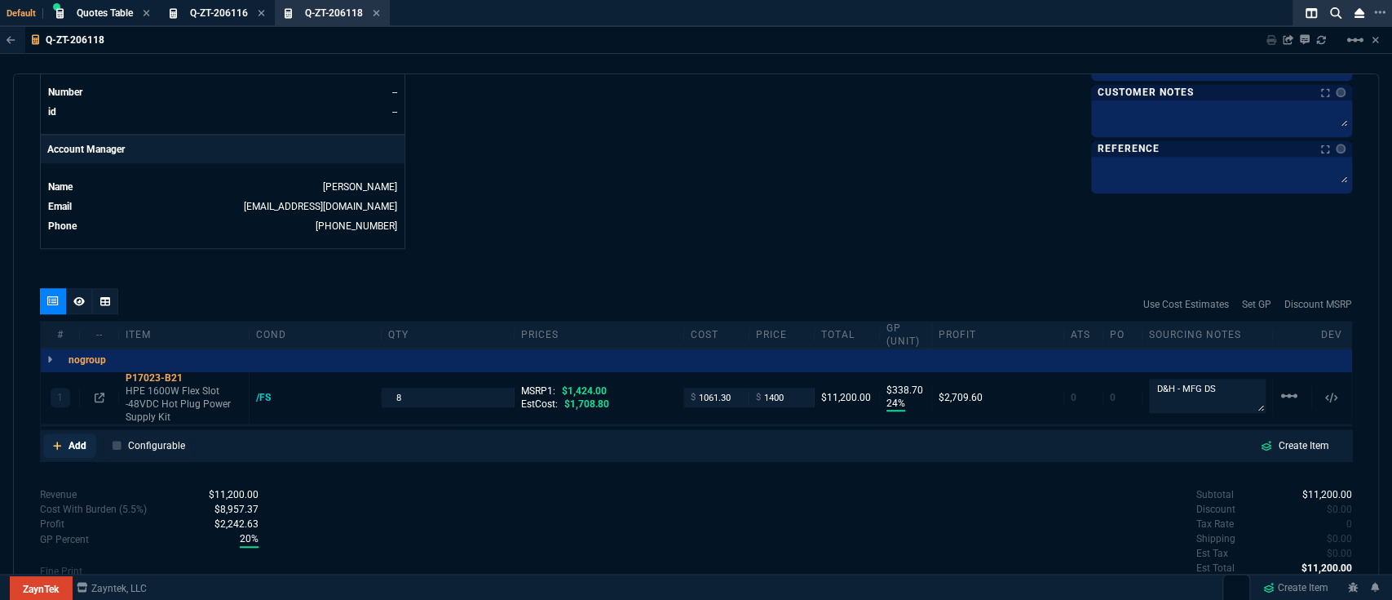
click at [69, 438] on p "Add" at bounding box center [78, 445] width 18 height 15
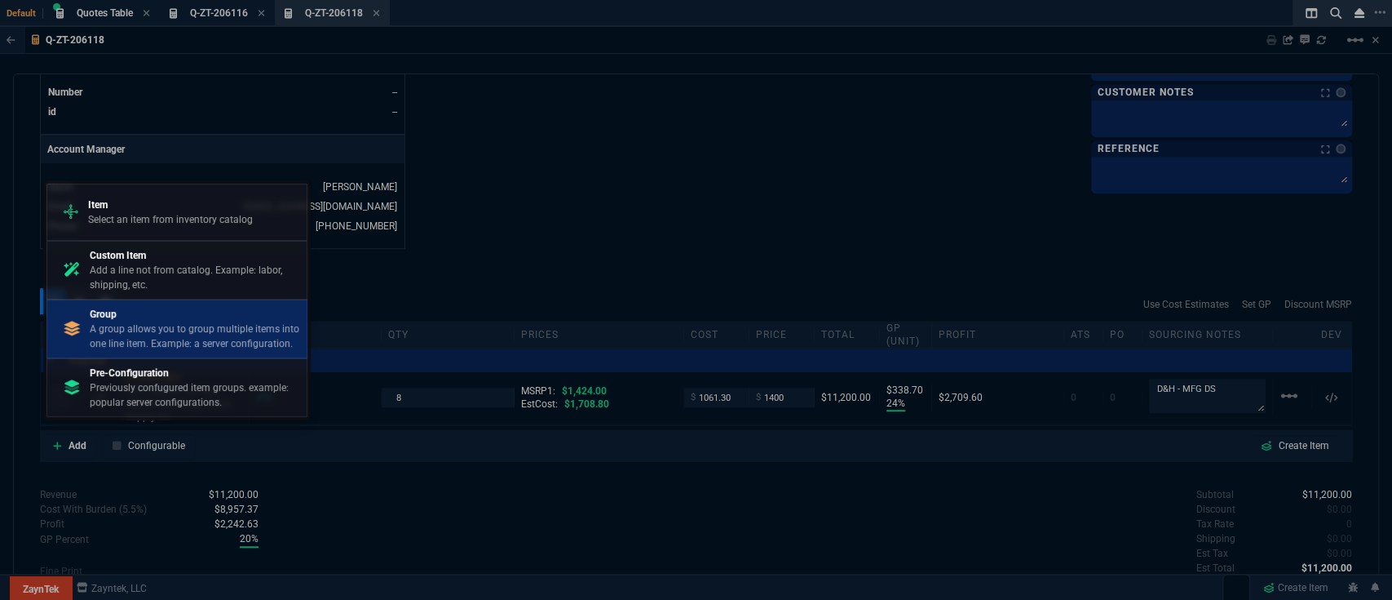
click at [138, 330] on p "A group allows you to group multiple items into one line item. Example: a serve…" at bounding box center [195, 335] width 210 height 29
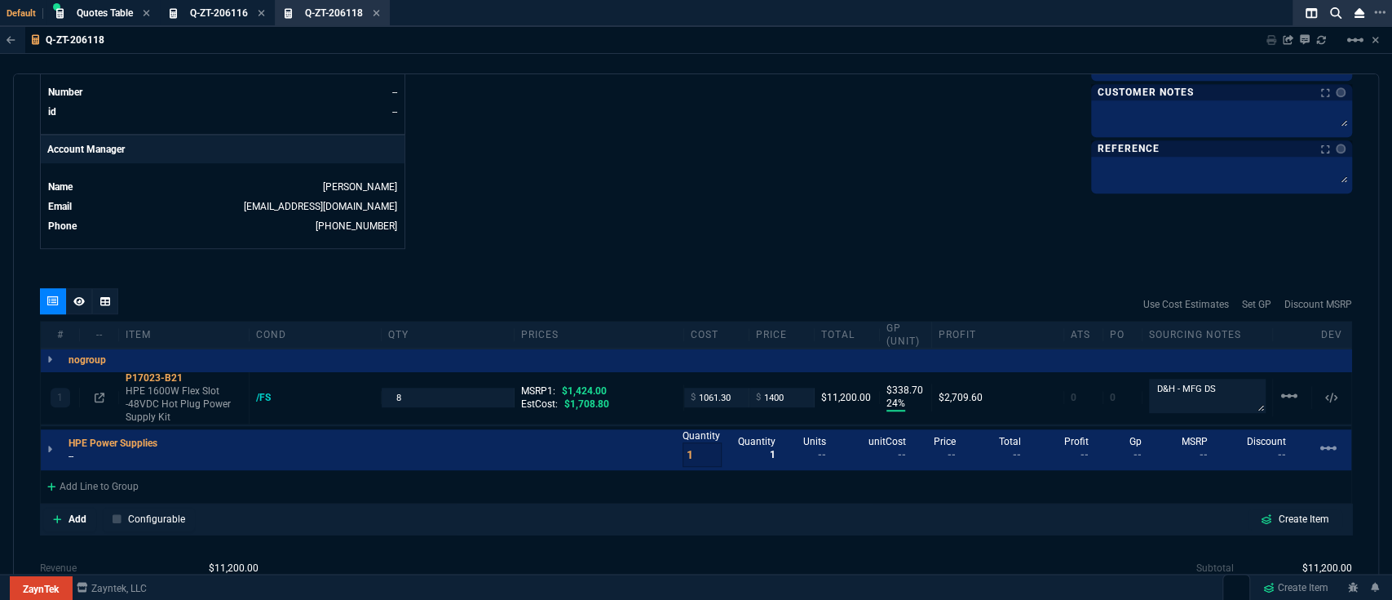
click at [73, 449] on p "--" at bounding box center [118, 455] width 99 height 13
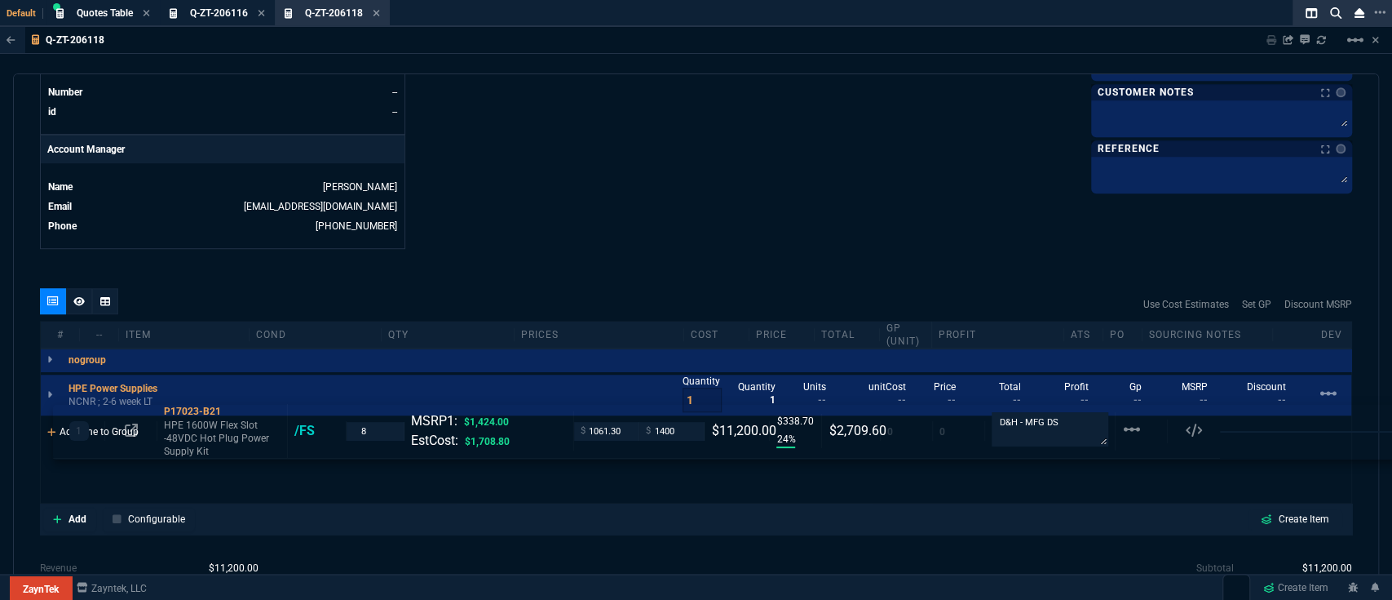
drag, startPoint x: 55, startPoint y: 385, endPoint x: 68, endPoint y: 431, distance: 47.3
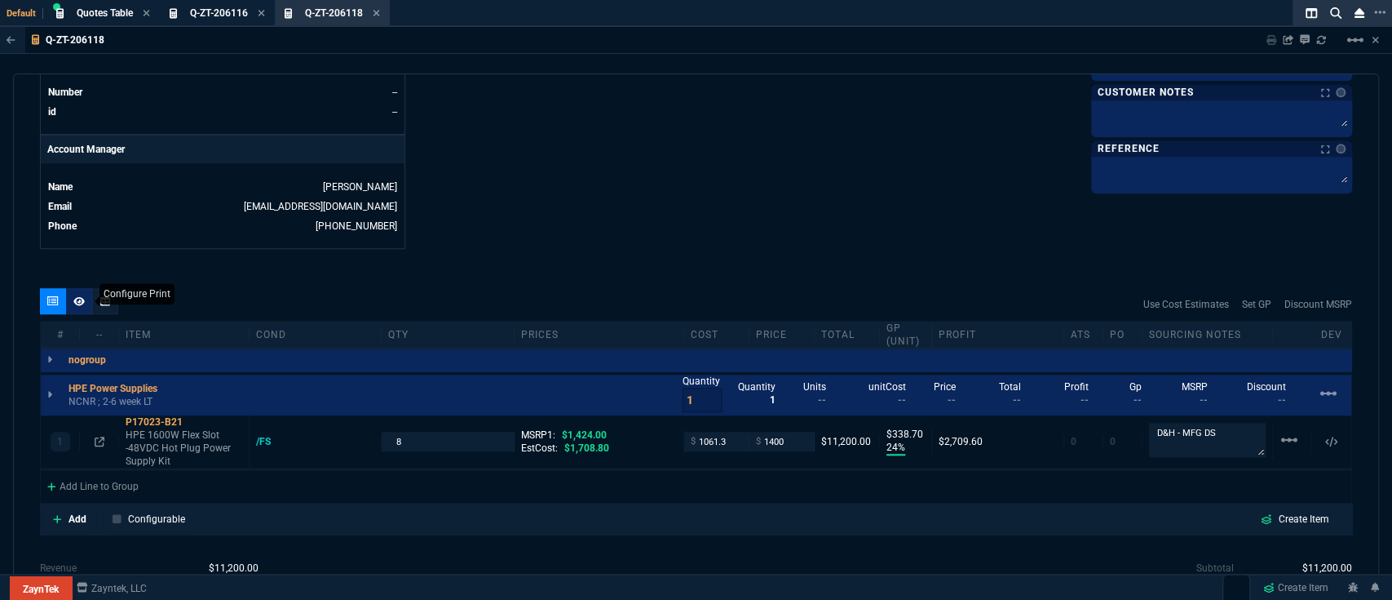
click at [78, 296] on icon at bounding box center [78, 301] width 11 height 10
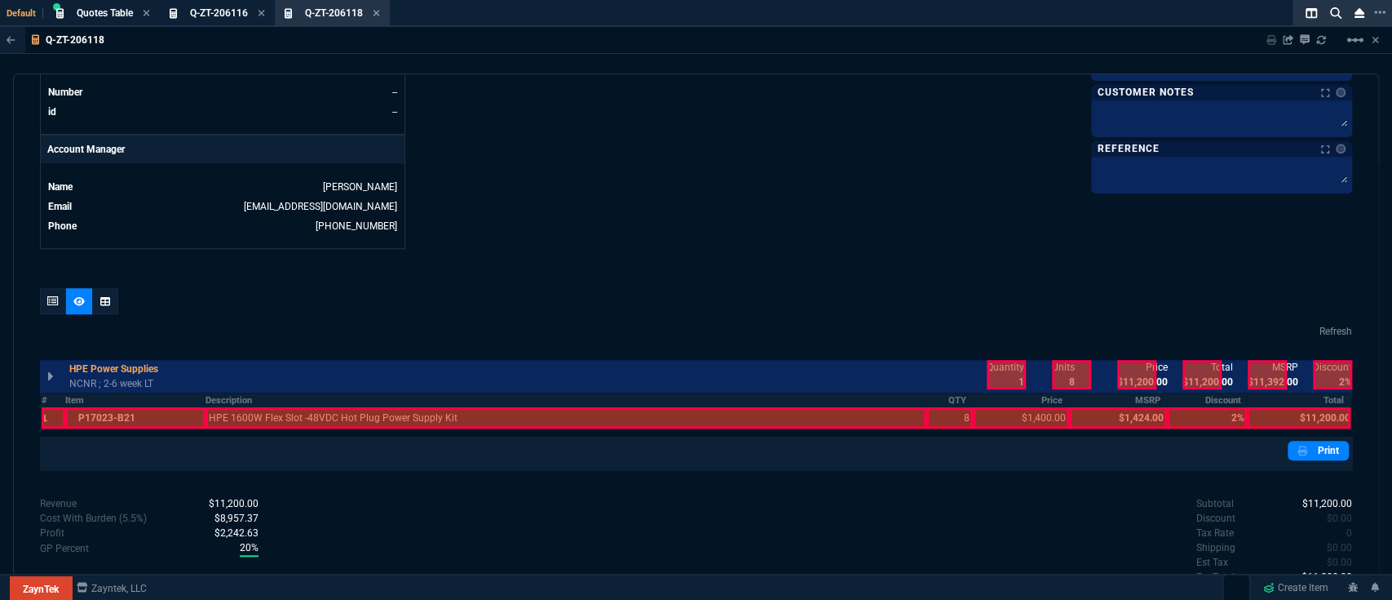
click at [36, 386] on div "quote Q-ZT-206118 MANTRATELECOM draft ZaynTek, LLC [STREET_ADDRESS] Details Num…" at bounding box center [696, 328] width 1366 height 510
click at [48, 393] on th "#" at bounding box center [53, 400] width 24 height 14
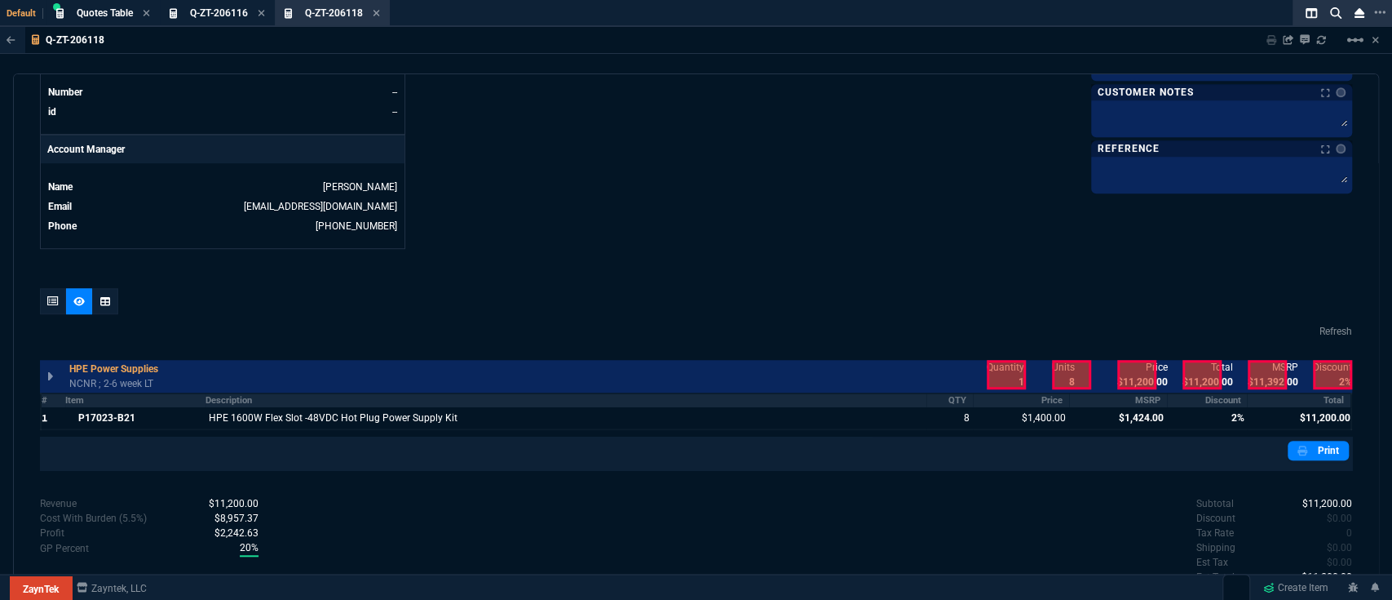
click at [1143, 393] on th "MSRP" at bounding box center [1118, 400] width 98 height 14
click at [1232, 393] on th "Discount" at bounding box center [1207, 400] width 81 height 14
click at [1194, 362] on div at bounding box center [1202, 374] width 39 height 29
click at [1201, 360] on div at bounding box center [1202, 374] width 39 height 29
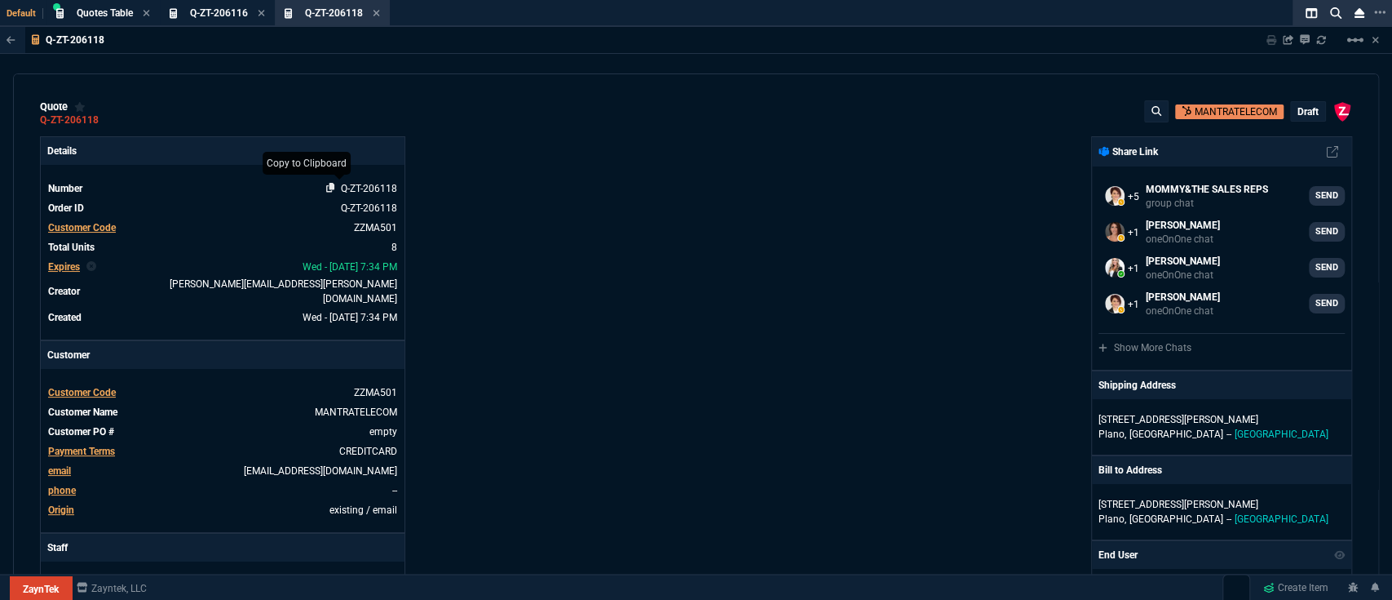
click at [339, 192] on nx-icon at bounding box center [333, 188] width 15 height 11
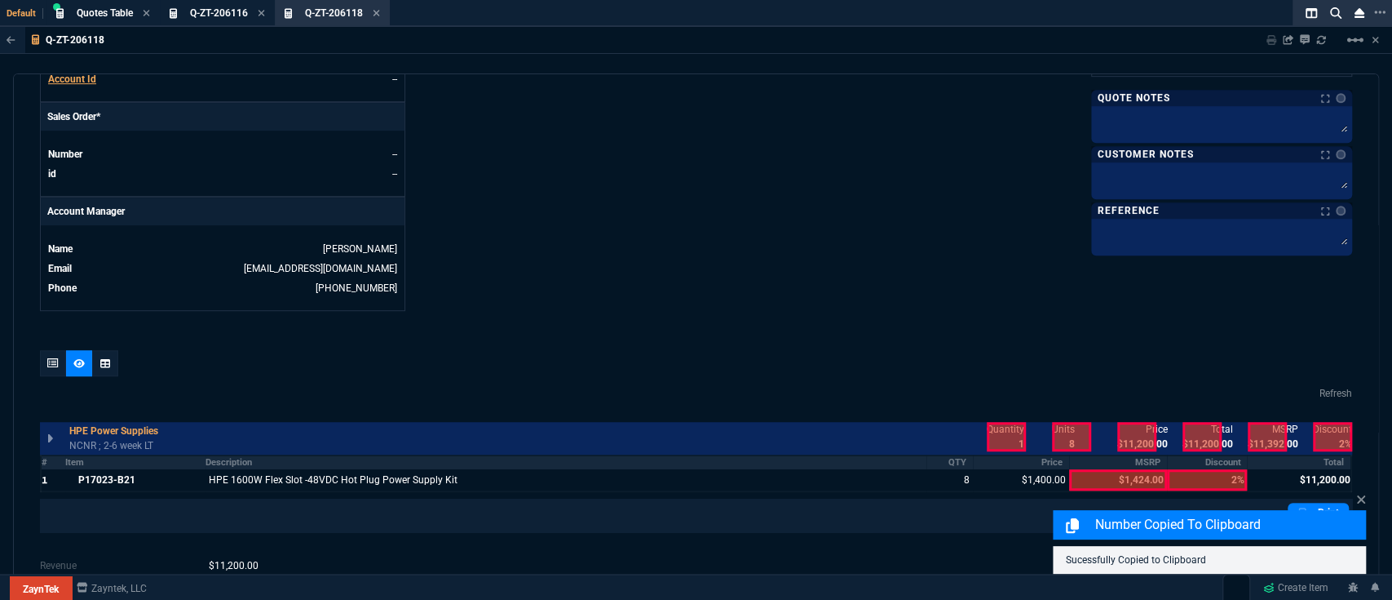
scroll to position [580, 0]
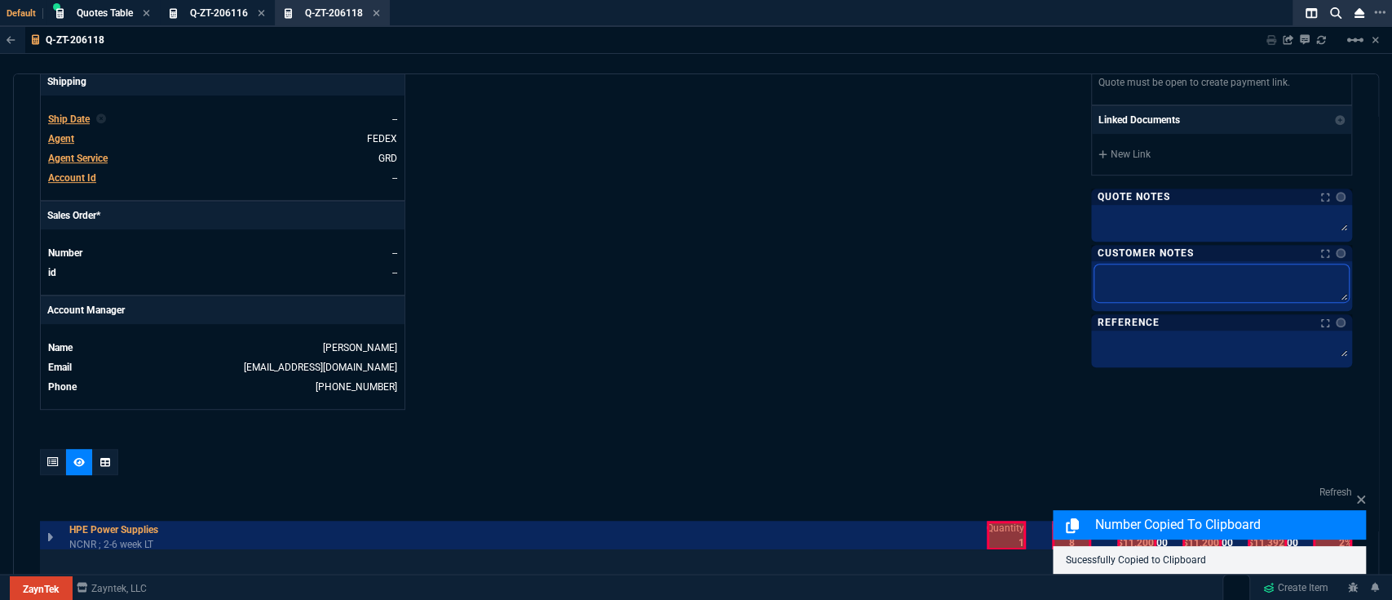
click at [1158, 278] on textarea at bounding box center [1222, 283] width 254 height 38
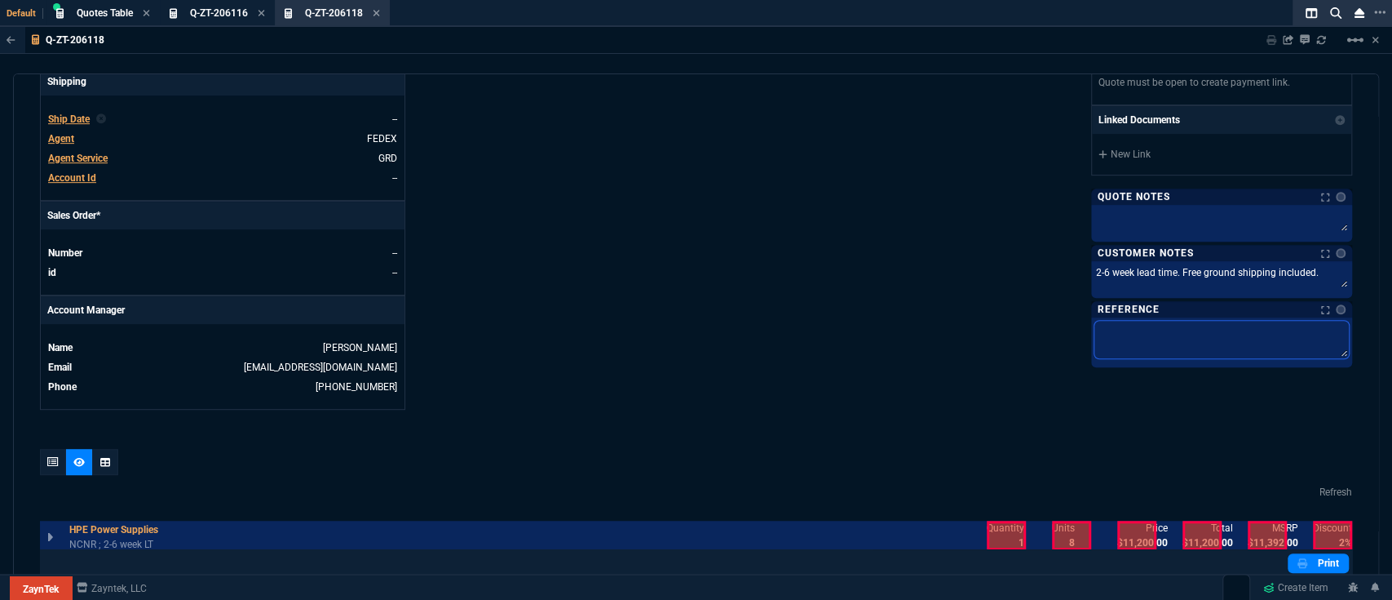
click at [1095, 335] on textarea at bounding box center [1222, 340] width 254 height 38
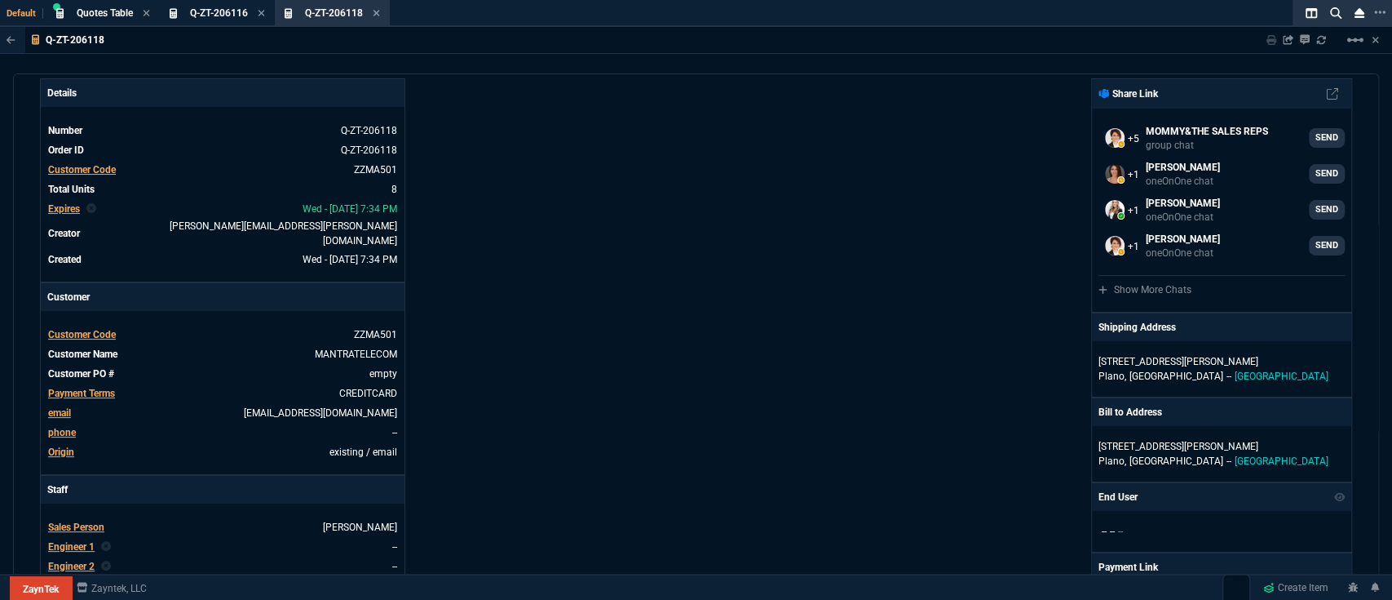
scroll to position [0, 0]
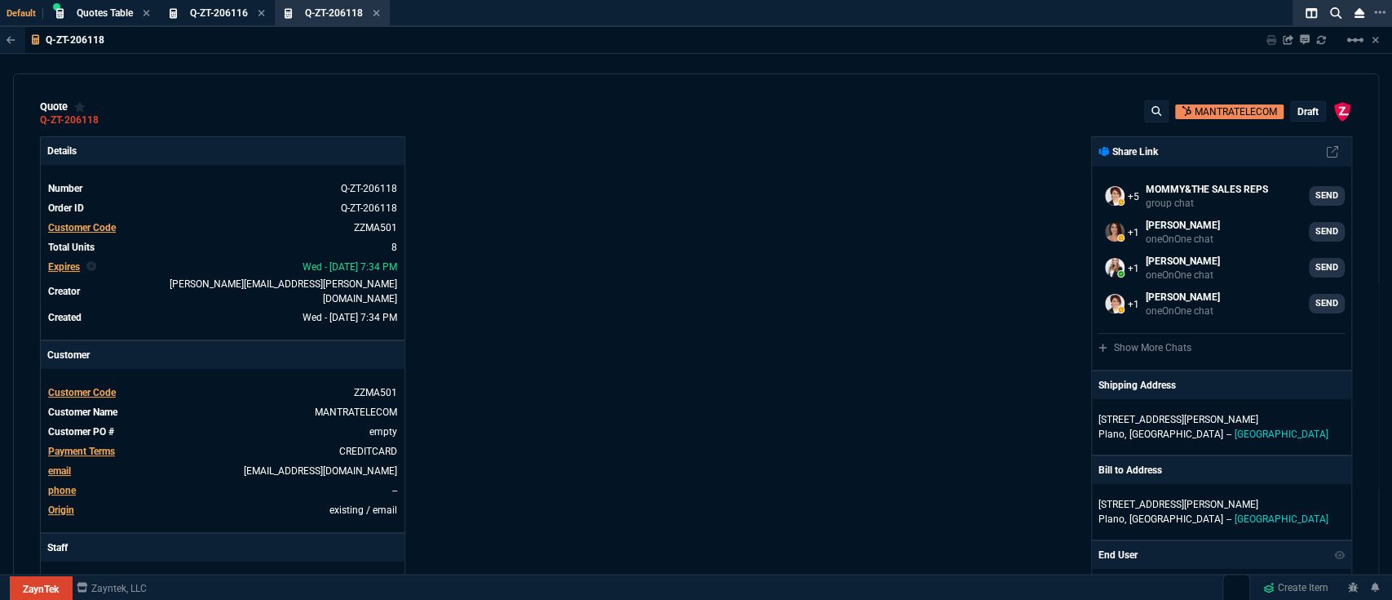
click at [1298, 113] on p "draft" at bounding box center [1308, 111] width 21 height 13
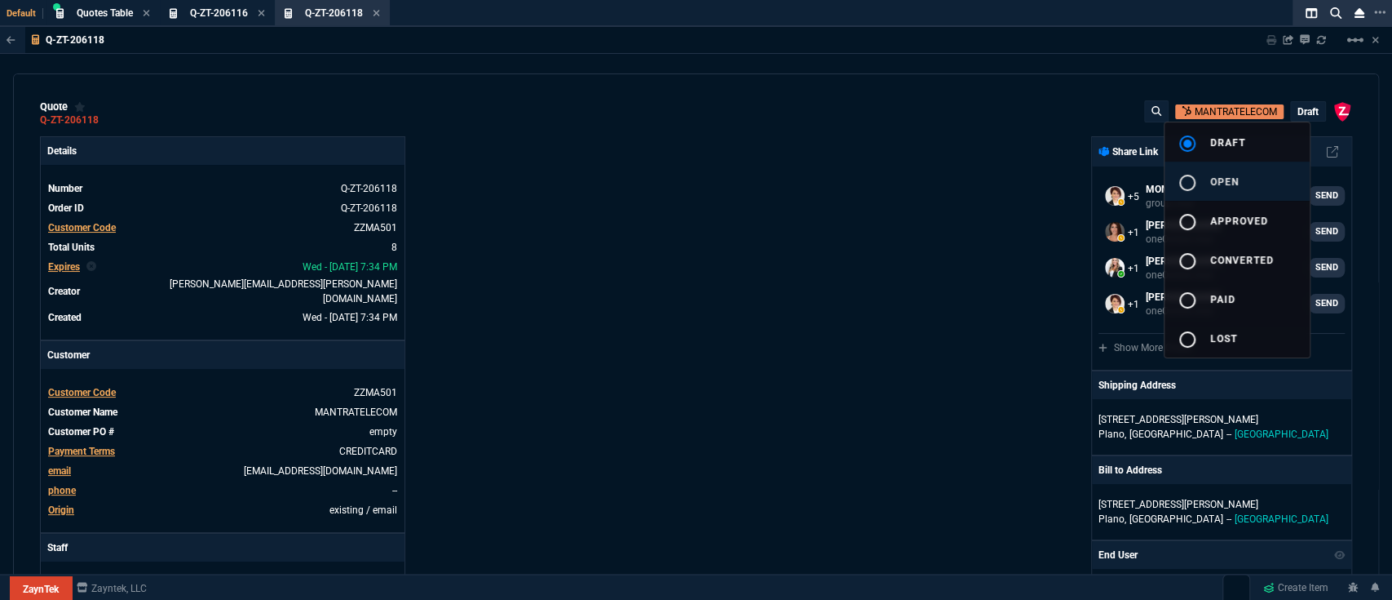
click at [1246, 186] on button "radio_button_unchecked open" at bounding box center [1237, 181] width 145 height 39
click at [742, 334] on div at bounding box center [696, 300] width 1392 height 600
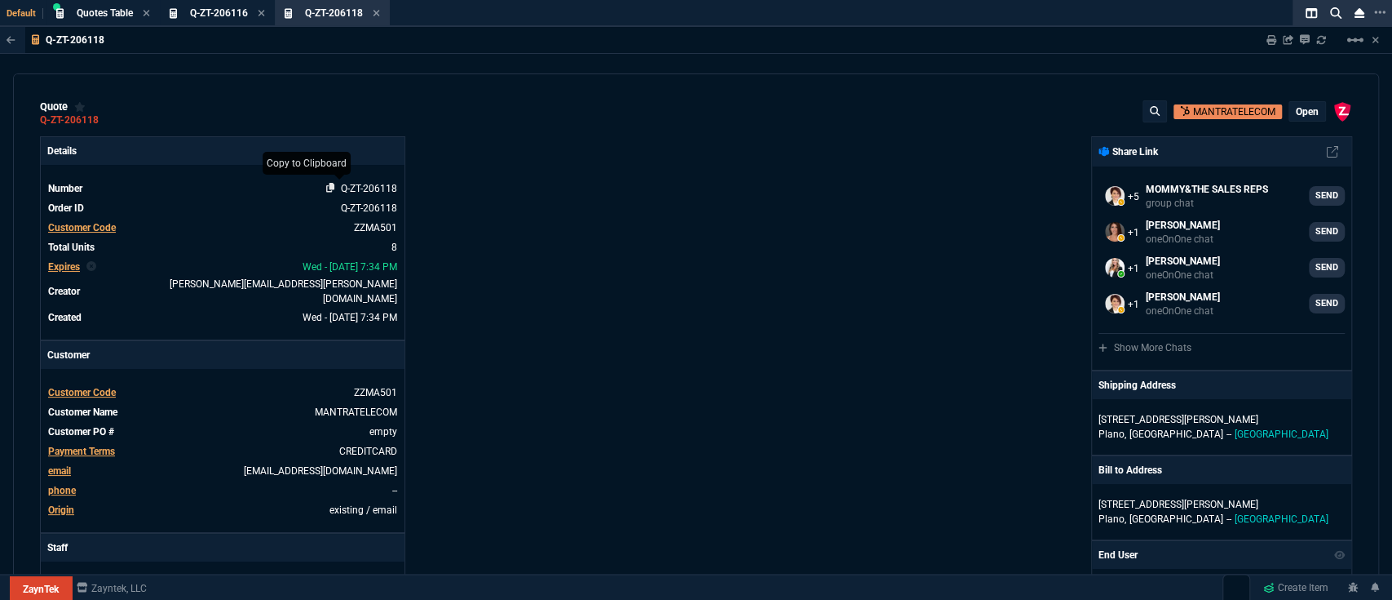
click at [330, 188] on icon at bounding box center [330, 188] width 9 height 10
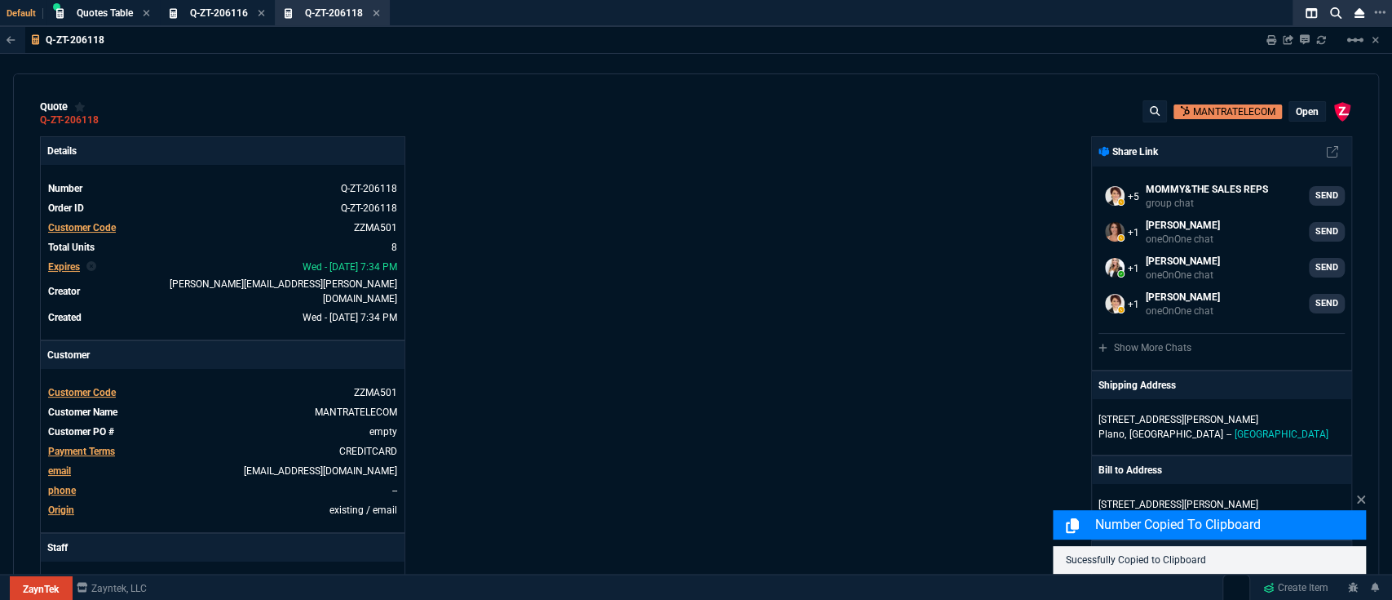
scroll to position [868, 0]
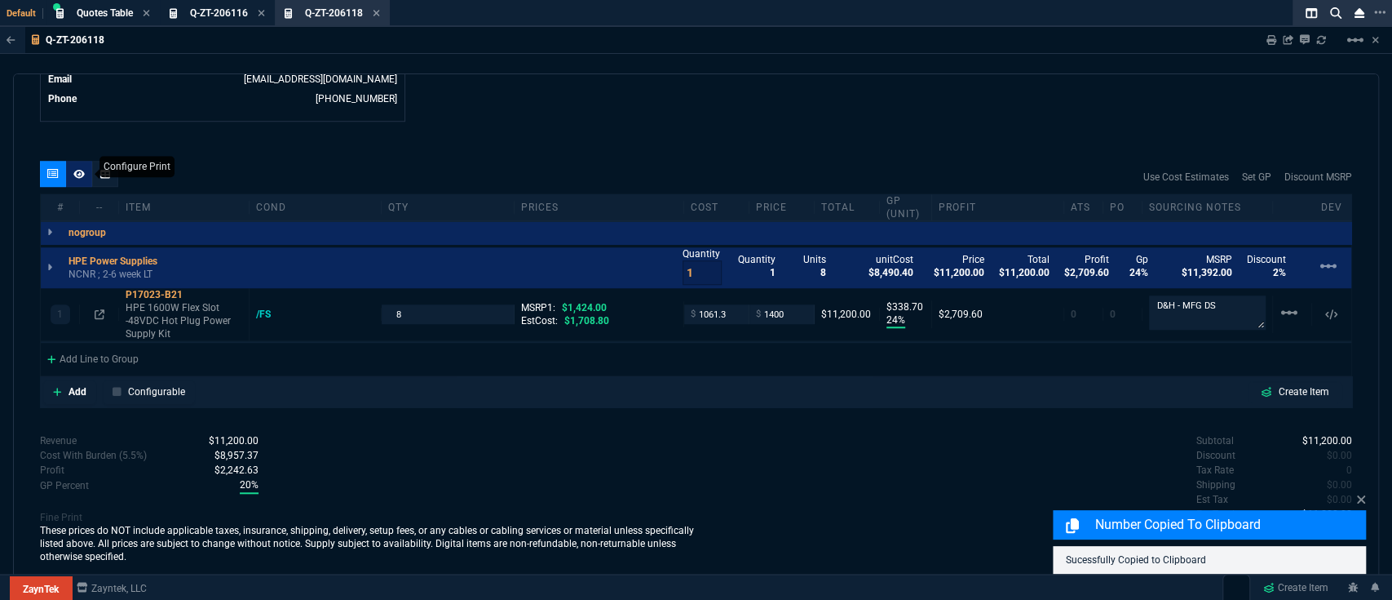
click at [86, 161] on div at bounding box center [79, 174] width 26 height 26
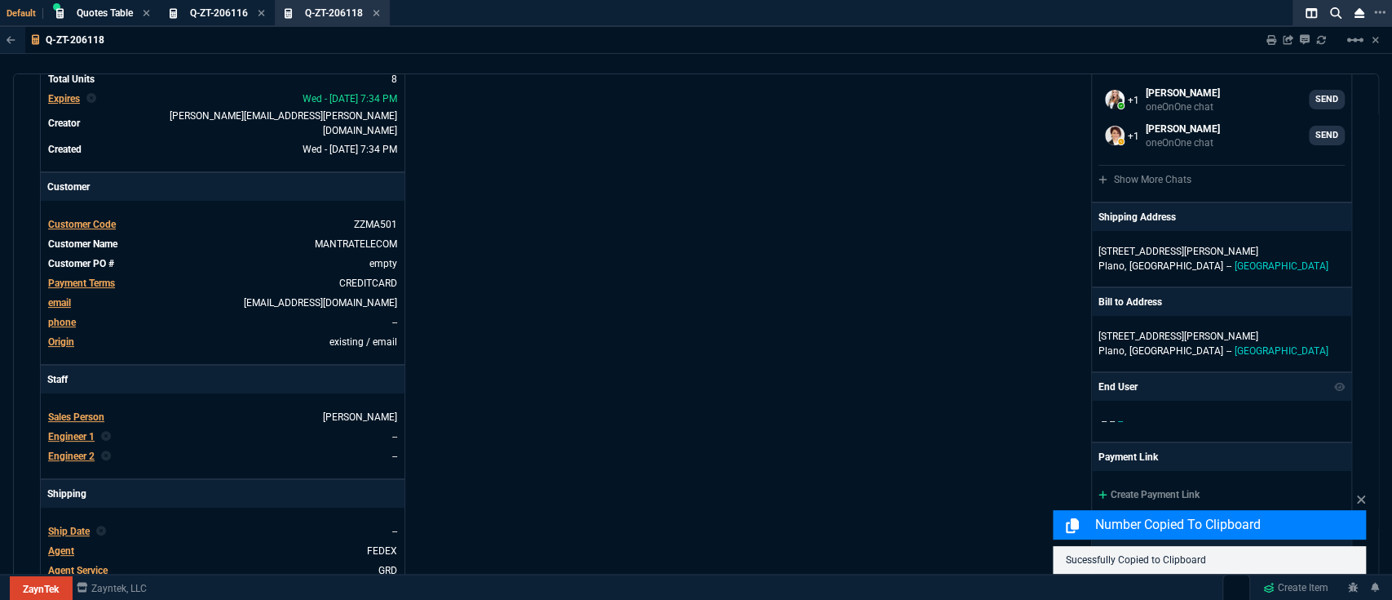
scroll to position [0, 0]
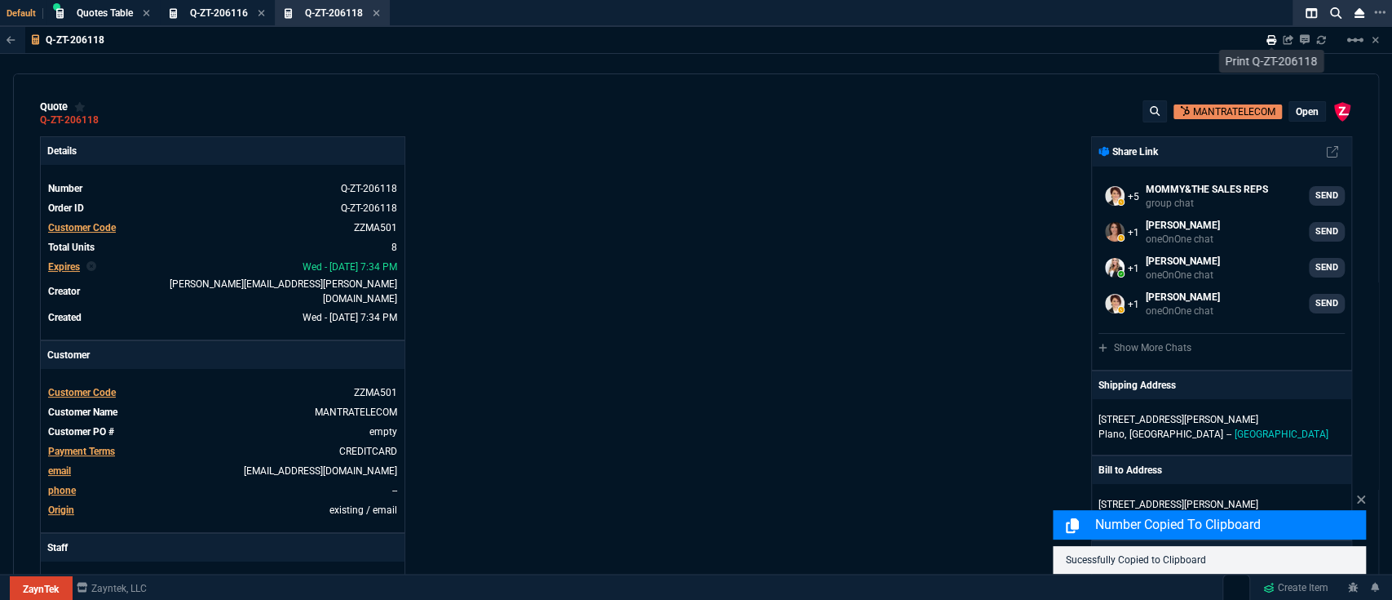
click at [1271, 42] on icon at bounding box center [1272, 40] width 10 height 10
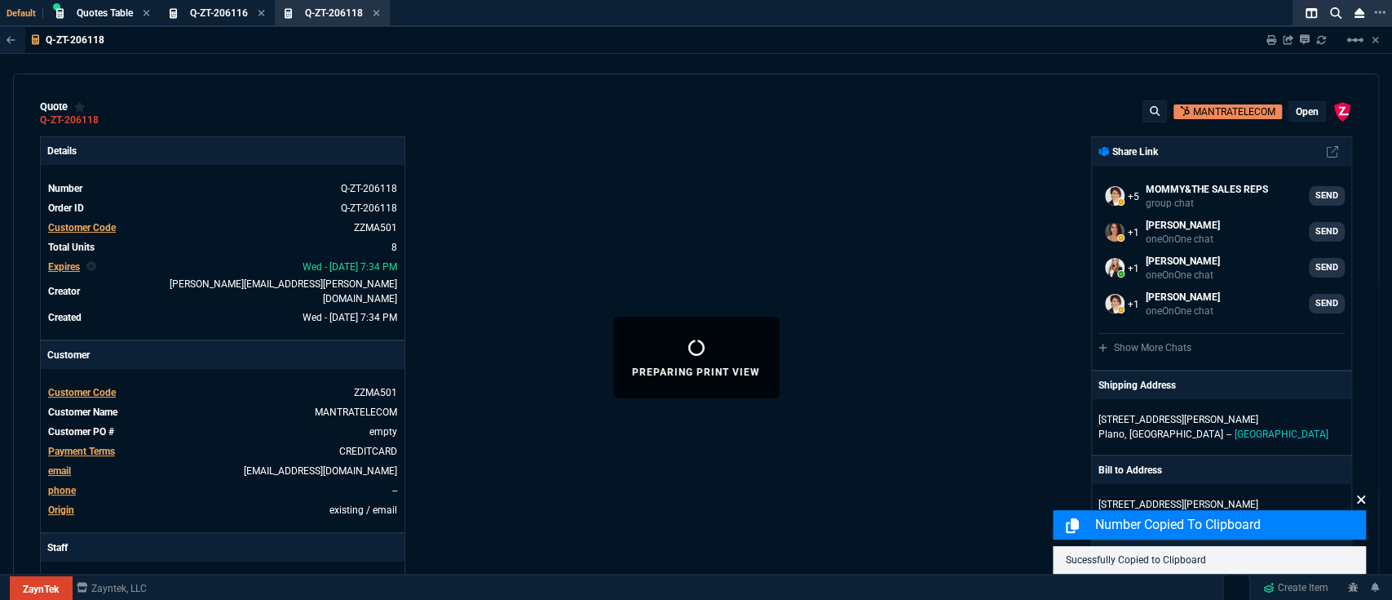
click at [1361, 500] on icon at bounding box center [1361, 499] width 8 height 8
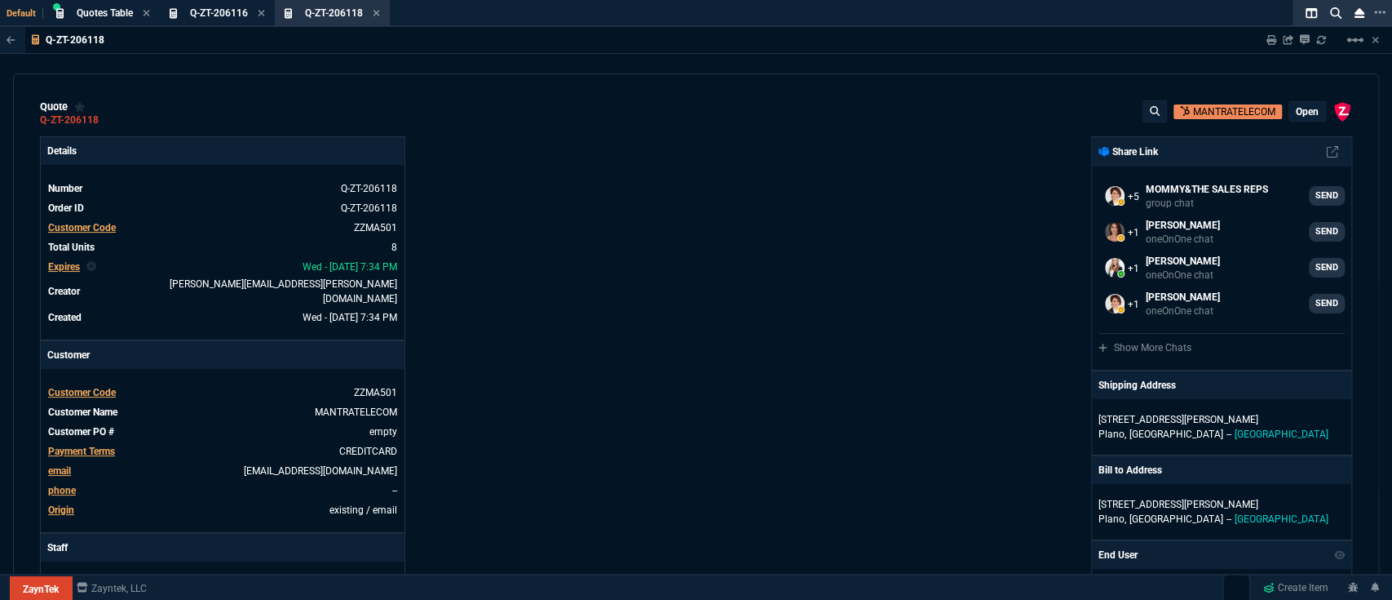
click at [897, 383] on div "ZaynTek, LLC [STREET_ADDRESS] Share Link MOMMY&THE SALES REPS group chat SEND […" at bounding box center [1025, 562] width 657 height 853
